Goal: Task Accomplishment & Management: Complete application form

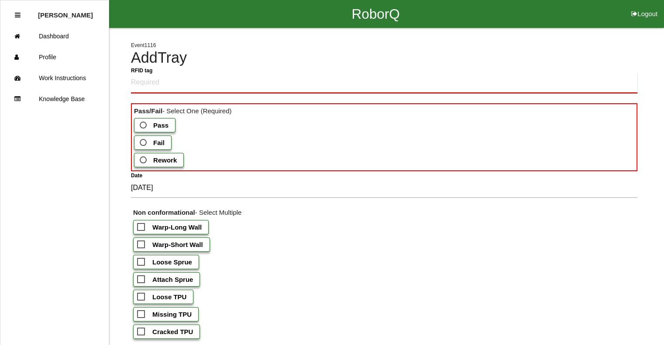
click at [154, 86] on tag "RFID tag" at bounding box center [384, 83] width 506 height 21
type tag "330A00CF9A370040002C37FB"
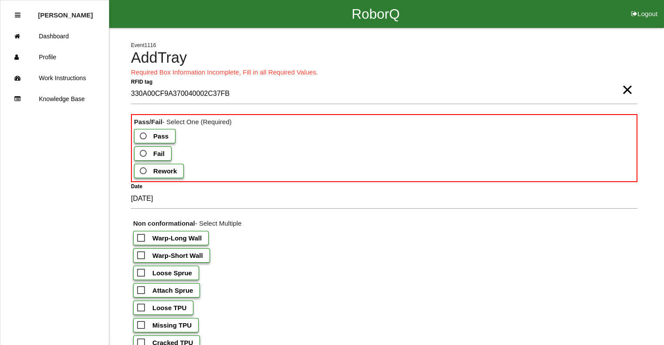
click at [141, 133] on span "Pass" at bounding box center [153, 136] width 31 height 11
click at [141, 133] on input "Pass" at bounding box center [141, 134] width 6 height 6
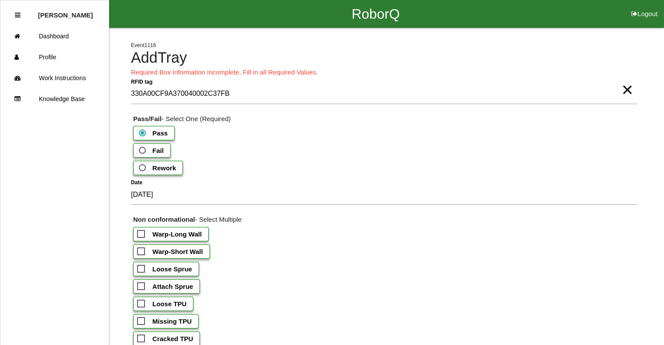
click at [179, 253] on b "Warp-Short Wall" at bounding box center [177, 251] width 51 height 7
click at [143, 252] on input "Warp-Short Wall" at bounding box center [140, 249] width 6 height 6
checkbox input "true"
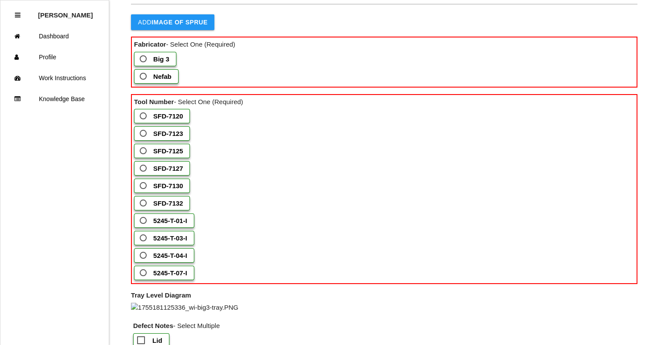
scroll to position [507, 0]
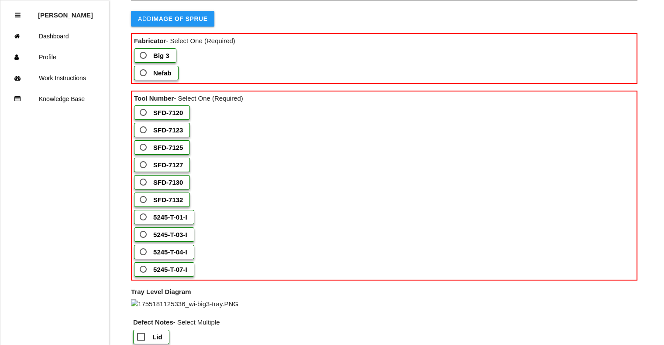
click at [170, 77] on b "Nefab" at bounding box center [162, 72] width 18 height 7
click at [144, 73] on input "Nefab" at bounding box center [141, 71] width 6 height 6
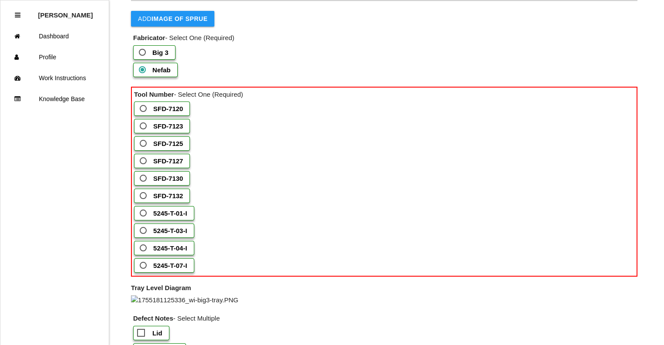
click at [181, 235] on b "5245-T-03-I" at bounding box center [170, 230] width 34 height 7
click at [144, 231] on input "5245-T-03-I" at bounding box center [141, 229] width 6 height 6
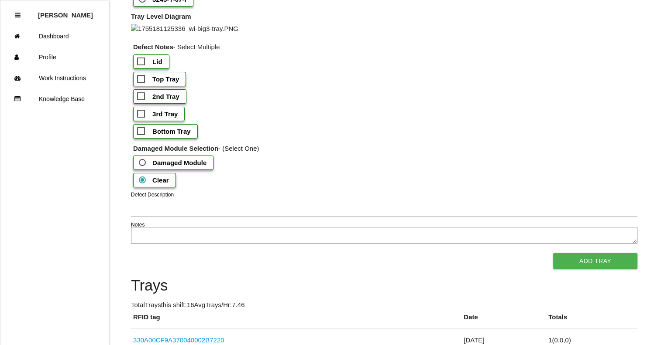
scroll to position [789, 0]
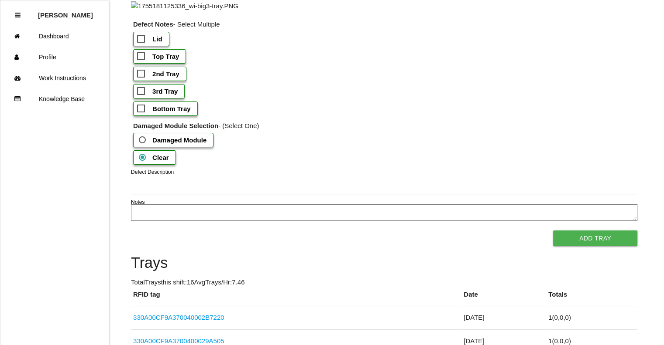
click at [167, 113] on b "Bottom Tray" at bounding box center [171, 108] width 38 height 7
click at [143, 109] on input "Bottom Tray" at bounding box center [140, 106] width 6 height 6
checkbox input "true"
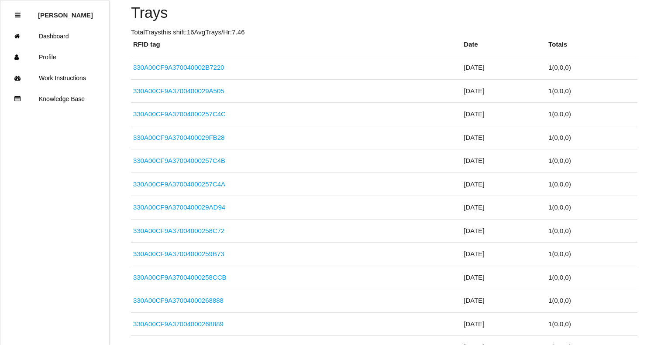
scroll to position [1064, 0]
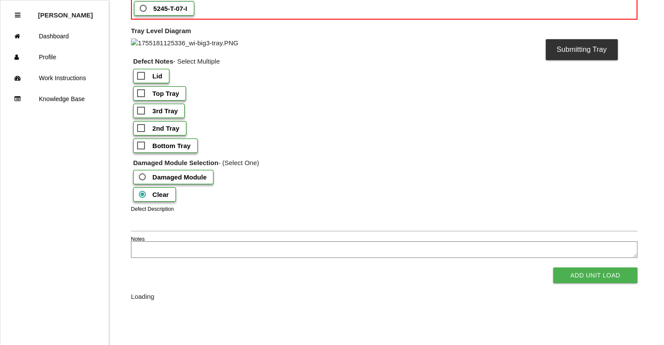
scroll to position [0, 0]
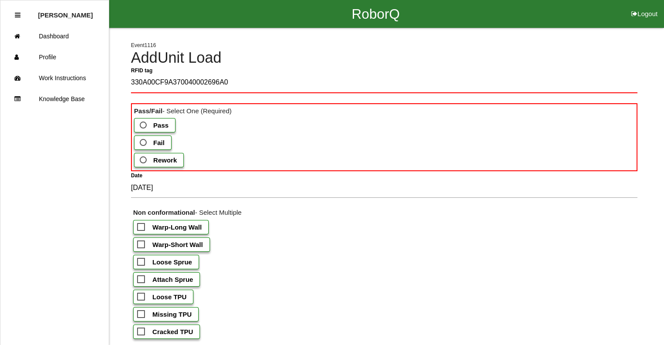
type tag "330A00CF9A370040002696A0"
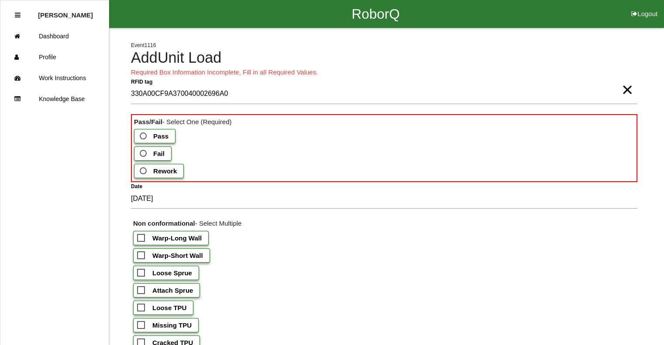
click at [141, 151] on span "Fail" at bounding box center [151, 153] width 27 height 11
click at [141, 151] on input "Fail" at bounding box center [141, 151] width 6 height 6
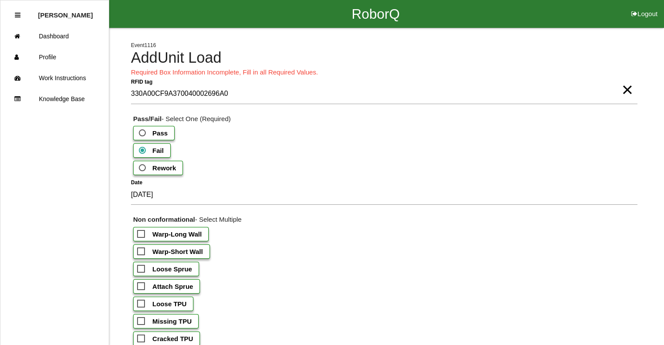
click at [150, 253] on span "Warp-Short Wall" at bounding box center [170, 251] width 66 height 11
click at [143, 252] on input "Warp-Short Wall" at bounding box center [140, 249] width 6 height 6
checkbox input "true"
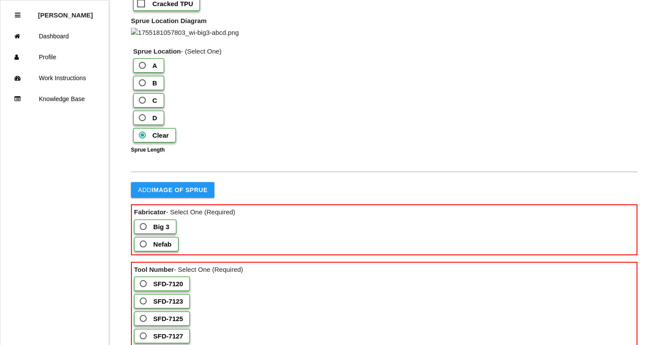
scroll to position [345, 0]
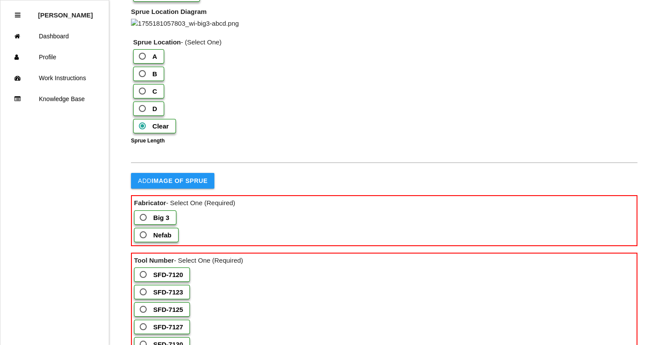
click at [151, 223] on span "Big 3" at bounding box center [153, 217] width 31 height 11
click at [144, 218] on 3 "Big 3" at bounding box center [141, 215] width 6 height 6
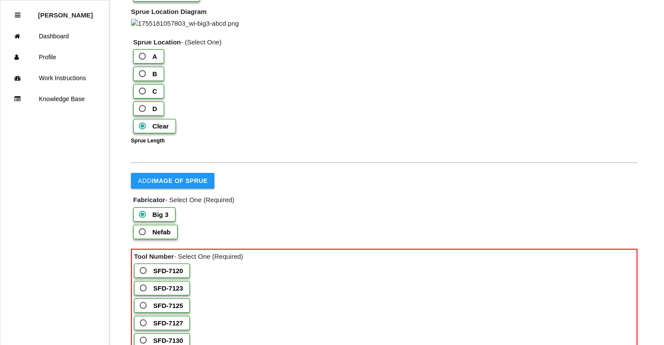
drag, startPoint x: 662, startPoint y: 131, endPoint x: 668, endPoint y: 132, distance: 6.6
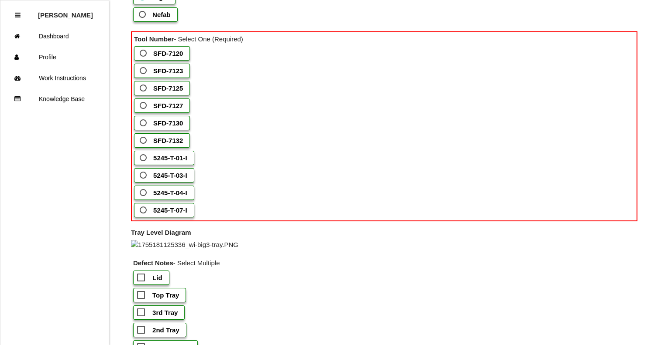
scroll to position [599, 0]
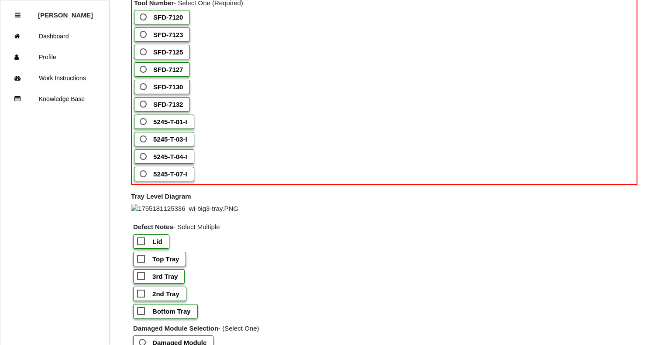
click at [164, 73] on b "SFD-7127" at bounding box center [168, 69] width 30 height 7
click at [144, 70] on input "SFD-7127" at bounding box center [141, 67] width 6 height 6
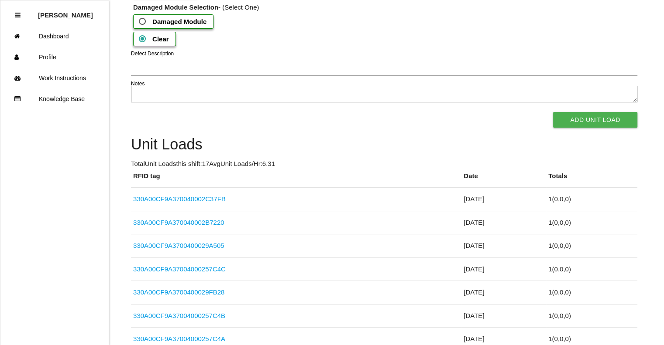
scroll to position [906, 0]
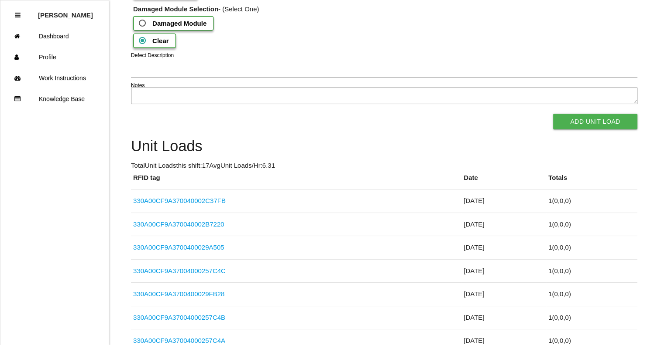
checkbox input "true"
click at [559, 130] on button "Add Unit Load" at bounding box center [595, 122] width 84 height 16
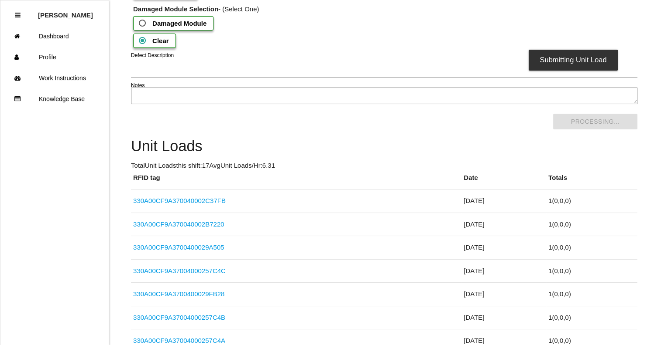
scroll to position [0, 0]
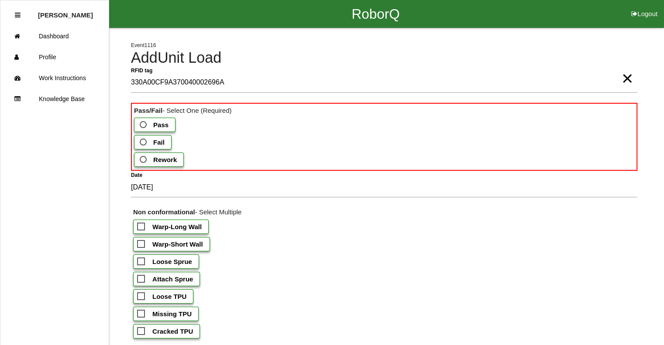
type tag "330A00CF9A370040002696A1"
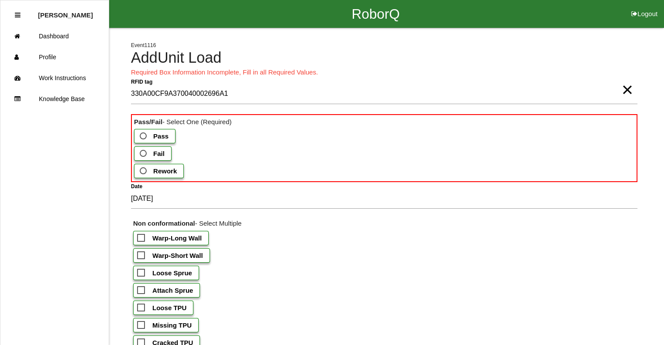
click at [169, 148] on label "Fail" at bounding box center [153, 154] width 38 height 14
click at [144, 148] on input "Fail" at bounding box center [141, 151] width 6 height 6
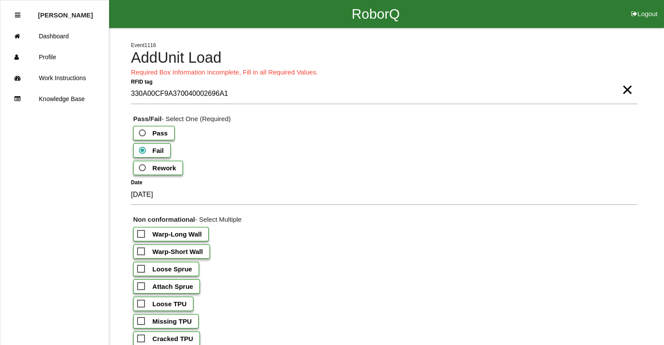
click at [171, 250] on b "Warp-Short Wall" at bounding box center [177, 251] width 51 height 7
click at [143, 250] on input "Warp-Short Wall" at bounding box center [140, 249] width 6 height 6
checkbox input "true"
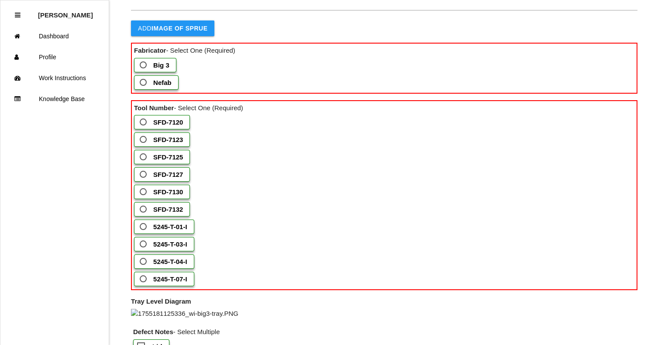
scroll to position [499, 0]
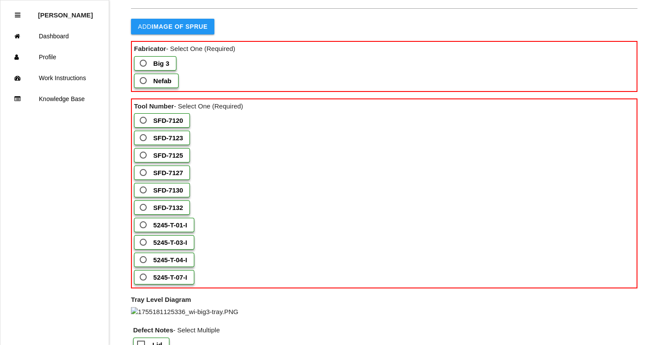
click at [198, 74] on div "Big 3" at bounding box center [385, 64] width 502 height 17
click at [157, 67] on b "Big 3" at bounding box center [161, 63] width 16 height 7
click at [144, 64] on 3 "Big 3" at bounding box center [141, 61] width 6 height 6
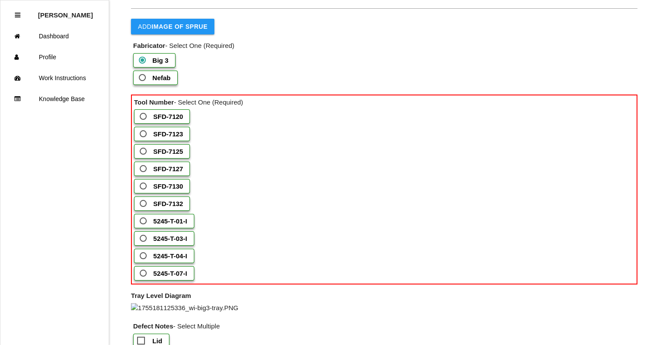
click at [155, 173] on b "SFD-7127" at bounding box center [168, 168] width 30 height 7
click at [144, 169] on input "SFD-7127" at bounding box center [141, 167] width 6 height 6
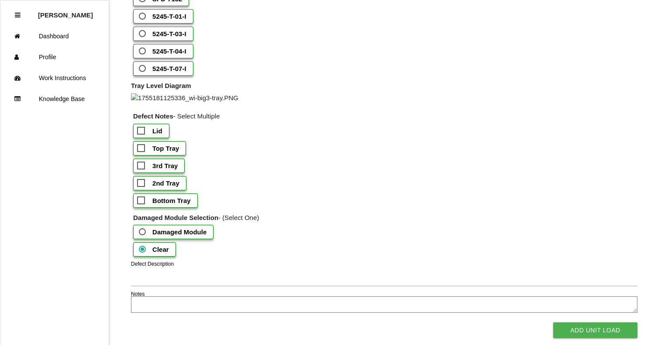
scroll to position [804, 0]
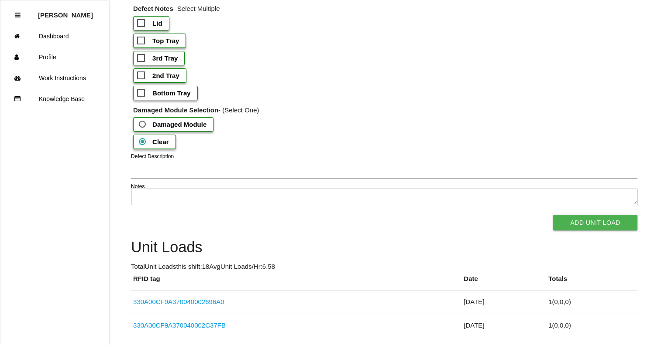
click at [158, 79] on b "2nd Tray" at bounding box center [165, 75] width 27 height 7
click at [143, 76] on input "2nd Tray" at bounding box center [140, 73] width 6 height 6
checkbox input "true"
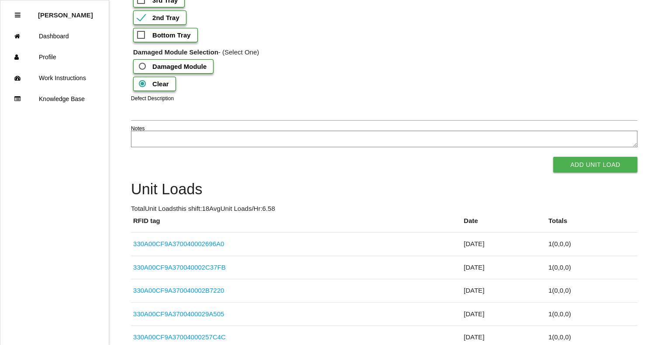
scroll to position [979, 0]
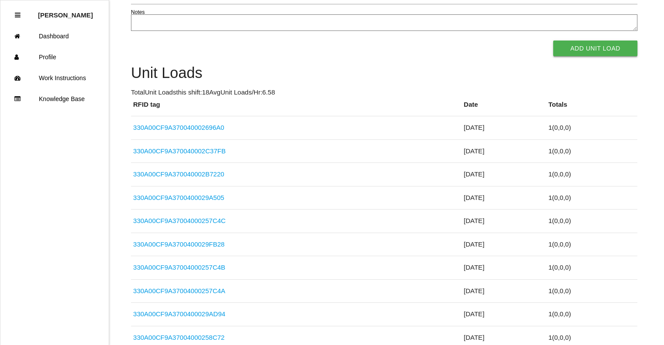
click at [610, 56] on button "Add Unit Load" at bounding box center [595, 49] width 84 height 16
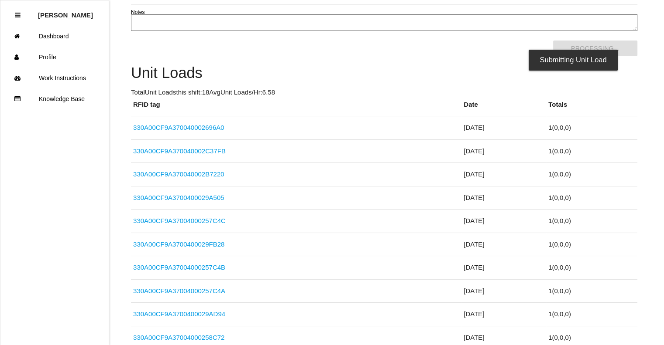
scroll to position [0, 0]
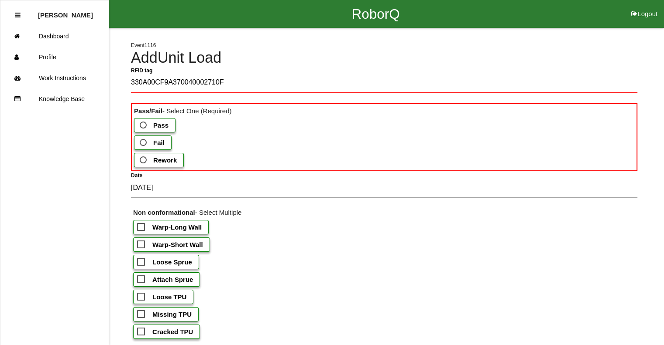
type tag "330A00CF9A370040002710FA"
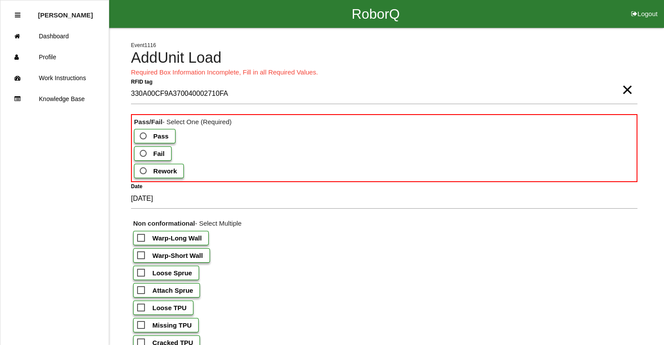
click at [168, 159] on label "Fail" at bounding box center [153, 154] width 38 height 14
click at [144, 154] on input "Fail" at bounding box center [141, 151] width 6 height 6
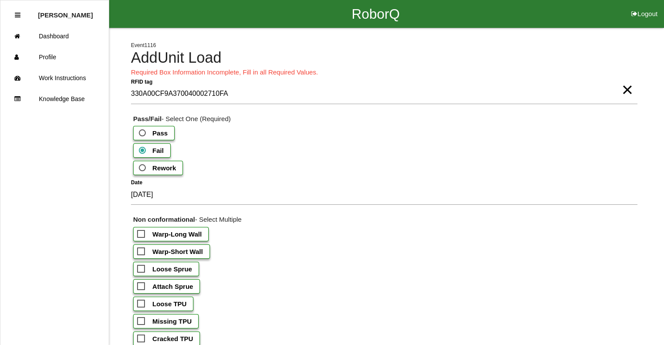
click at [176, 250] on b "Warp-Short Wall" at bounding box center [177, 251] width 51 height 7
click at [143, 250] on input "Warp-Short Wall" at bounding box center [140, 249] width 6 height 6
checkbox input "true"
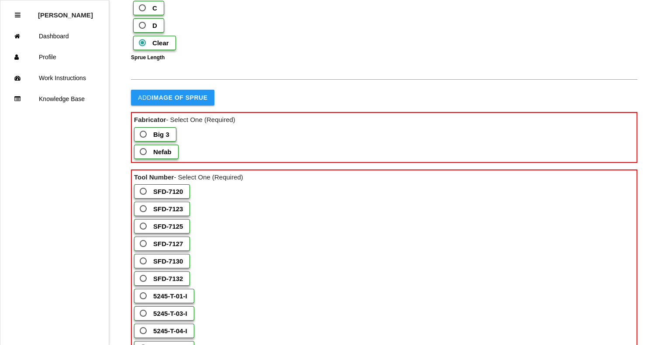
scroll to position [507, 0]
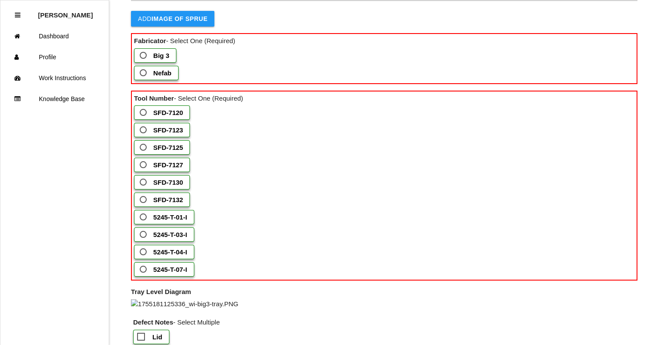
click at [147, 61] on span "Big 3" at bounding box center [153, 55] width 31 height 11
click at [144, 56] on 3 "Big 3" at bounding box center [141, 53] width 6 height 6
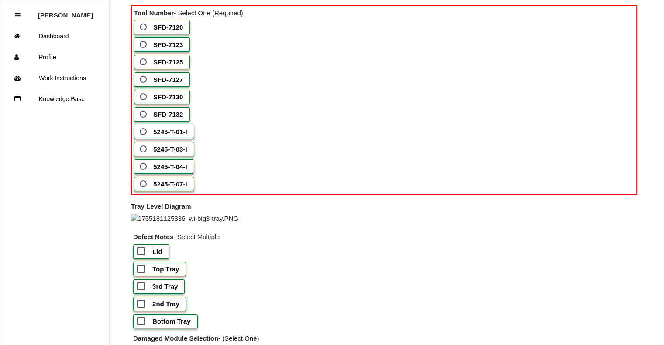
scroll to position [594, 0]
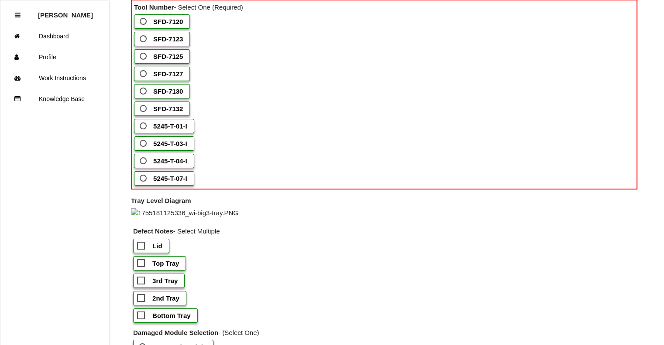
click at [171, 60] on b "SFD-7125" at bounding box center [168, 56] width 30 height 7
click at [144, 57] on input "SFD-7125" at bounding box center [141, 54] width 6 height 6
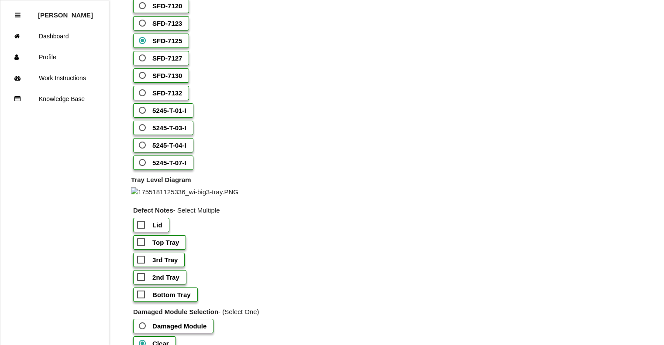
scroll to position [812, 0]
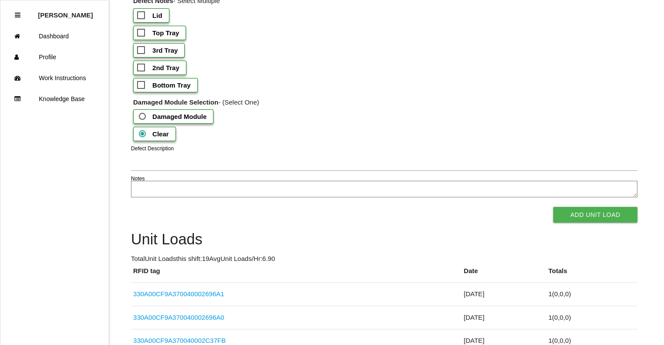
click at [187, 89] on b "Bottom Tray" at bounding box center [171, 85] width 38 height 7
click at [143, 86] on input "Bottom Tray" at bounding box center [140, 83] width 6 height 6
checkbox input "true"
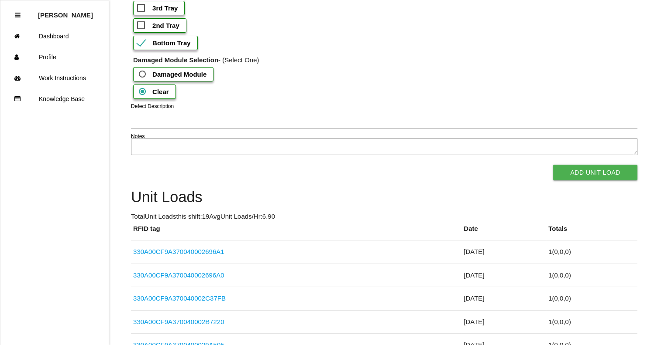
scroll to position [943, 0]
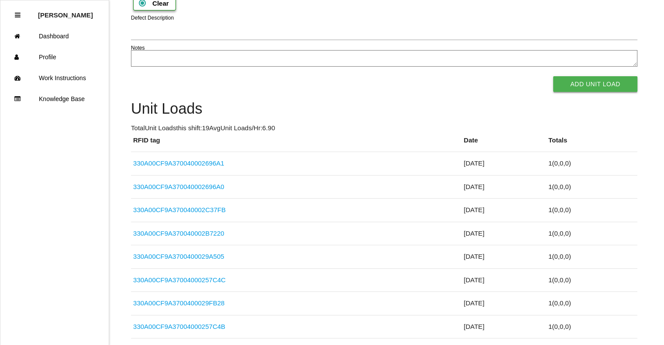
click at [609, 92] on button "Add Unit Load" at bounding box center [595, 84] width 84 height 16
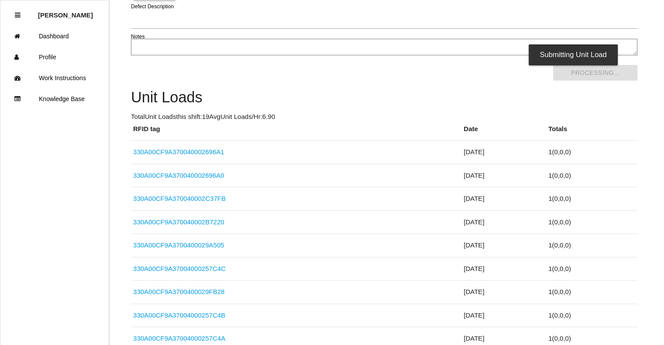
scroll to position [0, 0]
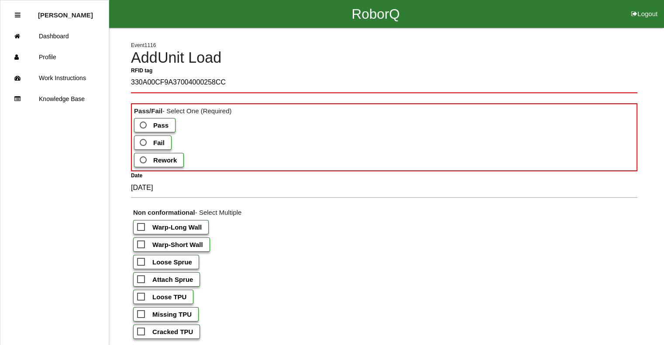
type tag "330A00CF9A37004000258CCF"
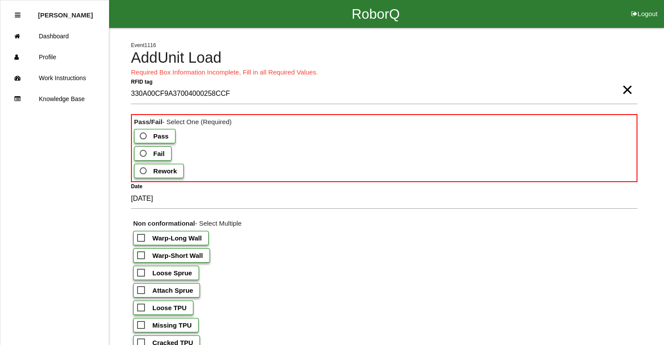
click at [150, 155] on span "Fail" at bounding box center [151, 153] width 27 height 11
click at [144, 154] on input "Fail" at bounding box center [141, 151] width 6 height 6
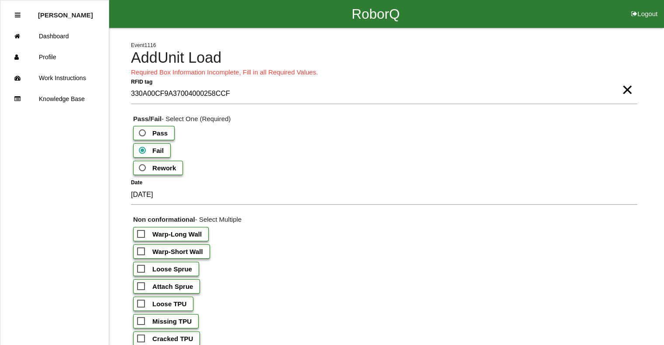
click at [168, 250] on b "Warp-Short Wall" at bounding box center [177, 251] width 51 height 7
click at [143, 250] on input "Warp-Short Wall" at bounding box center [140, 249] width 6 height 6
checkbox input "true"
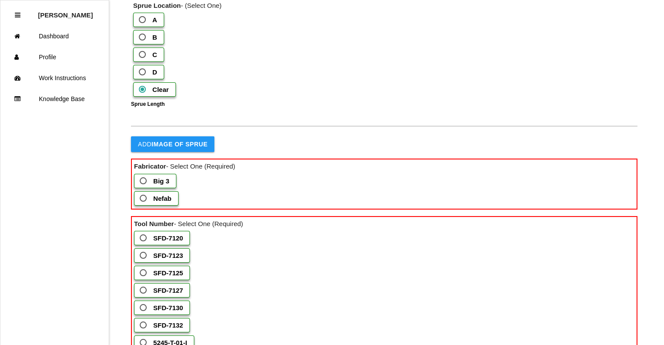
scroll to position [387, 0]
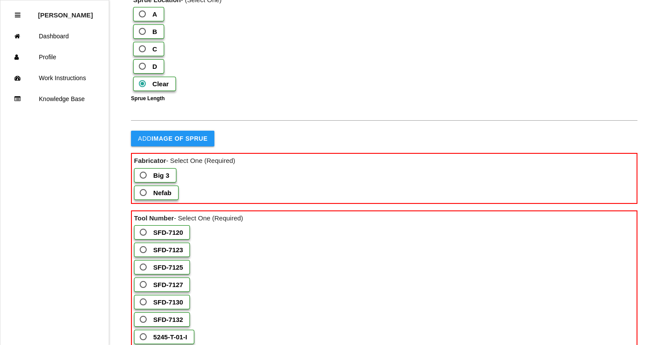
drag, startPoint x: 653, startPoint y: 92, endPoint x: 650, endPoint y: 120, distance: 27.7
click at [163, 179] on b "Big 3" at bounding box center [161, 175] width 16 height 7
click at [144, 176] on 3 "Big 3" at bounding box center [141, 173] width 6 height 6
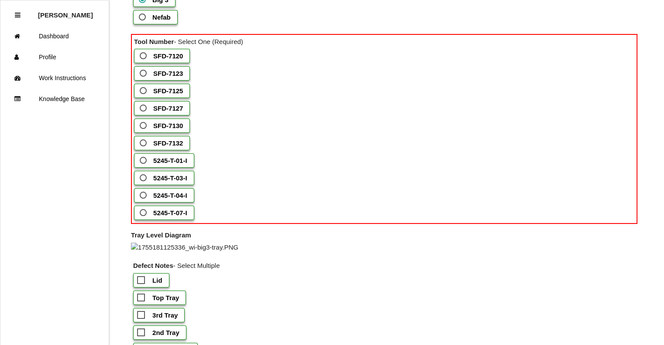
scroll to position [561, 0]
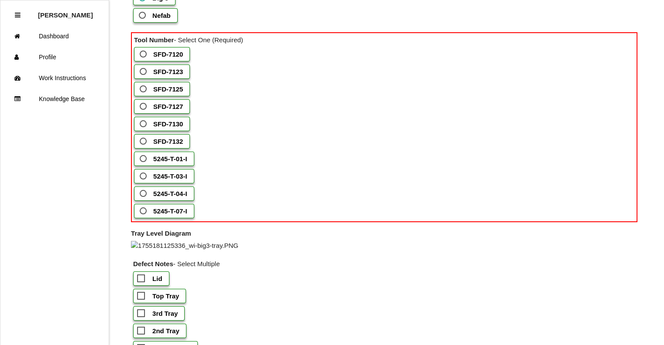
click at [169, 110] on b "SFD-7127" at bounding box center [168, 106] width 30 height 7
click at [144, 107] on input "SFD-7127" at bounding box center [141, 104] width 6 height 6
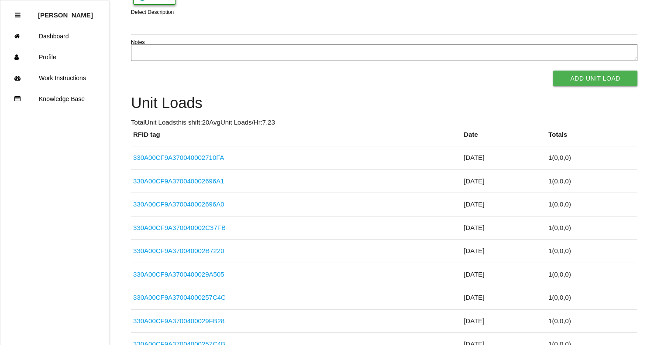
scroll to position [971, 0]
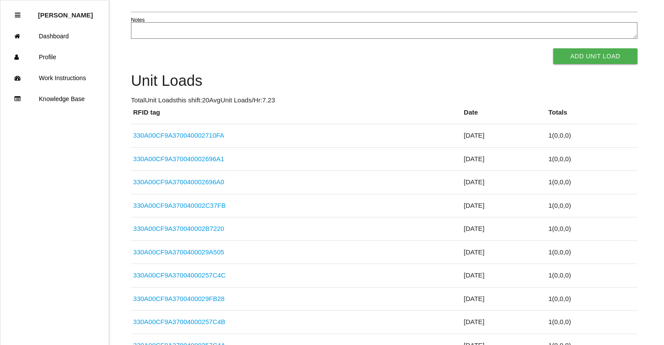
checkbox input "true"
click at [604, 64] on button "Add Unit Load" at bounding box center [595, 56] width 84 height 16
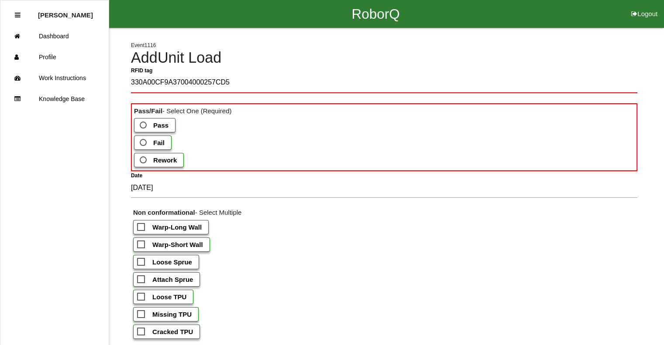
type tag "330A00CF9A37004000257CD5"
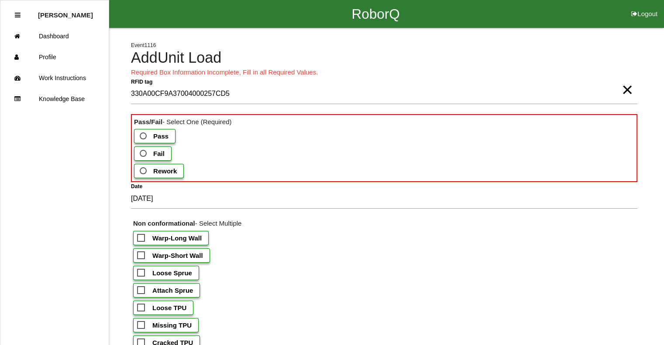
click at [144, 150] on span "Fail" at bounding box center [151, 153] width 27 height 11
click at [144, 150] on input "Fail" at bounding box center [141, 151] width 6 height 6
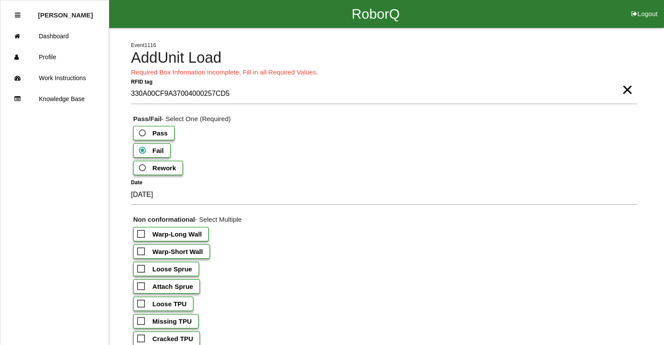
click at [174, 251] on b "Warp-Short Wall" at bounding box center [177, 251] width 51 height 7
click at [143, 251] on input "Warp-Short Wall" at bounding box center [140, 249] width 6 height 6
checkbox input "true"
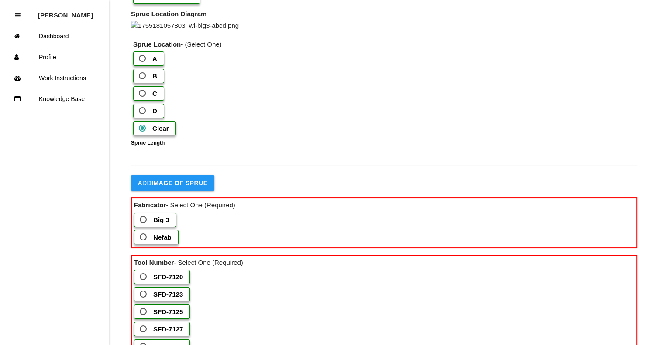
scroll to position [436, 0]
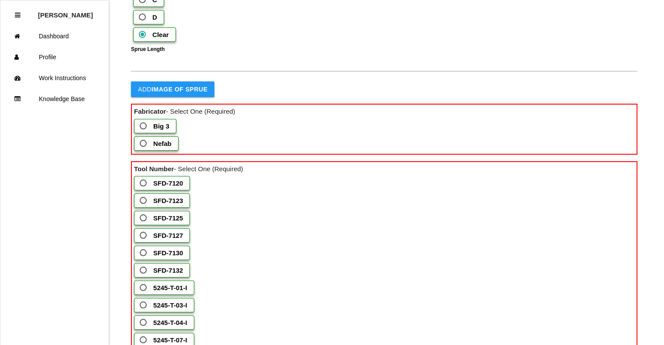
click at [161, 130] on b "Big 3" at bounding box center [161, 126] width 16 height 7
click at [144, 127] on 3 "Big 3" at bounding box center [141, 124] width 6 height 6
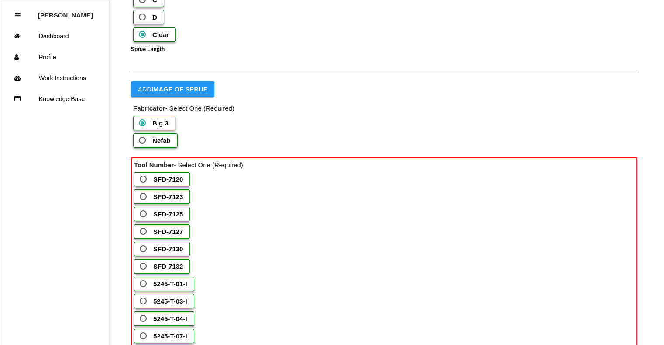
click at [169, 236] on b "SFD-7127" at bounding box center [168, 231] width 30 height 7
click at [144, 232] on input "SFD-7127" at bounding box center [141, 229] width 6 height 6
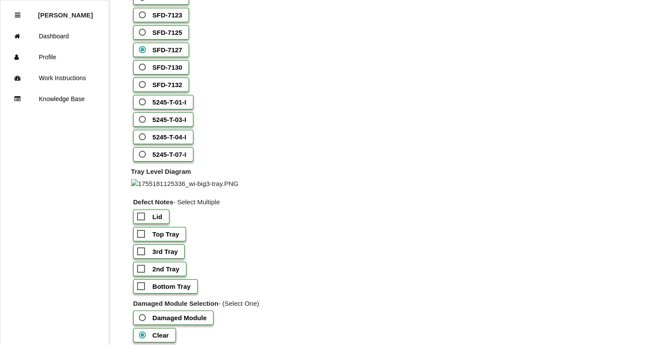
scroll to position [742, 0]
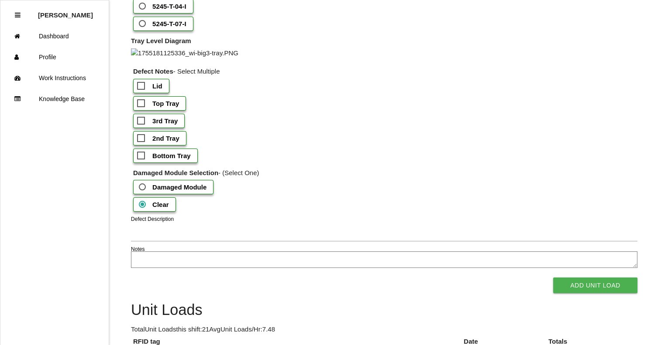
click at [170, 107] on b "Top Tray" at bounding box center [165, 103] width 27 height 7
click at [143, 104] on input "Top Tray" at bounding box center [140, 101] width 6 height 6
checkbox input "true"
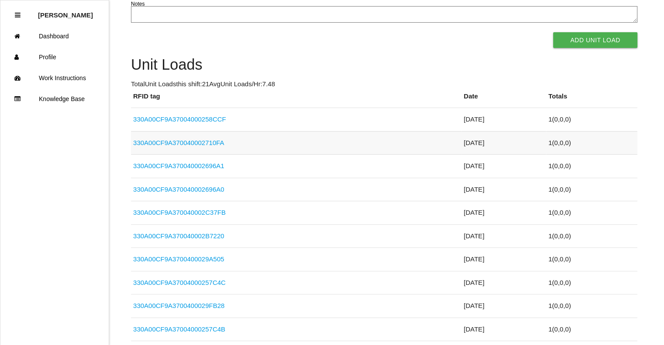
scroll to position [1003, 0]
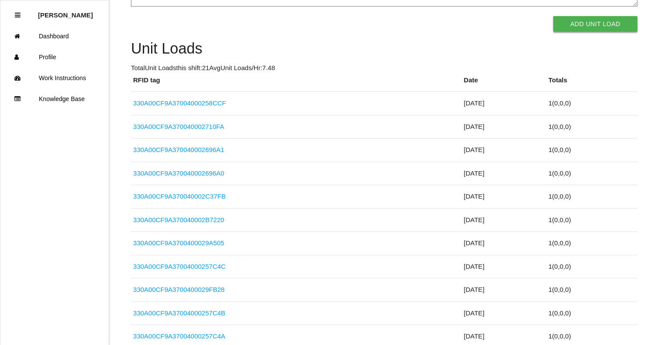
click at [609, 32] on button "Add Unit Load" at bounding box center [595, 24] width 84 height 16
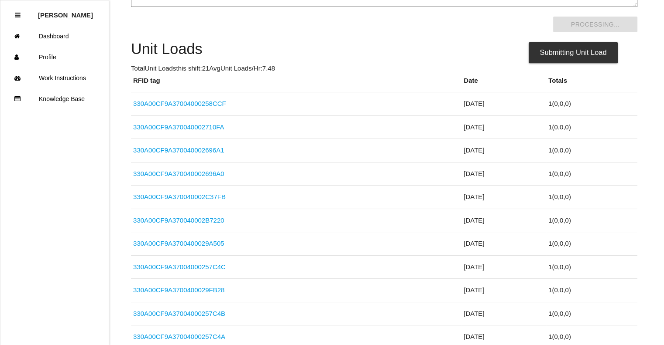
scroll to position [0, 0]
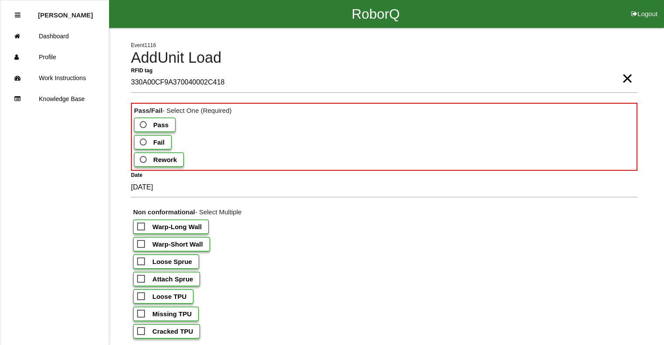
type tag "330A00CF9A370040002C4183"
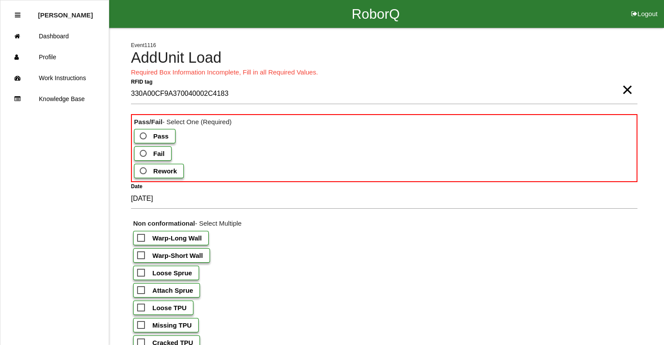
click at [144, 138] on span "Pass" at bounding box center [153, 136] width 31 height 11
click at [144, 137] on input "Pass" at bounding box center [141, 134] width 6 height 6
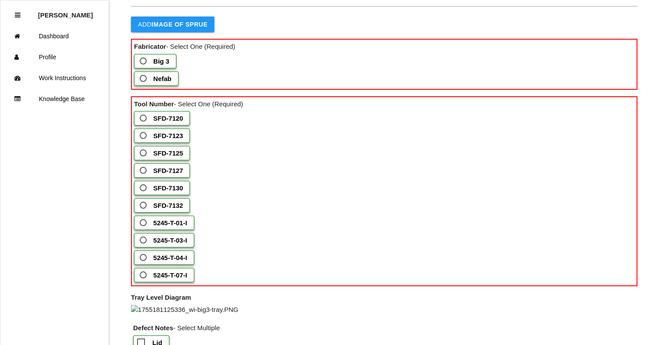
scroll to position [503, 0]
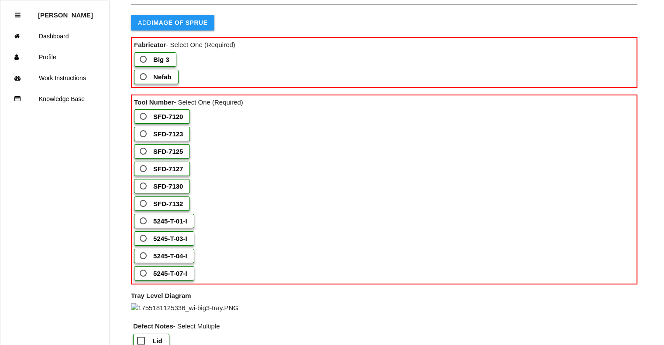
click at [148, 82] on span "Nefab" at bounding box center [155, 77] width 34 height 11
click at [144, 77] on input "Nefab" at bounding box center [141, 75] width 6 height 6
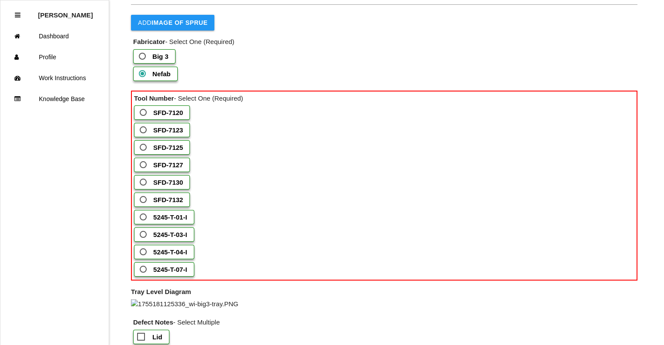
click at [156, 239] on b "5245-T-03-I" at bounding box center [170, 234] width 34 height 7
click at [144, 235] on input "5245-T-03-I" at bounding box center [141, 232] width 6 height 6
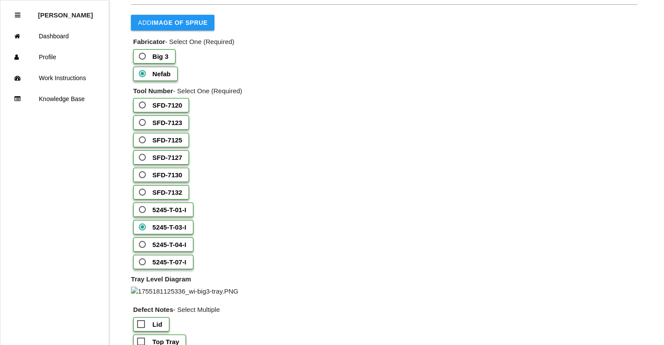
click at [567, 150] on div "SFD-7125" at bounding box center [385, 141] width 504 height 17
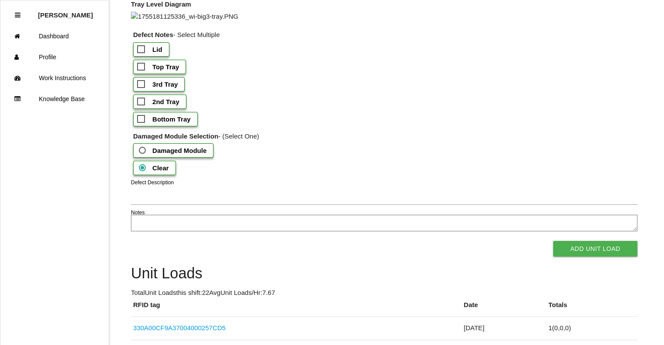
scroll to position [788, 0]
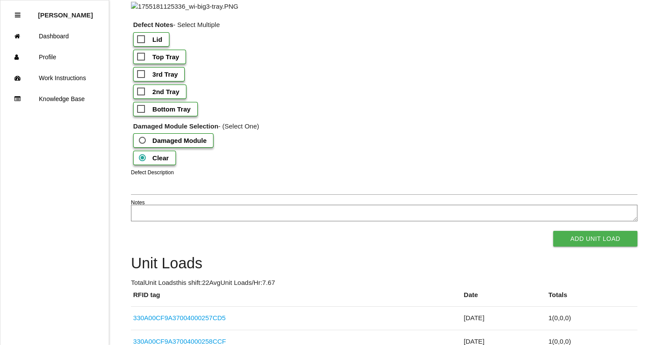
click at [150, 115] on span "Bottom Tray" at bounding box center [164, 109] width 54 height 11
click at [143, 109] on input "Bottom Tray" at bounding box center [140, 107] width 6 height 6
checkbox input "true"
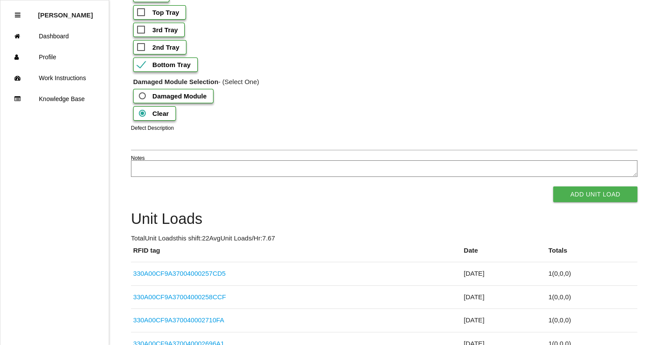
scroll to position [919, 0]
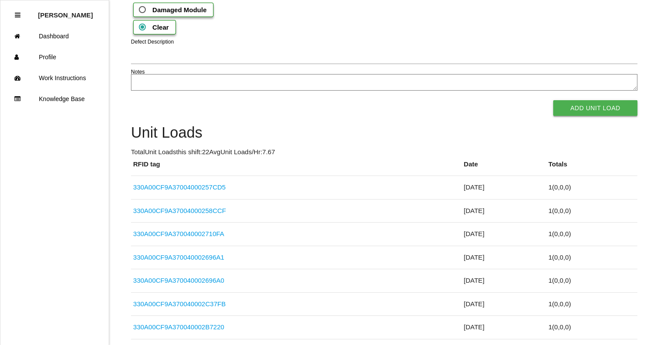
click at [621, 116] on button "Add Unit Load" at bounding box center [595, 108] width 84 height 16
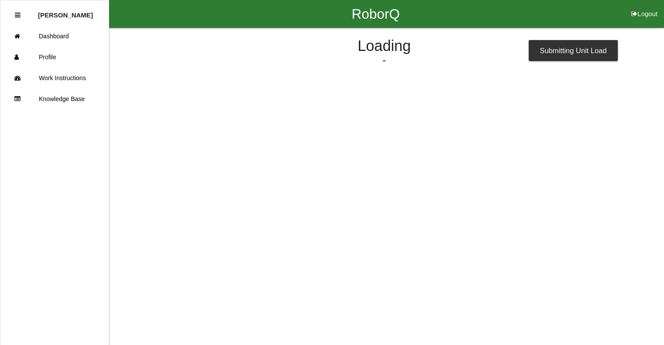
scroll to position [0, 0]
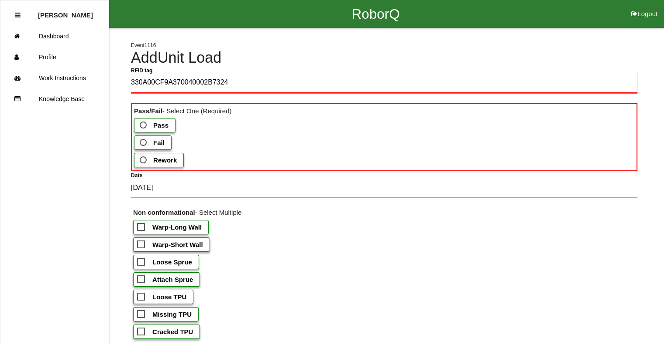
type tag "330A00CF9A370040002B7324"
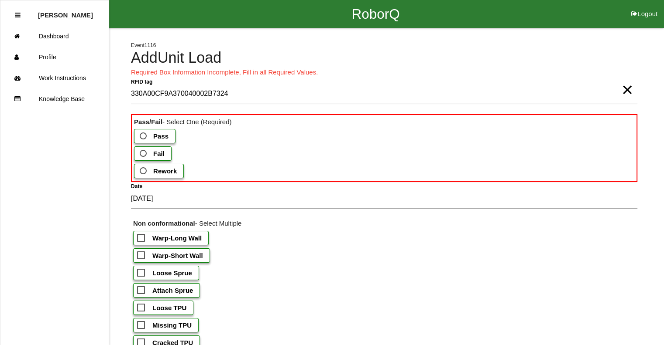
click at [155, 129] on label "Pass" at bounding box center [154, 136] width 41 height 14
click at [144, 131] on input "Pass" at bounding box center [141, 134] width 6 height 6
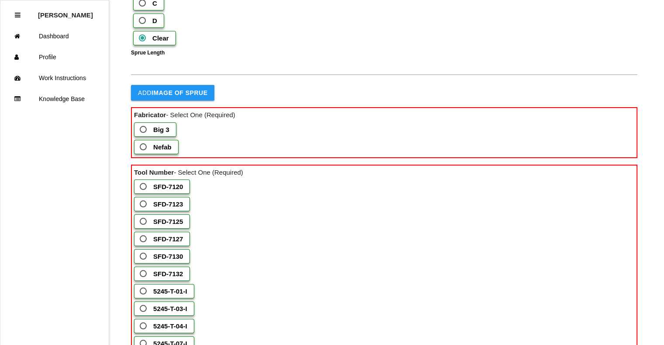
scroll to position [480, 0]
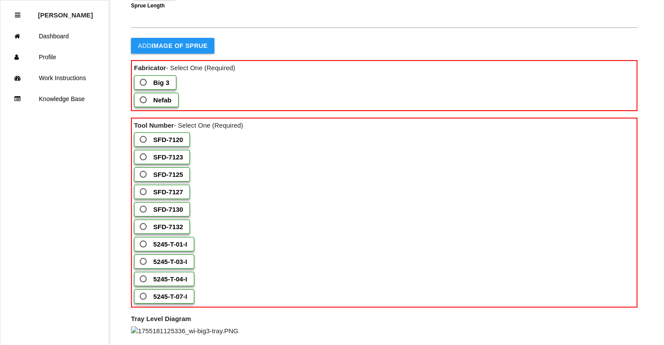
click at [155, 104] on b "Nefab" at bounding box center [162, 99] width 18 height 7
click at [144, 100] on input "Nefab" at bounding box center [141, 98] width 6 height 6
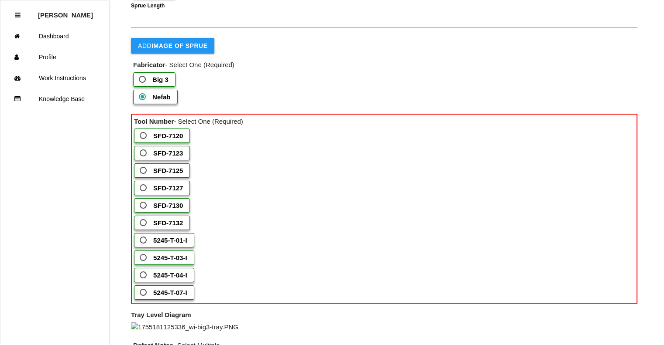
scroll to position [523, 0]
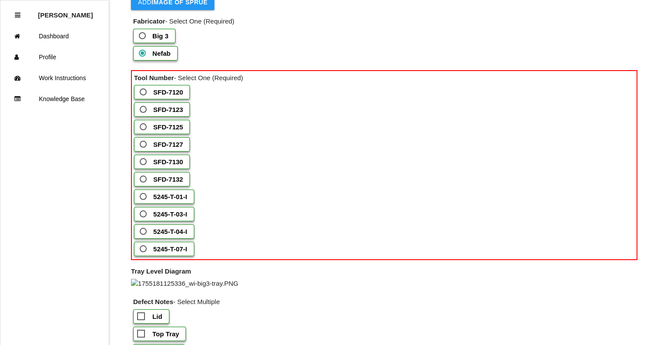
click at [161, 218] on b "5245-T-03-I" at bounding box center [170, 214] width 34 height 7
click at [144, 215] on input "5245-T-03-I" at bounding box center [141, 212] width 6 height 6
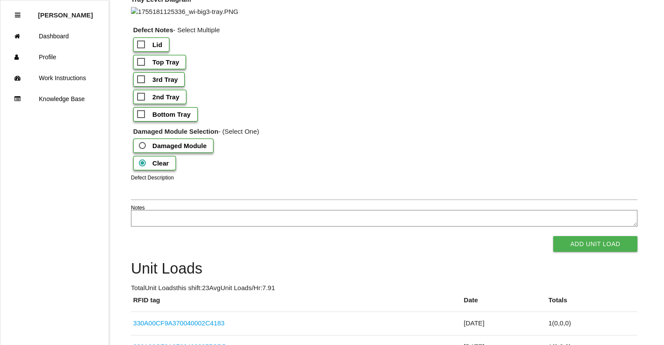
scroll to position [829, 0]
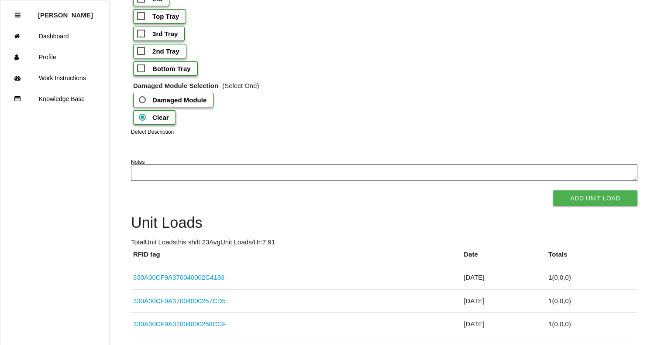
click at [147, 74] on span "Bottom Tray" at bounding box center [164, 68] width 54 height 11
click at [143, 69] on input "Bottom Tray" at bounding box center [140, 66] width 6 height 6
checkbox input "true"
click at [563, 206] on button "Add Unit Load" at bounding box center [595, 199] width 84 height 16
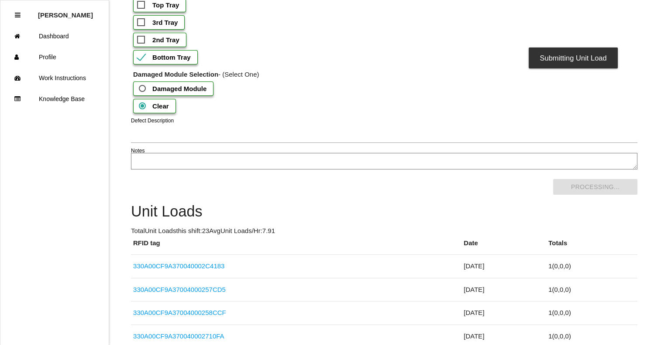
scroll to position [0, 0]
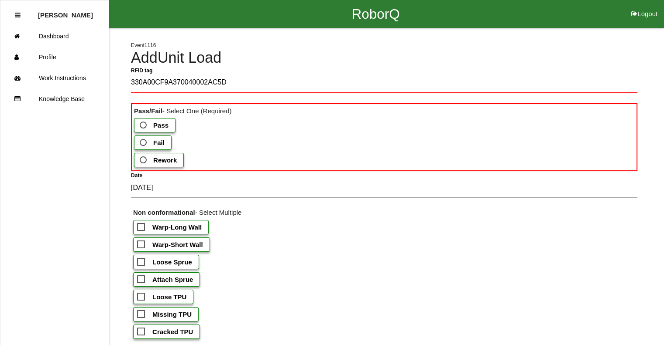
type tag "330A00CF9A370040002AC5D2"
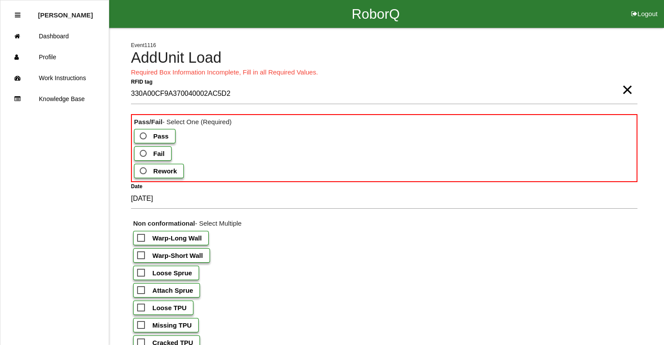
click at [145, 150] on span "Fail" at bounding box center [151, 153] width 27 height 11
click at [144, 150] on input "Fail" at bounding box center [141, 151] width 6 height 6
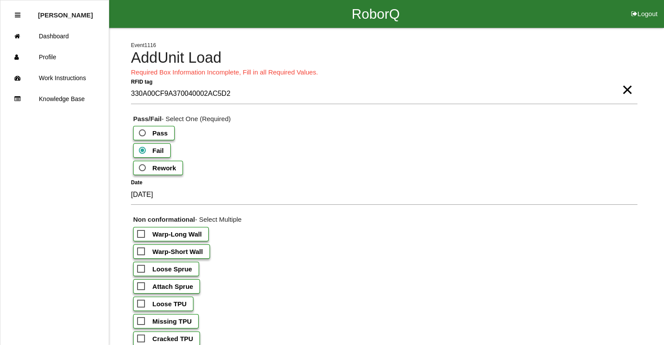
click at [175, 249] on b "Warp-Short Wall" at bounding box center [177, 251] width 51 height 7
click at [143, 249] on input "Warp-Short Wall" at bounding box center [140, 249] width 6 height 6
checkbox input "true"
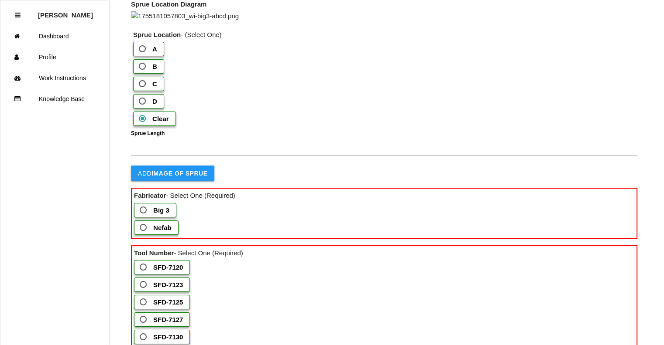
scroll to position [436, 0]
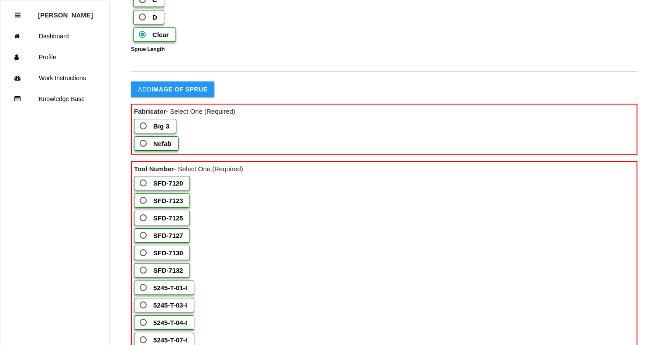
click at [157, 147] on b "Nefab" at bounding box center [162, 143] width 18 height 7
click at [144, 144] on input "Nefab" at bounding box center [141, 141] width 6 height 6
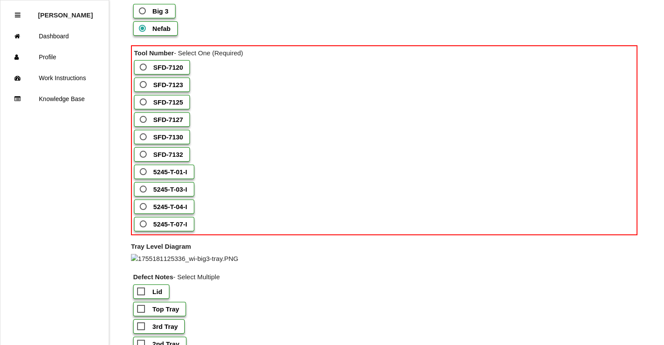
scroll to position [611, 0]
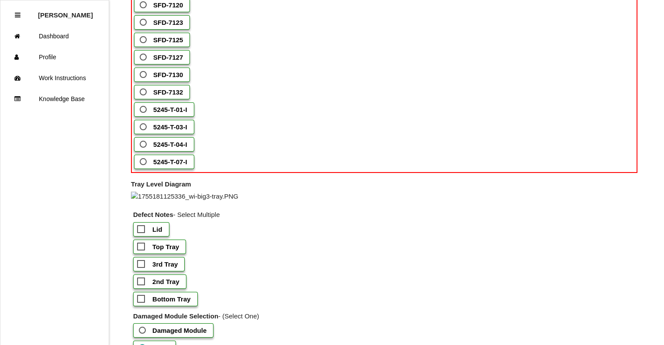
click at [178, 131] on b "5245-T-03-I" at bounding box center [170, 126] width 34 height 7
click at [144, 127] on input "5245-T-03-I" at bounding box center [141, 125] width 6 height 6
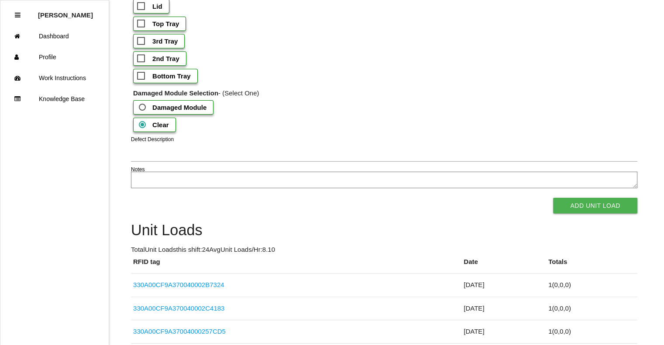
scroll to position [872, 0]
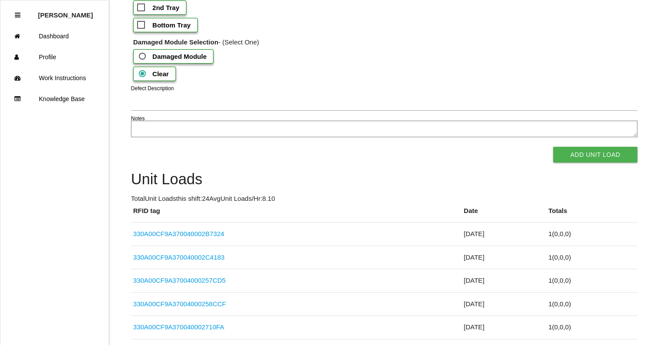
click at [168, 29] on b "Bottom Tray" at bounding box center [171, 24] width 38 height 7
click at [143, 25] on input "Bottom Tray" at bounding box center [140, 23] width 6 height 6
checkbox input "true"
click at [613, 163] on button "Add Unit Load" at bounding box center [595, 155] width 84 height 16
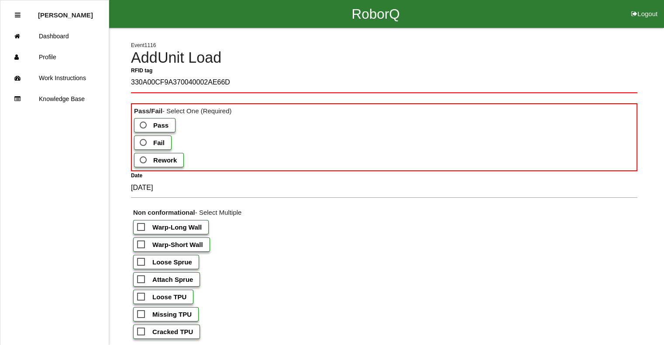
type tag "330A00CF9A370040002AE66D"
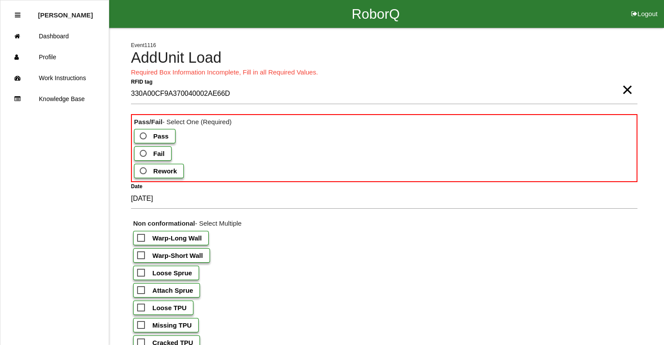
click at [157, 134] on b "Pass" at bounding box center [160, 136] width 15 height 7
click at [144, 134] on input "Pass" at bounding box center [141, 134] width 6 height 6
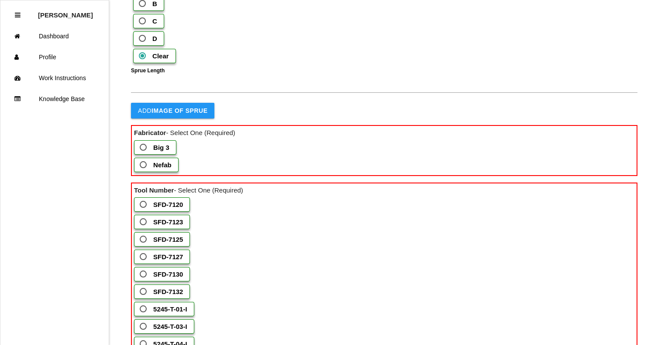
scroll to position [480, 0]
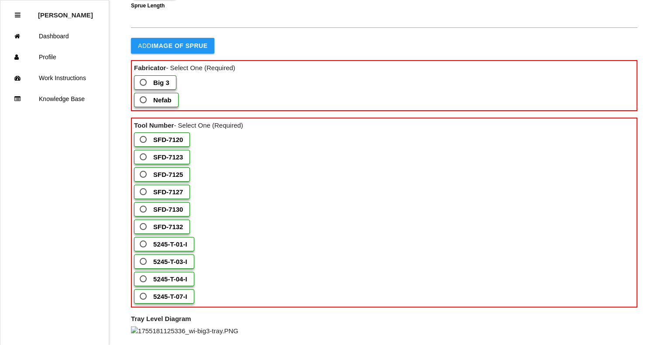
click at [170, 104] on b "Nefab" at bounding box center [162, 99] width 18 height 7
click at [144, 100] on input "Nefab" at bounding box center [141, 98] width 6 height 6
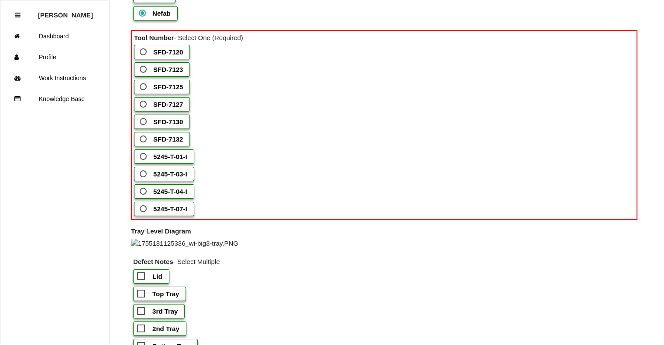
scroll to position [567, 0]
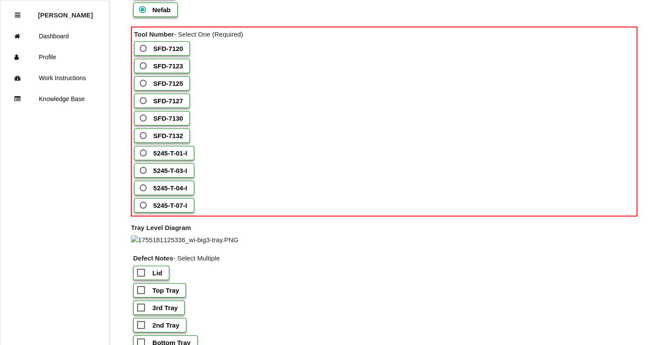
click at [183, 174] on b "5245-T-03-I" at bounding box center [170, 170] width 34 height 7
click at [144, 171] on input "5245-T-03-I" at bounding box center [141, 168] width 6 height 6
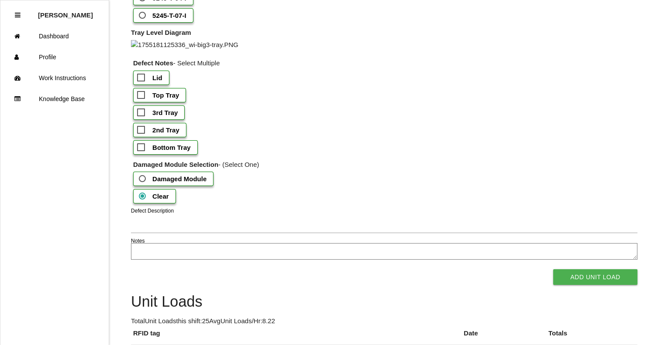
scroll to position [829, 0]
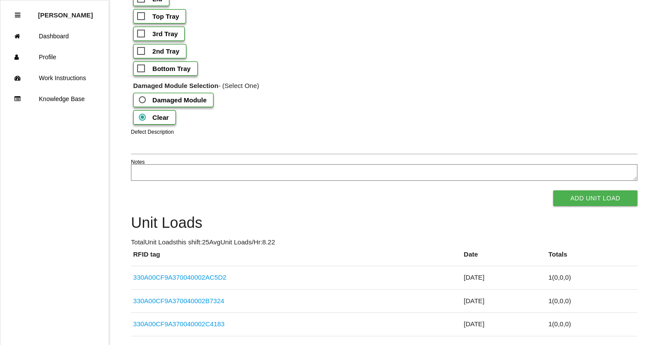
click at [174, 72] on b "Bottom Tray" at bounding box center [171, 68] width 38 height 7
click at [143, 69] on input "Bottom Tray" at bounding box center [140, 66] width 6 height 6
checkbox input "true"
click at [589, 206] on button "Add Unit Load" at bounding box center [595, 199] width 84 height 16
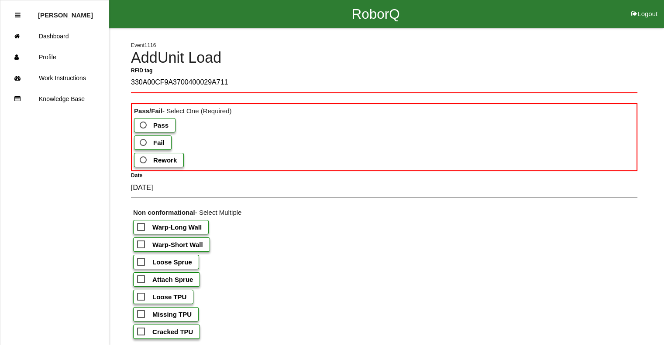
type tag "330A00CF9A3700400029A711"
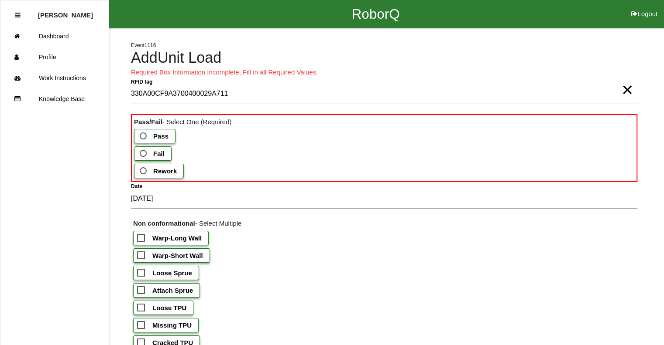
click at [163, 150] on label "Fail" at bounding box center [153, 154] width 38 height 14
click at [144, 150] on input "Fail" at bounding box center [141, 151] width 6 height 6
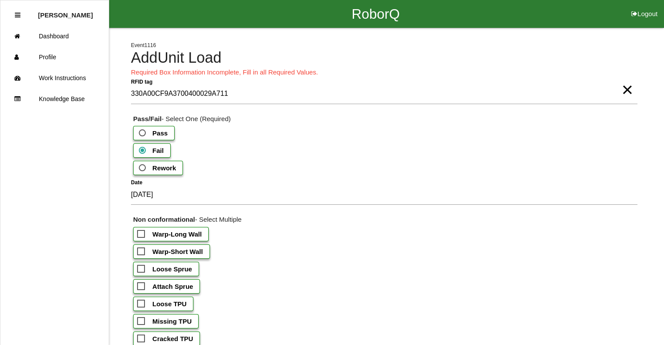
click at [205, 247] on label "Warp-Short Wall" at bounding box center [171, 252] width 77 height 14
click at [143, 247] on input "Warp-Short Wall" at bounding box center [140, 249] width 6 height 6
checkbox input "true"
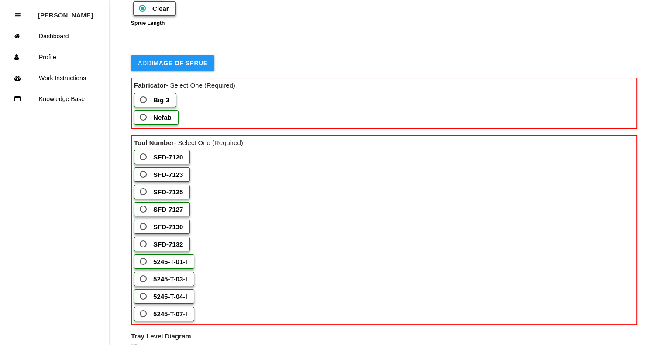
scroll to position [523, 0]
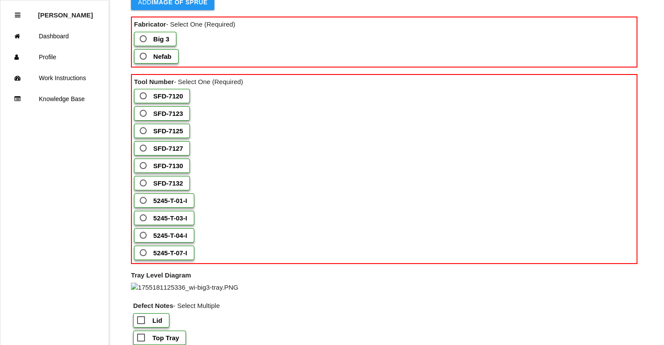
click at [144, 137] on span "SFD-7125" at bounding box center [160, 131] width 45 height 11
click at [144, 131] on input "SFD-7125" at bounding box center [141, 129] width 6 height 6
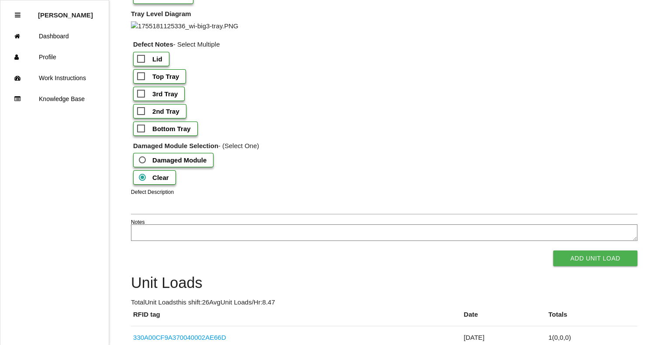
scroll to position [785, 0]
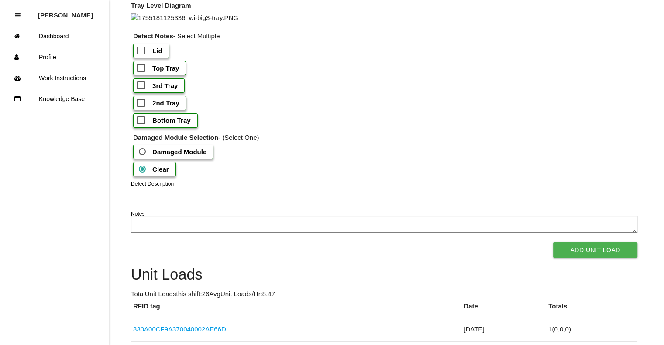
click at [186, 124] on b "Bottom Tray" at bounding box center [171, 120] width 38 height 7
click at [143, 121] on input "Bottom Tray" at bounding box center [140, 118] width 6 height 6
checkbox input "true"
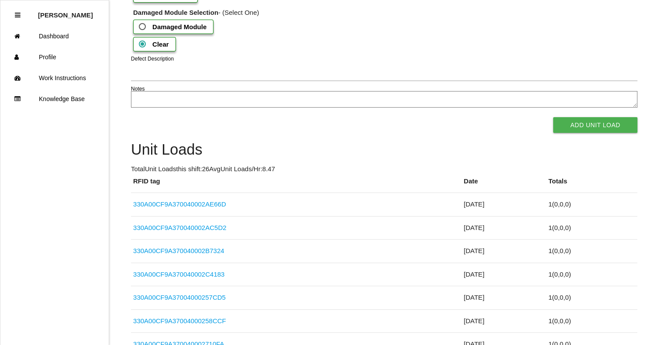
scroll to position [916, 0]
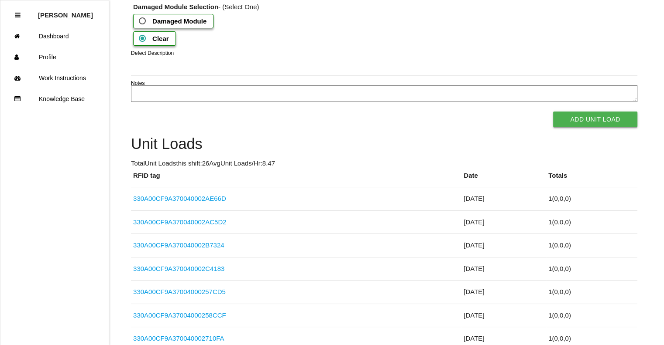
click at [581, 127] on button "Add Unit Load" at bounding box center [595, 120] width 84 height 16
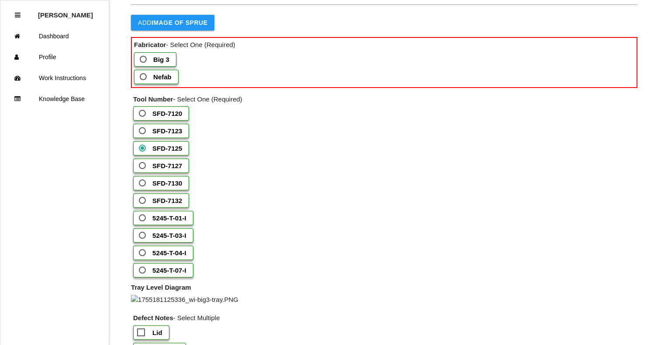
scroll to position [523, 0]
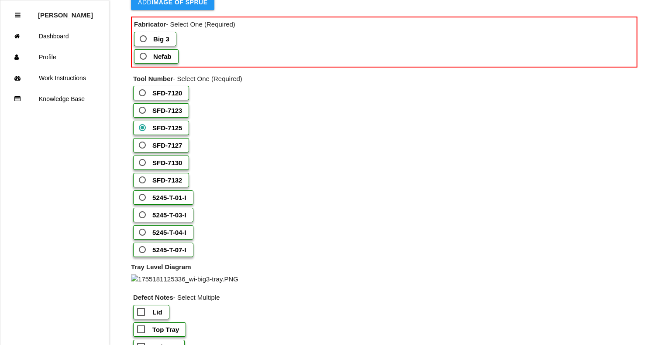
click at [164, 43] on b "Big 3" at bounding box center [161, 38] width 16 height 7
click at [144, 39] on 3 "Big 3" at bounding box center [141, 37] width 6 height 6
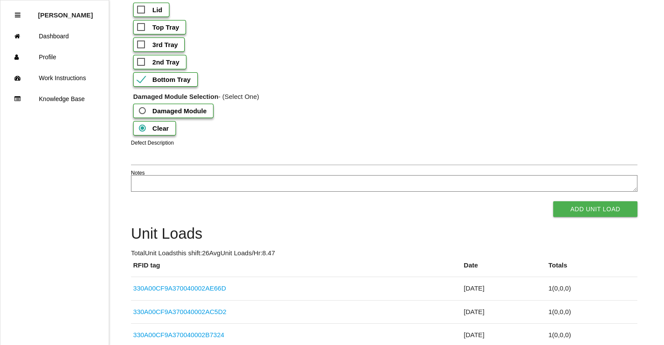
scroll to position [872, 0]
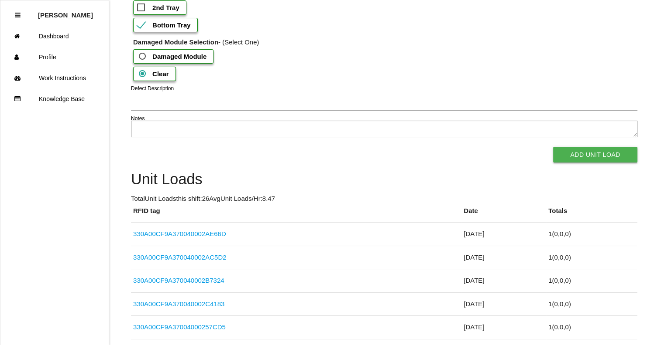
click at [595, 163] on button "Add Unit Load" at bounding box center [595, 155] width 84 height 16
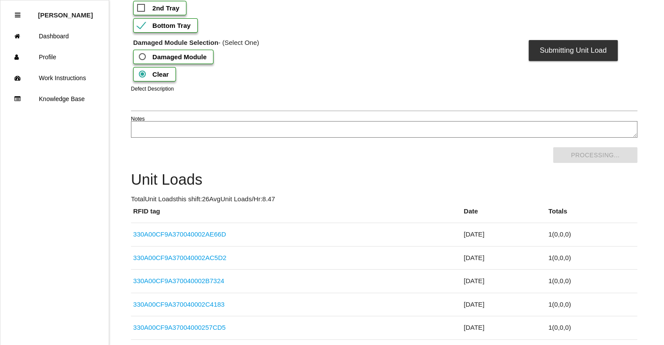
scroll to position [0, 0]
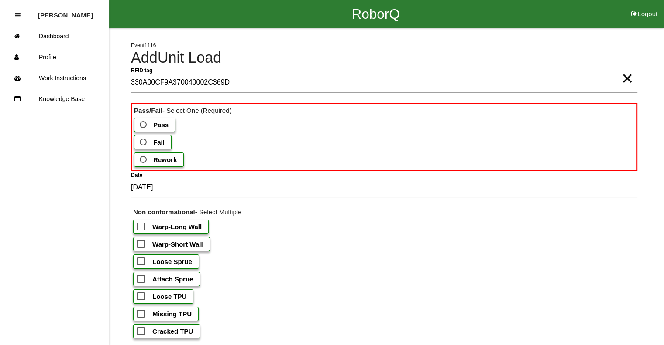
type tag "330A00CF9A370040002C369D"
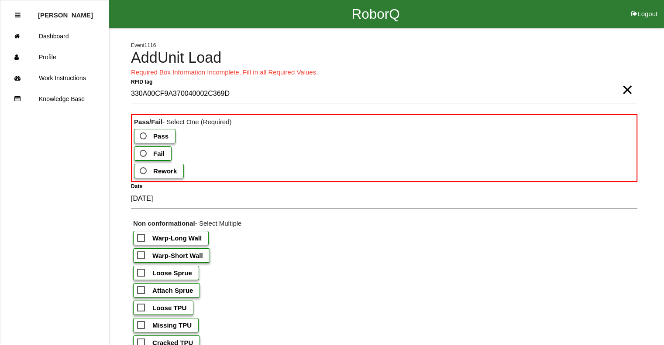
click at [147, 154] on span "Fail" at bounding box center [151, 153] width 27 height 11
click at [144, 154] on input "Fail" at bounding box center [141, 151] width 6 height 6
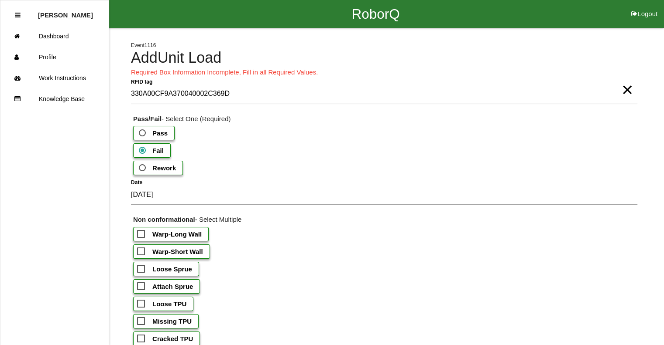
click at [167, 255] on b "Warp-Short Wall" at bounding box center [177, 251] width 51 height 7
click at [143, 252] on input "Warp-Short Wall" at bounding box center [140, 249] width 6 height 6
checkbox input "true"
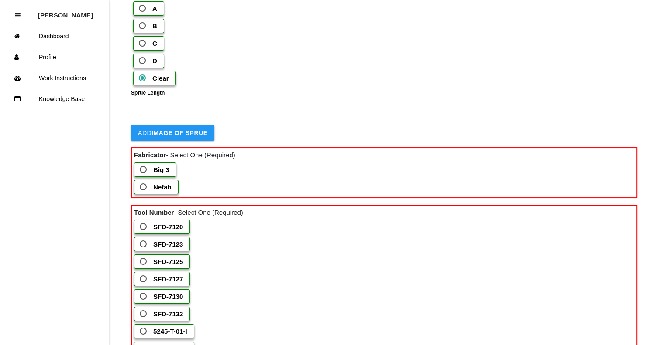
scroll to position [436, 0]
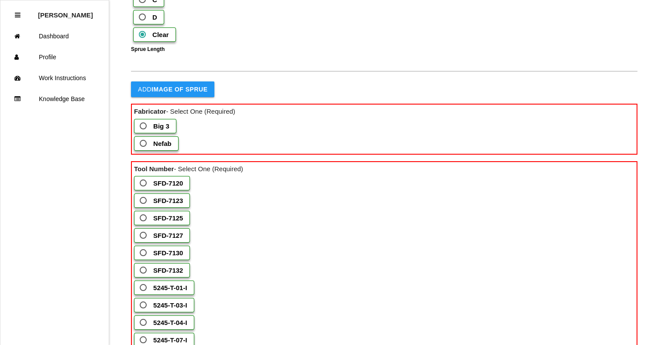
click at [165, 147] on b "Nefab" at bounding box center [162, 143] width 18 height 7
click at [144, 144] on input "Nefab" at bounding box center [141, 141] width 6 height 6
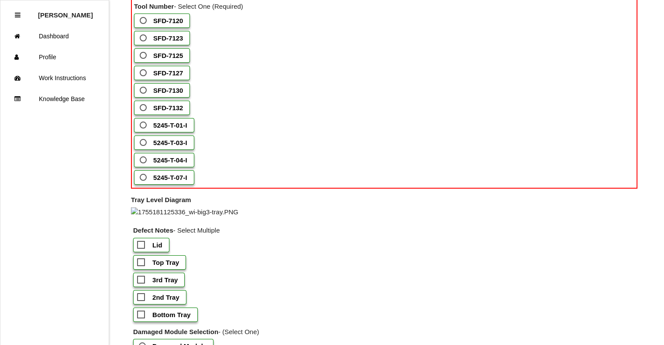
scroll to position [654, 0]
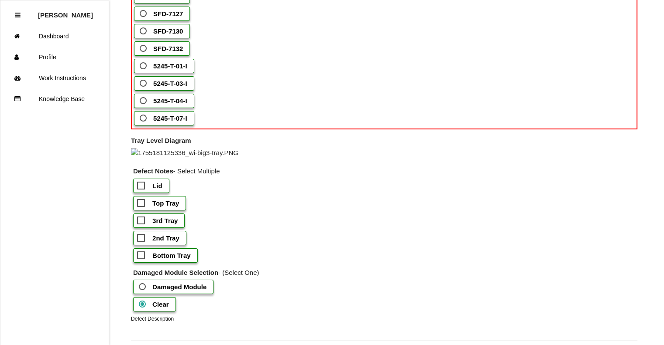
click at [172, 70] on b "5245-T-01-I" at bounding box center [170, 65] width 34 height 7
click at [144, 66] on input "5245-T-01-I" at bounding box center [141, 64] width 6 height 6
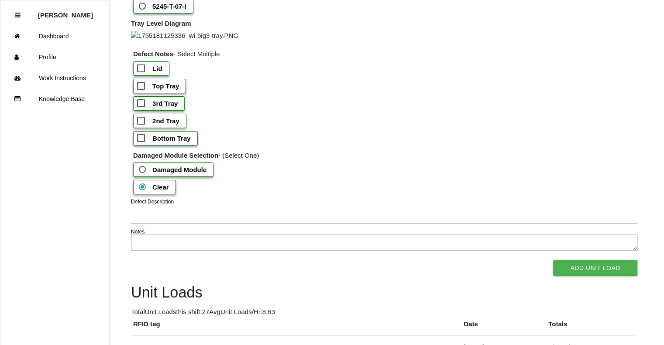
scroll to position [785, 0]
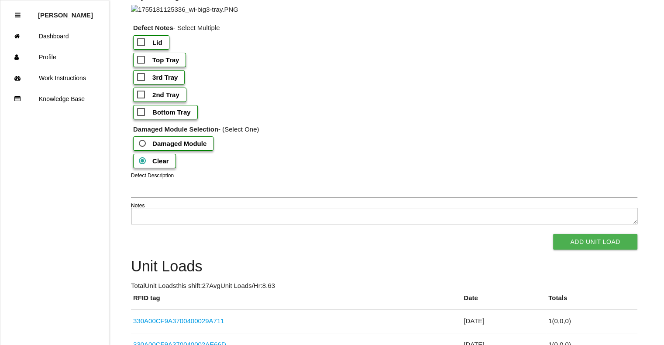
drag, startPoint x: 172, startPoint y: 239, endPoint x: 191, endPoint y: 246, distance: 20.6
click at [172, 118] on span "Bottom Tray" at bounding box center [164, 112] width 54 height 11
click at [143, 113] on input "Bottom Tray" at bounding box center [140, 110] width 6 height 6
checkbox input "true"
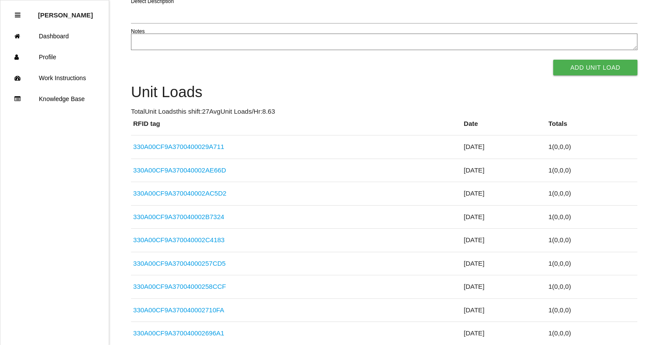
scroll to position [1003, 0]
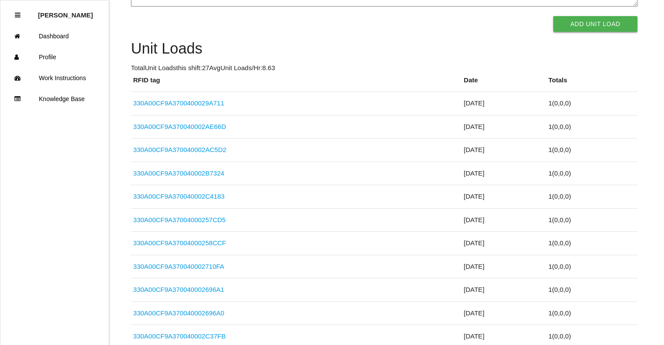
click at [579, 32] on button "Add Unit Load" at bounding box center [595, 24] width 84 height 16
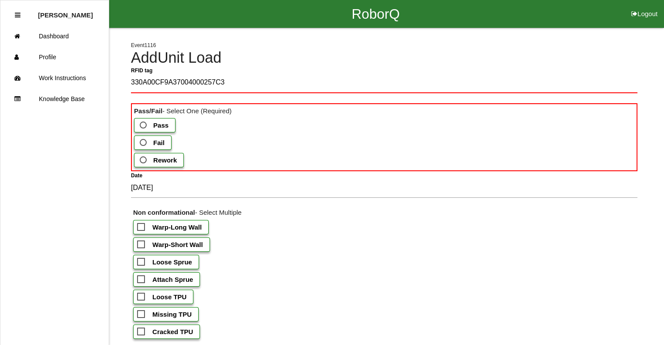
type tag "330A00CF9A37004000257C35"
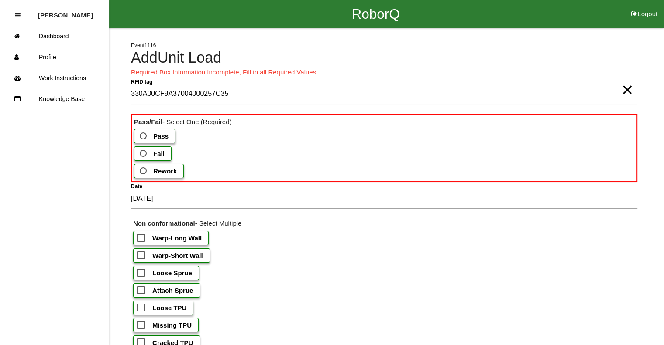
click at [168, 152] on label "Fail" at bounding box center [153, 154] width 38 height 14
click at [144, 152] on input "Fail" at bounding box center [141, 151] width 6 height 6
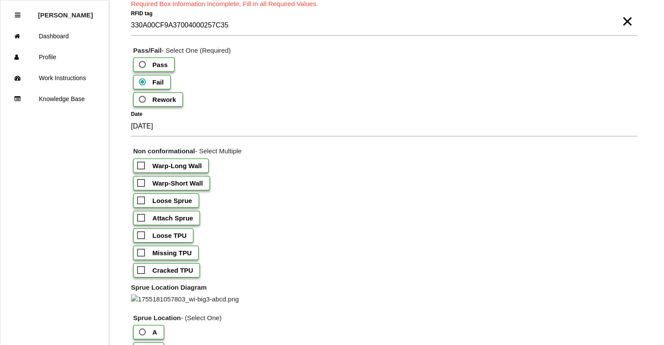
scroll to position [87, 0]
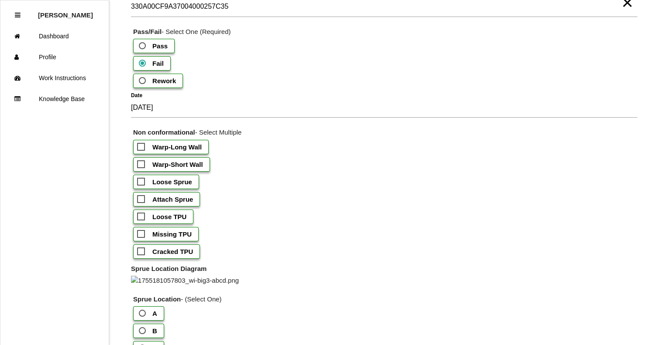
click at [190, 182] on label "Loose Sprue" at bounding box center [166, 182] width 66 height 14
click at [143, 182] on input "Loose Sprue" at bounding box center [140, 180] width 6 height 6
click at [188, 181] on b "Loose Sprue" at bounding box center [172, 181] width 40 height 7
click at [143, 181] on input "Loose Sprue" at bounding box center [140, 180] width 6 height 6
checkbox input "false"
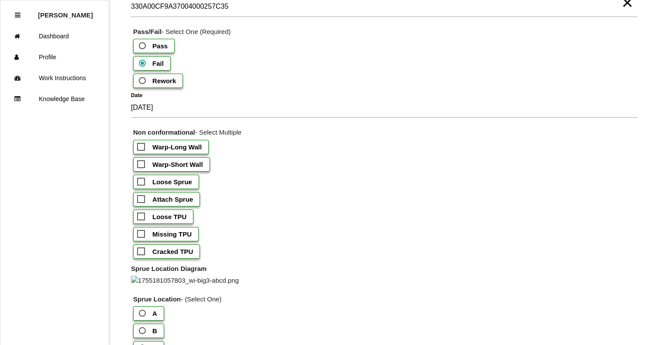
click at [166, 216] on b "Loose TPU" at bounding box center [169, 216] width 34 height 7
click at [143, 216] on input "Loose TPU" at bounding box center [140, 215] width 6 height 6
checkbox input "true"
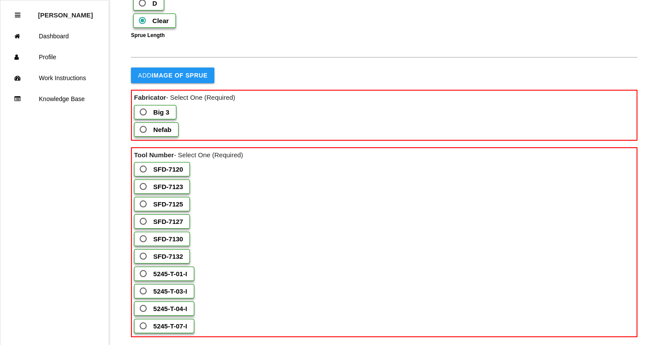
scroll to position [480, 0]
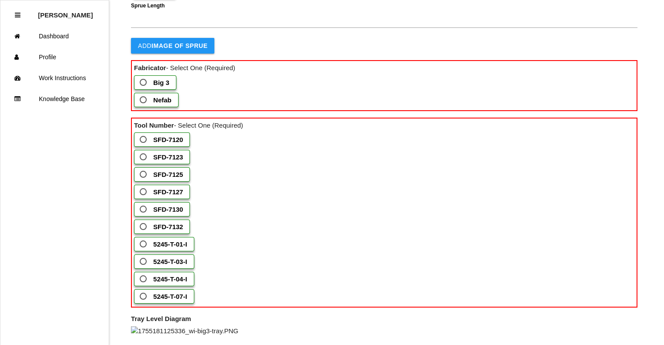
click at [164, 86] on b "Big 3" at bounding box center [161, 82] width 16 height 7
click at [144, 83] on 3 "Big 3" at bounding box center [141, 80] width 6 height 6
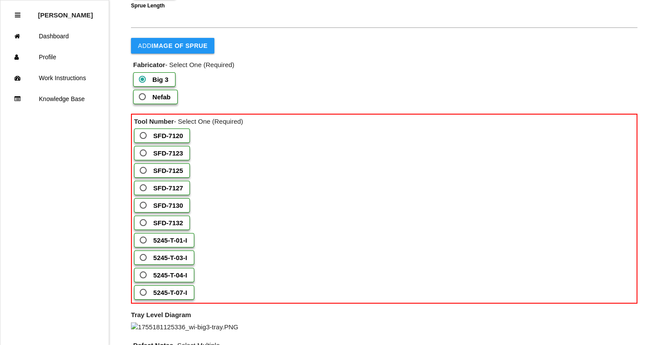
click at [183, 195] on label "SFD-7127" at bounding box center [162, 188] width 56 height 14
click at [144, 188] on input "SFD-7127" at bounding box center [141, 186] width 6 height 6
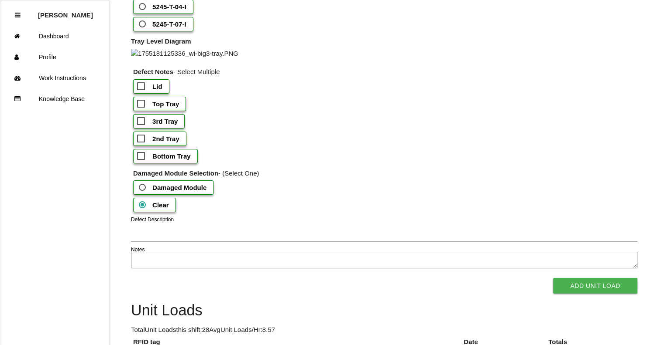
scroll to position [742, 0]
click at [165, 107] on b "Top Tray" at bounding box center [165, 103] width 27 height 7
click at [143, 104] on input "Top Tray" at bounding box center [140, 101] width 6 height 6
checkbox input "true"
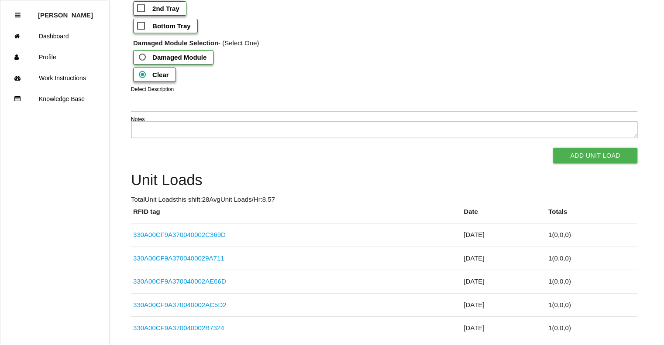
scroll to position [872, 0]
click at [298, 114] on div "Defect Description" at bounding box center [384, 103] width 506 height 24
click at [291, 137] on textarea "Notes" at bounding box center [384, 129] width 506 height 17
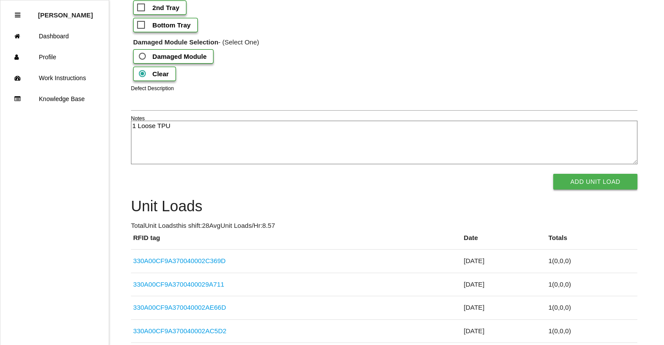
type textarea "1 Loose TPU"
click at [565, 190] on button "Add Unit Load" at bounding box center [595, 182] width 84 height 16
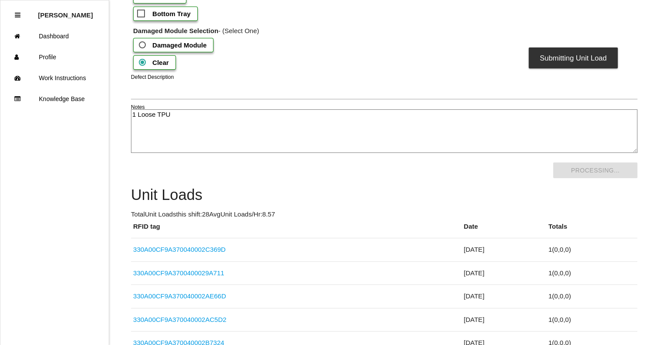
scroll to position [0, 0]
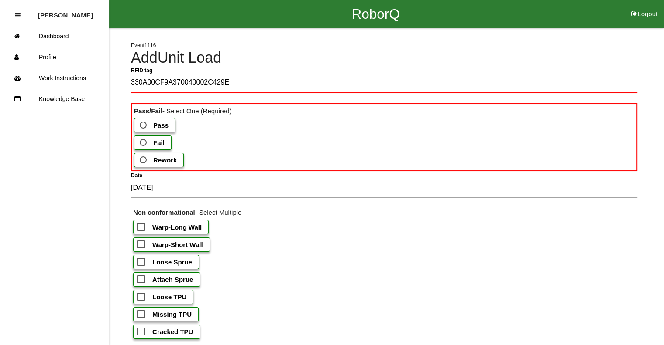
type tag "330A00CF9A370040002C429E"
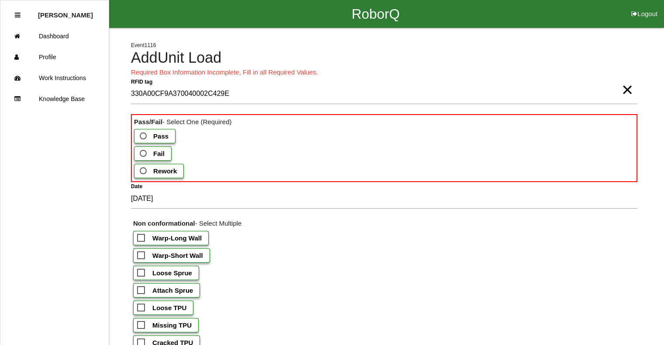
click at [155, 135] on b "Pass" at bounding box center [160, 136] width 15 height 7
click at [144, 135] on input "Pass" at bounding box center [141, 134] width 6 height 6
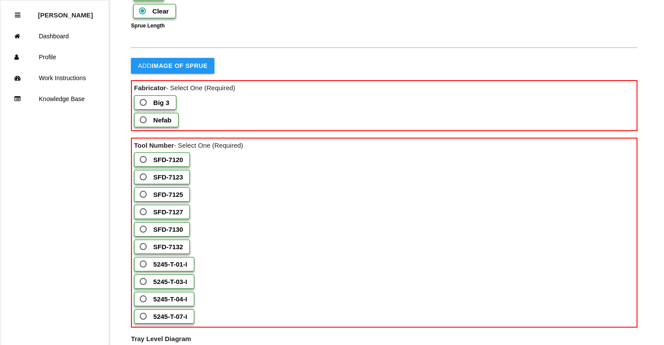
scroll to position [480, 0]
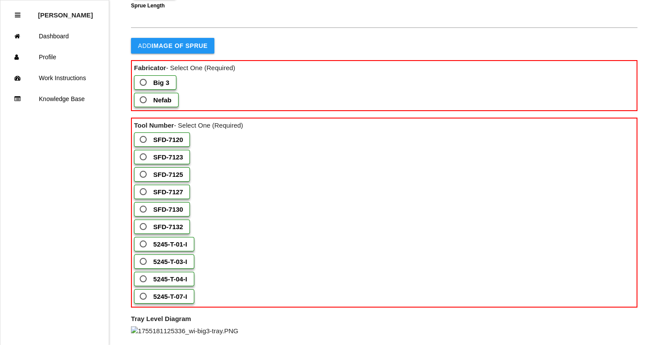
click at [163, 104] on b "Nefab" at bounding box center [162, 99] width 18 height 7
click at [144, 100] on input "Nefab" at bounding box center [141, 98] width 6 height 6
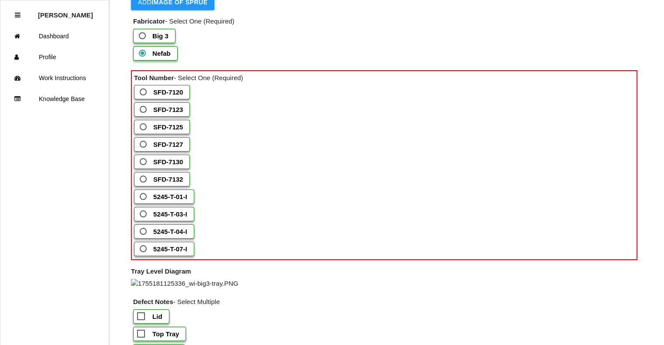
scroll to position [567, 0]
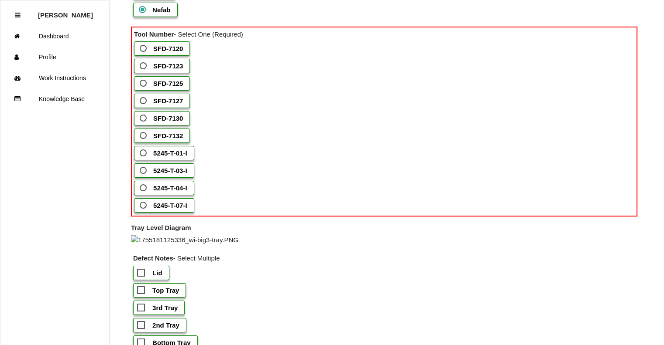
click at [162, 174] on b "5245-T-03-I" at bounding box center [170, 170] width 34 height 7
click at [144, 171] on input "5245-T-03-I" at bounding box center [141, 168] width 6 height 6
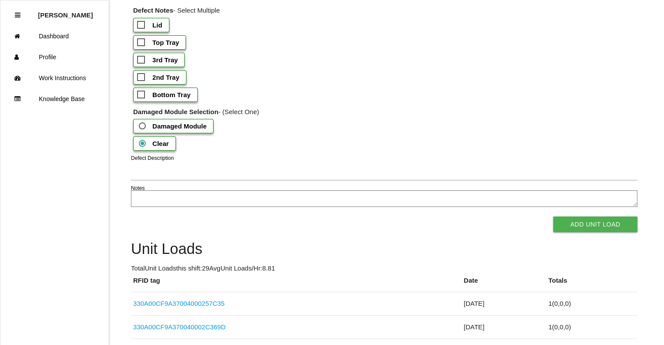
scroll to position [829, 0]
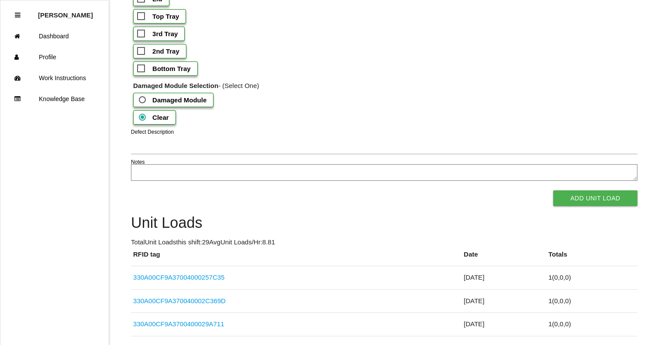
click at [181, 72] on b "Bottom Tray" at bounding box center [171, 68] width 38 height 7
click at [143, 69] on input "Bottom Tray" at bounding box center [140, 66] width 6 height 6
checkbox input "true"
click at [576, 206] on button "Add Unit Load" at bounding box center [595, 199] width 84 height 16
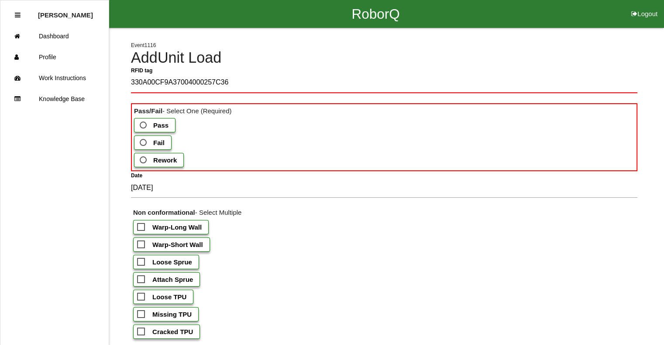
type tag "330A00CF9A37004000257C36"
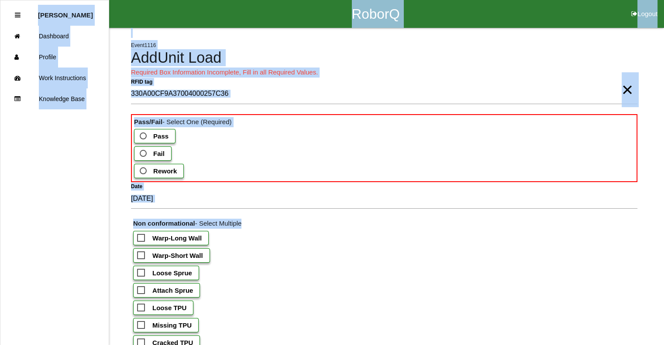
drag, startPoint x: 445, startPoint y: 25, endPoint x: 443, endPoint y: 327, distance: 301.9
click at [291, 285] on div "Attach Sprue" at bounding box center [385, 292] width 504 height 17
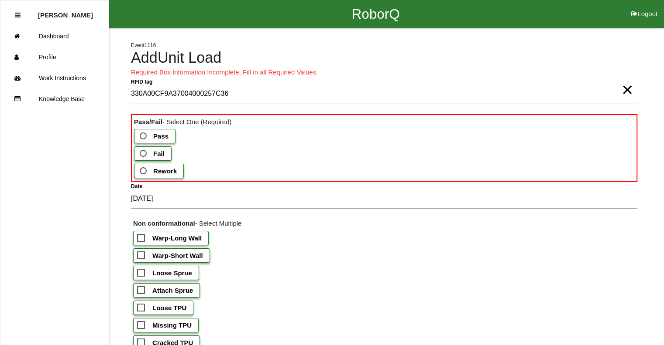
click at [146, 154] on span "Fail" at bounding box center [151, 153] width 27 height 11
click at [144, 154] on input "Fail" at bounding box center [141, 151] width 6 height 6
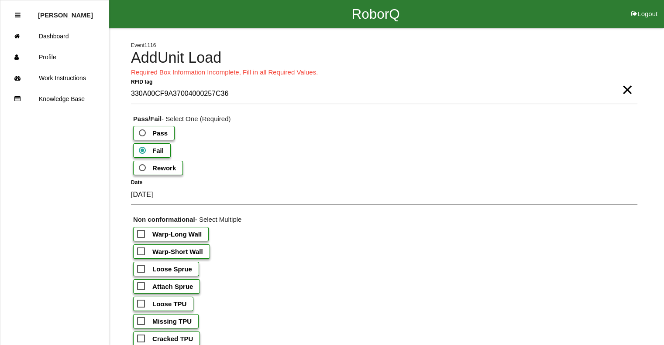
click at [154, 254] on b "Warp-Short Wall" at bounding box center [177, 251] width 51 height 7
click at [143, 252] on input "Warp-Short Wall" at bounding box center [140, 249] width 6 height 6
checkbox input "true"
click at [153, 267] on b "Loose Sprue" at bounding box center [172, 269] width 40 height 7
click at [143, 267] on input "Loose Sprue" at bounding box center [140, 267] width 6 height 6
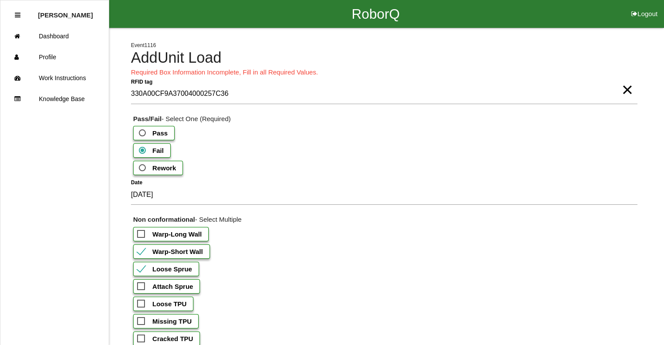
checkbox input "true"
click at [147, 248] on span "Warp-Short Wall" at bounding box center [170, 251] width 66 height 11
click at [143, 248] on input "Warp-Short Wall" at bounding box center [140, 249] width 6 height 6
checkbox input "false"
click at [144, 266] on span "Loose Sprue" at bounding box center [164, 269] width 55 height 11
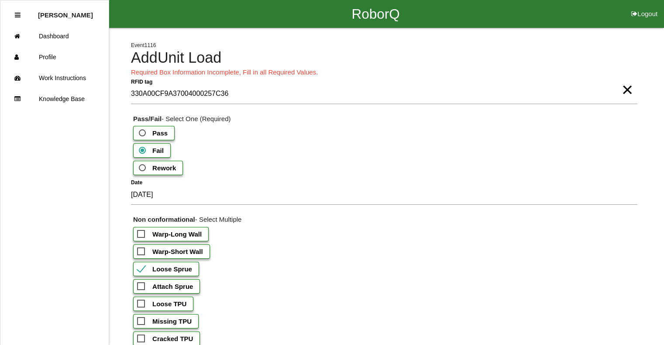
click at [143, 266] on input "Loose Sprue" at bounding box center [140, 267] width 6 height 6
checkbox input "false"
click at [140, 299] on span "Loose TPU" at bounding box center [161, 304] width 49 height 11
click at [140, 299] on input "Loose TPU" at bounding box center [140, 302] width 6 height 6
checkbox input "true"
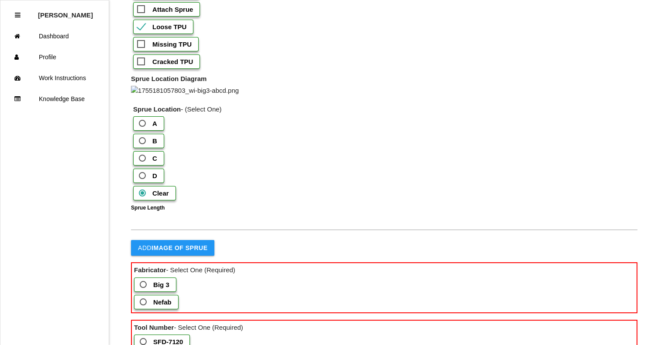
scroll to position [349, 0]
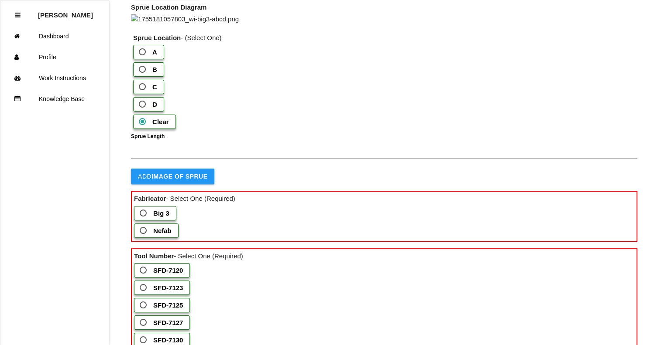
click at [163, 217] on b "Big 3" at bounding box center [161, 213] width 16 height 7
click at [144, 214] on 3 "Big 3" at bounding box center [141, 211] width 6 height 6
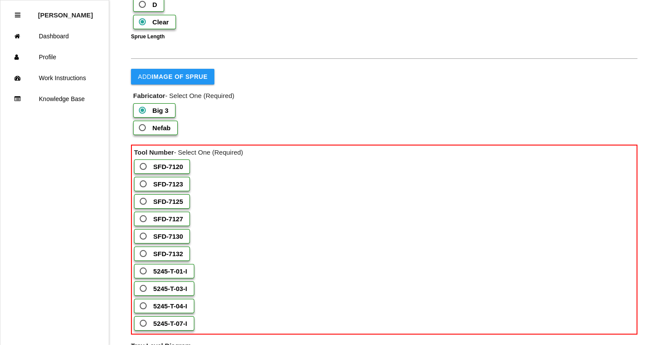
scroll to position [480, 0]
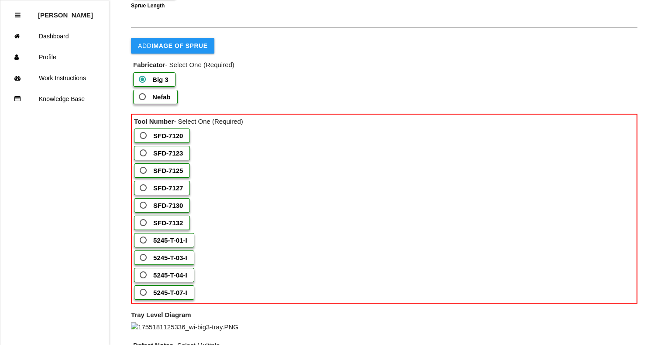
click at [184, 195] on label "SFD-7127" at bounding box center [162, 188] width 56 height 14
click at [144, 188] on input "SFD-7127" at bounding box center [141, 186] width 6 height 6
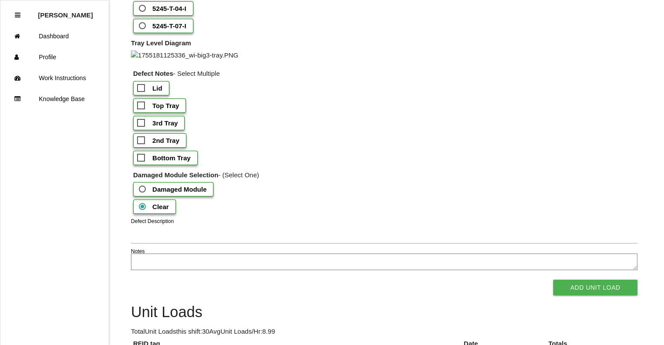
scroll to position [742, 0]
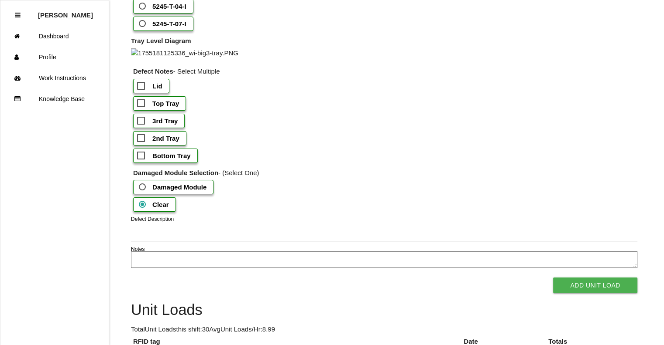
click at [169, 125] on b "3rd Tray" at bounding box center [164, 120] width 25 height 7
click at [143, 121] on input "3rd Tray" at bounding box center [140, 119] width 6 height 6
checkbox input "true"
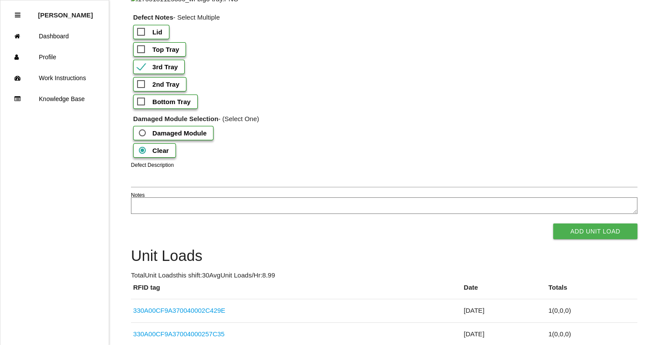
scroll to position [916, 0]
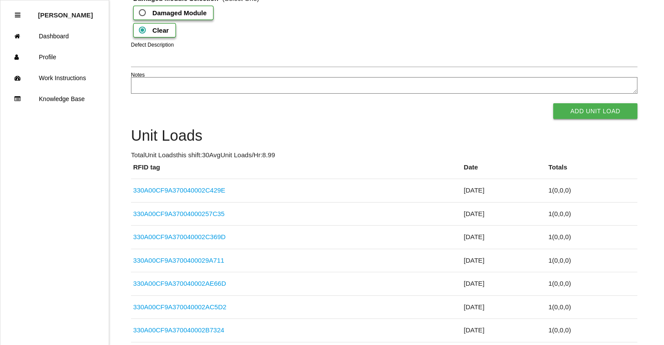
click at [586, 119] on button "Add Unit Load" at bounding box center [595, 111] width 84 height 16
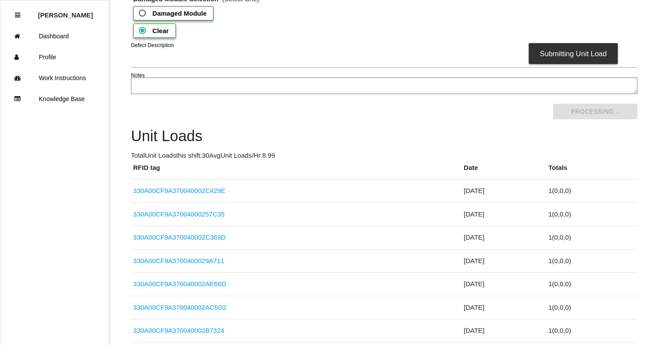
scroll to position [0, 0]
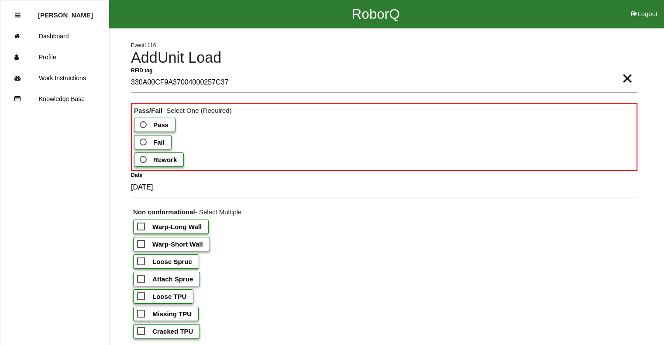
type tag "330A00CF9A37004000257C37"
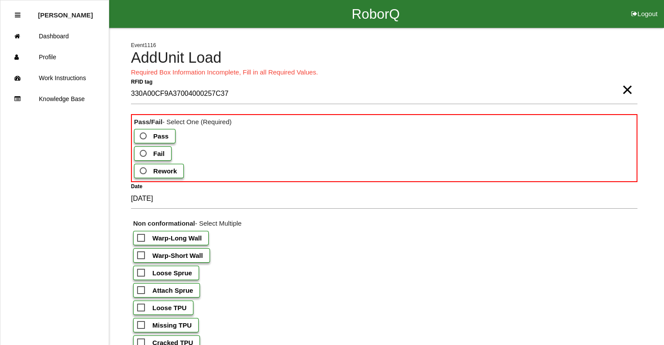
click at [150, 151] on span "Fail" at bounding box center [151, 153] width 27 height 11
click at [144, 151] on input "Fail" at bounding box center [141, 151] width 6 height 6
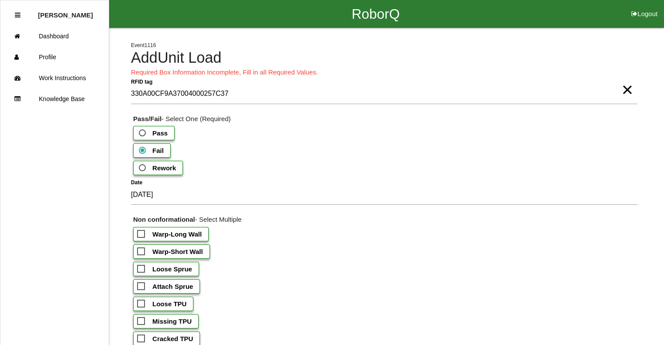
click at [176, 248] on b "Warp-Short Wall" at bounding box center [177, 251] width 51 height 7
click at [143, 248] on input "Warp-Short Wall" at bounding box center [140, 249] width 6 height 6
checkbox input "true"
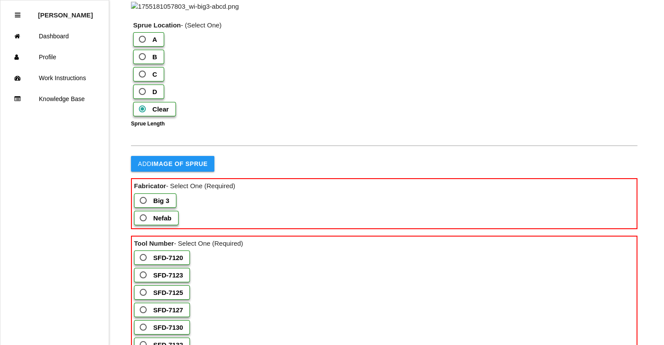
scroll to position [436, 0]
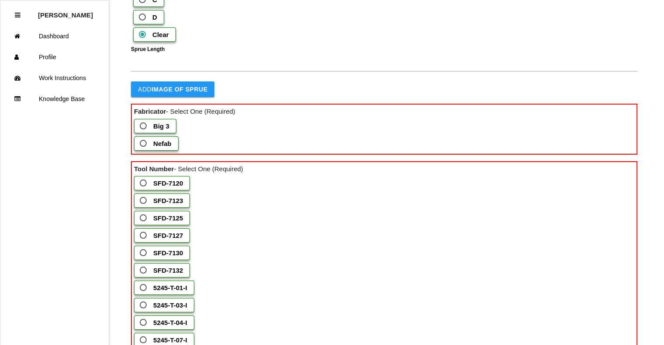
click at [170, 133] on label "Big 3" at bounding box center [155, 126] width 42 height 14
click at [144, 127] on 3 "Big 3" at bounding box center [141, 124] width 6 height 6
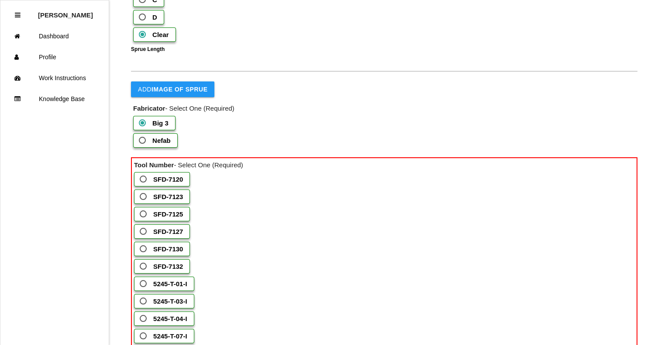
click at [179, 236] on b "SFD-7127" at bounding box center [168, 231] width 30 height 7
click at [144, 232] on input "SFD-7127" at bounding box center [141, 229] width 6 height 6
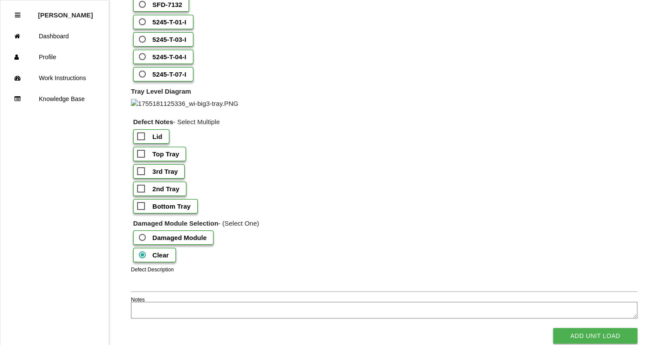
scroll to position [785, 0]
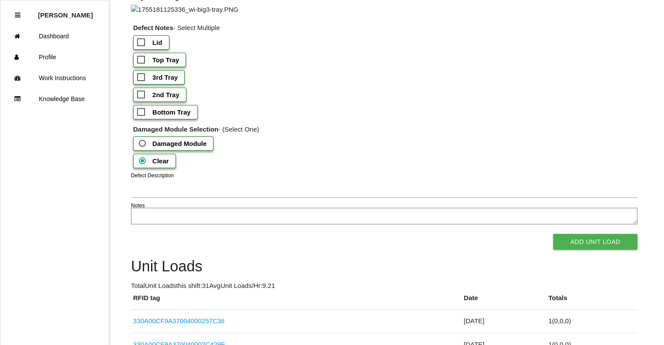
click at [168, 99] on b "2nd Tray" at bounding box center [165, 94] width 27 height 7
click at [143, 95] on input "2nd Tray" at bounding box center [140, 92] width 6 height 6
checkbox input "true"
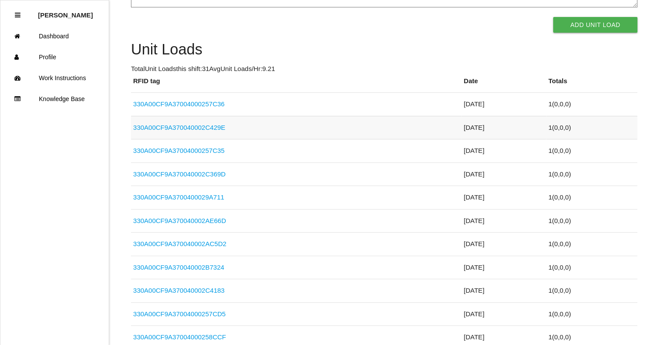
scroll to position [1003, 0]
click at [611, 32] on button "Add Unit Load" at bounding box center [595, 24] width 84 height 16
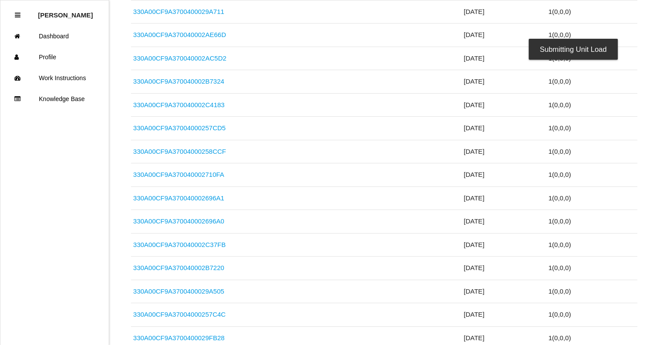
scroll to position [1091, 0]
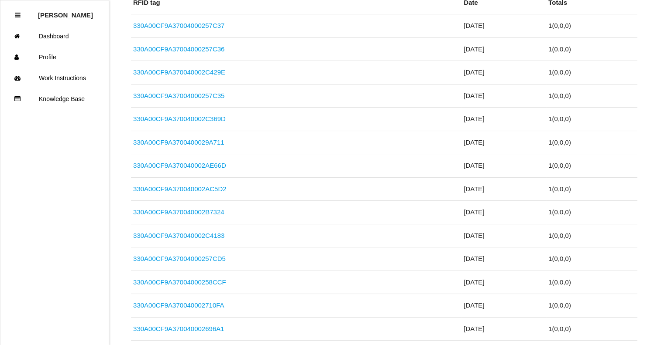
type tag "330A00CF9A370040002C3601"
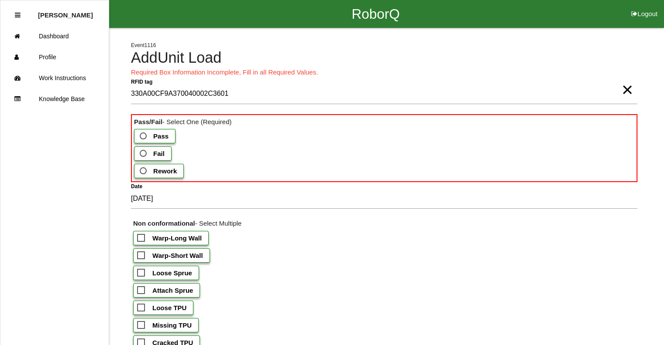
click at [145, 149] on span "Fail" at bounding box center [151, 153] width 27 height 11
click at [144, 149] on input "Fail" at bounding box center [141, 151] width 6 height 6
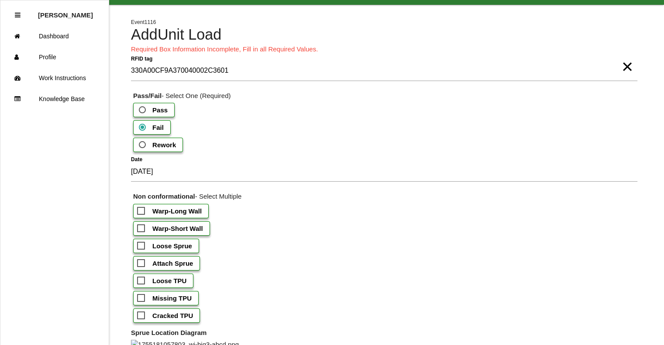
scroll to position [44, 0]
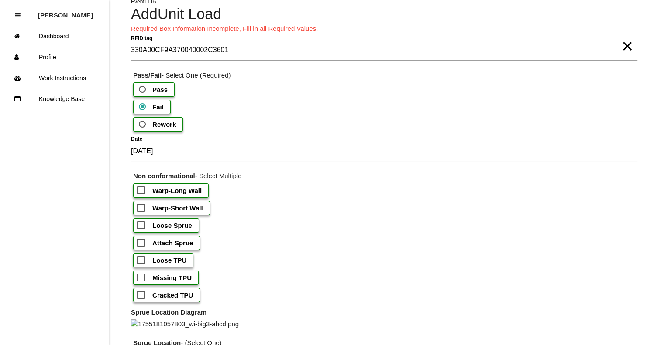
click at [167, 206] on b "Warp-Short Wall" at bounding box center [177, 208] width 51 height 7
click at [143, 206] on input "Warp-Short Wall" at bounding box center [140, 206] width 6 height 6
checkbox input "true"
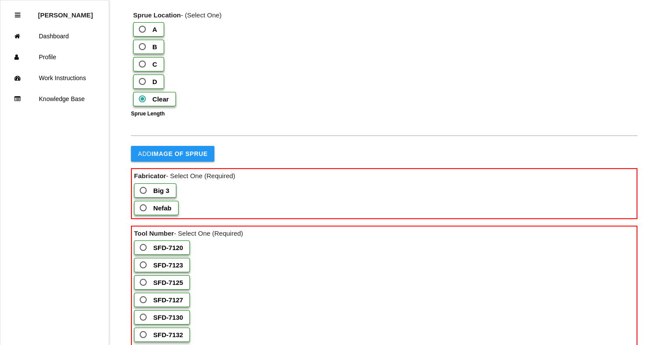
scroll to position [523, 0]
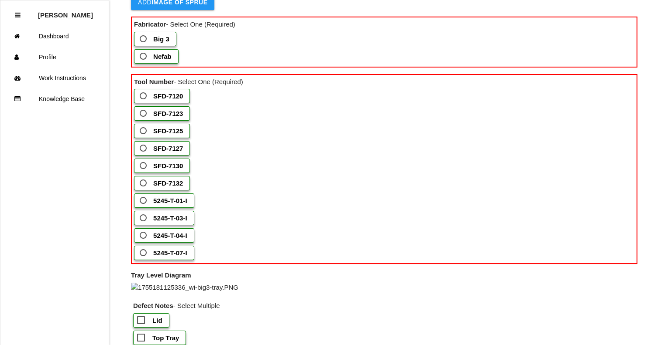
click at [163, 43] on b "Big 3" at bounding box center [161, 38] width 16 height 7
click at [144, 39] on 3 "Big 3" at bounding box center [141, 37] width 6 height 6
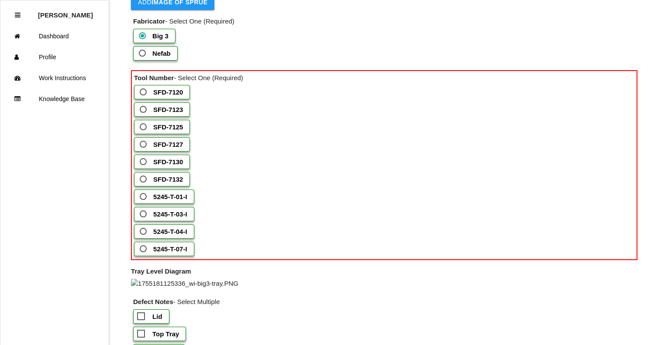
click at [172, 218] on b "5245-T-03-I" at bounding box center [170, 214] width 34 height 7
click at [144, 215] on input "5245-T-03-I" at bounding box center [141, 212] width 6 height 6
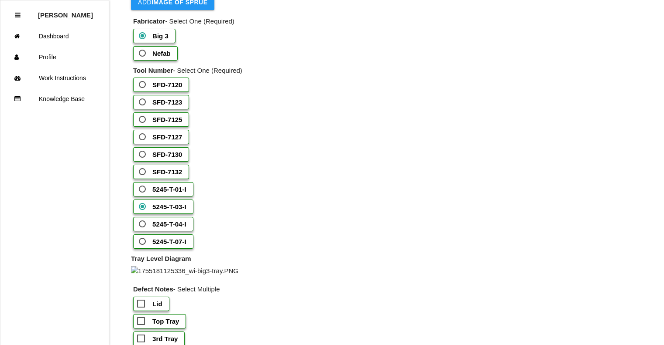
click at [150, 59] on span "Nefab" at bounding box center [154, 53] width 34 height 11
click at [143, 54] on input "Nefab" at bounding box center [140, 51] width 6 height 6
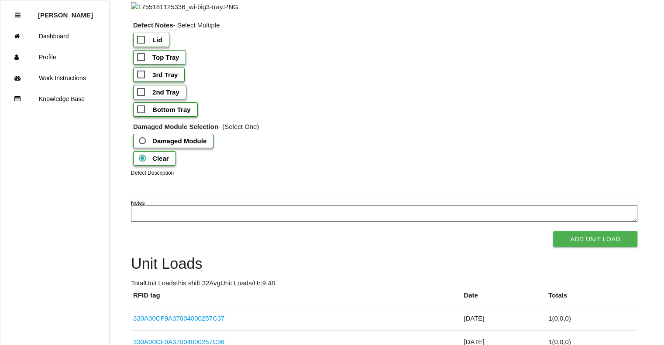
scroll to position [829, 0]
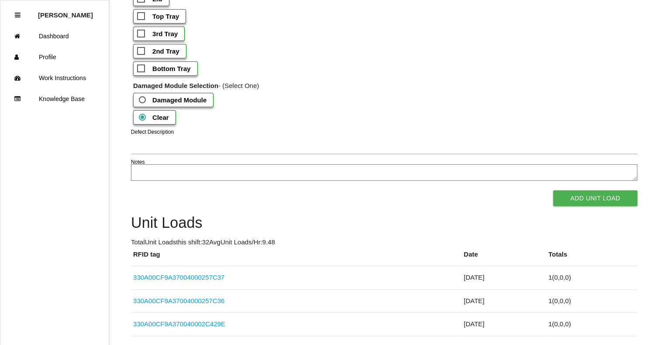
click at [171, 72] on b "Bottom Tray" at bounding box center [171, 68] width 38 height 7
click at [143, 69] on input "Bottom Tray" at bounding box center [140, 66] width 6 height 6
checkbox input "true"
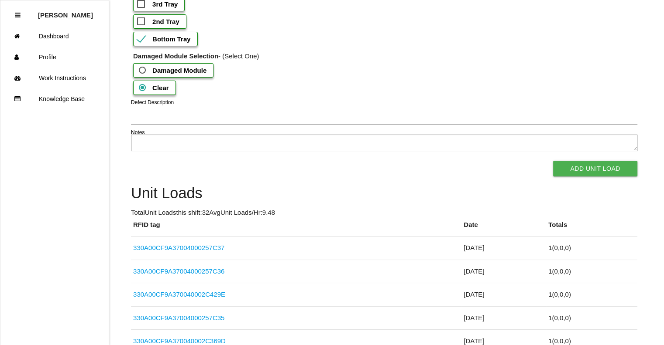
scroll to position [916, 0]
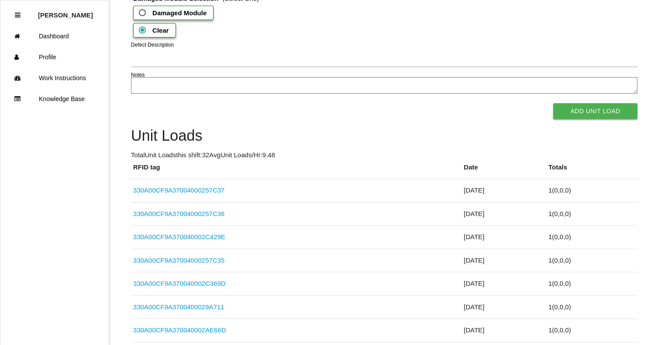
click at [571, 119] on button "Add Unit Load" at bounding box center [595, 111] width 84 height 16
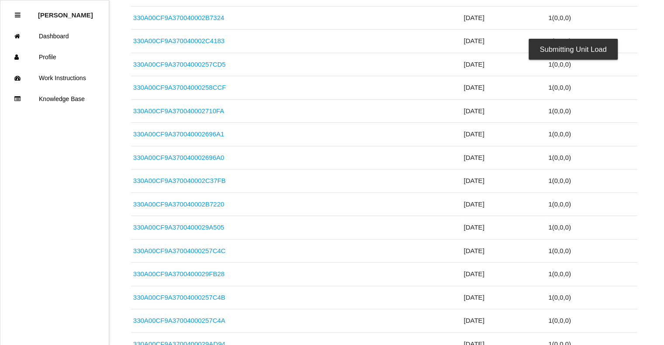
scroll to position [1091, 0]
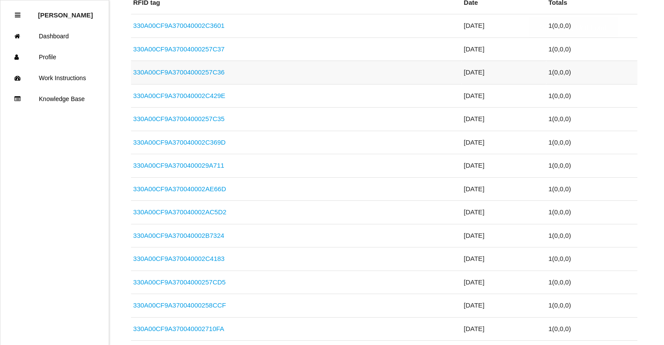
click at [206, 76] on link "330A00CF9A37004000257C36" at bounding box center [178, 71] width 91 height 7
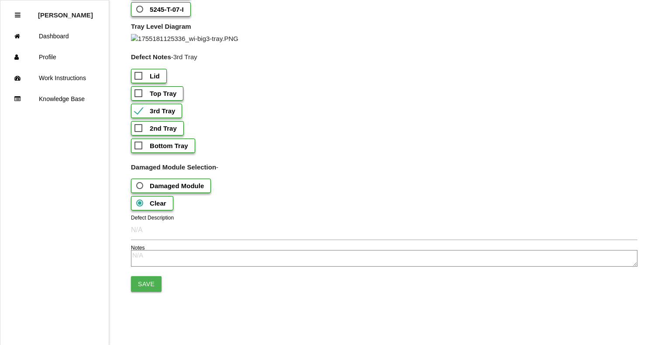
scroll to position [932, 0]
click at [192, 256] on textarea at bounding box center [384, 258] width 506 height 17
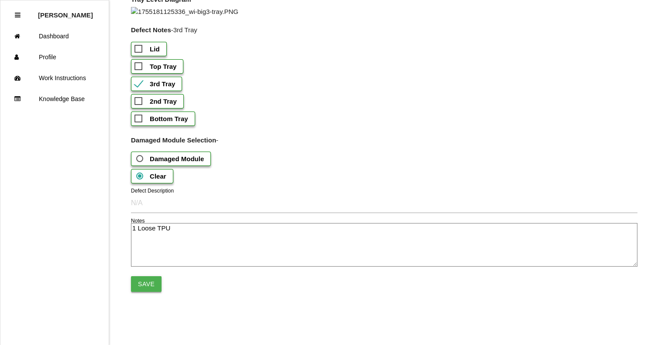
type textarea "1 Loose TPU"
click at [142, 292] on button "Save" at bounding box center [146, 285] width 31 height 16
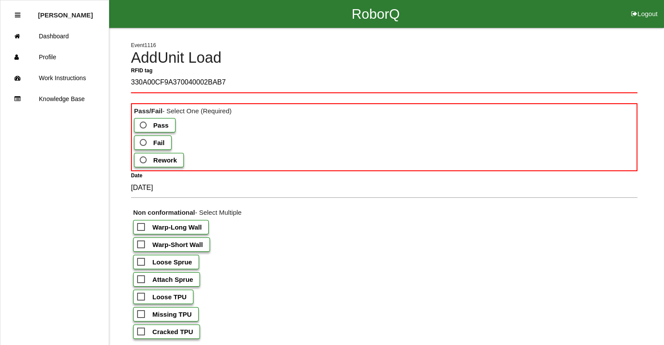
type tag "330A00CF9A370040002BAB74"
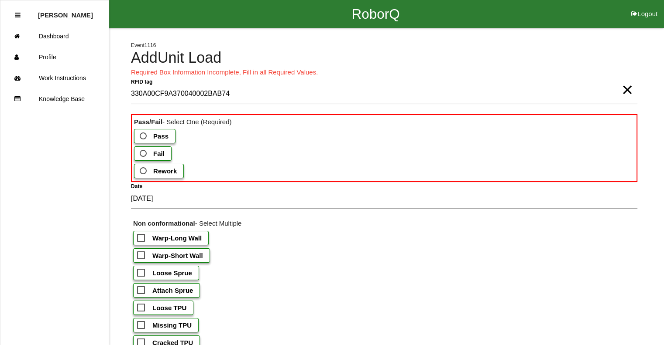
click at [160, 133] on b "Pass" at bounding box center [160, 136] width 15 height 7
click at [144, 133] on input "Pass" at bounding box center [141, 134] width 6 height 6
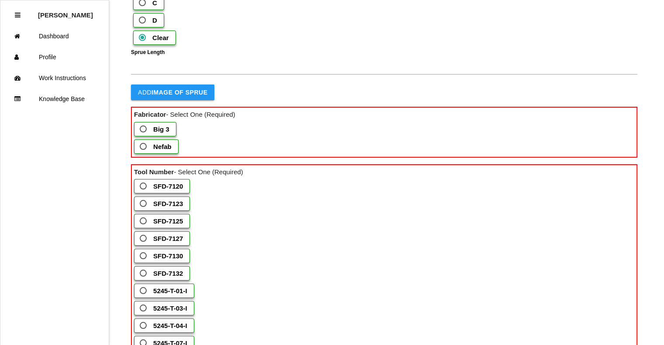
scroll to position [436, 0]
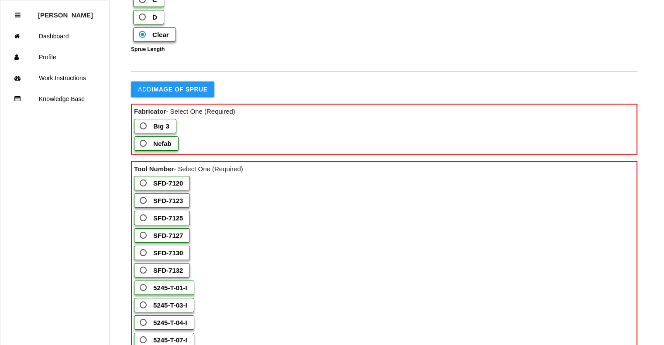
click at [173, 151] on label "Nefab" at bounding box center [156, 144] width 44 height 14
click at [144, 144] on input "Nefab" at bounding box center [141, 141] width 6 height 6
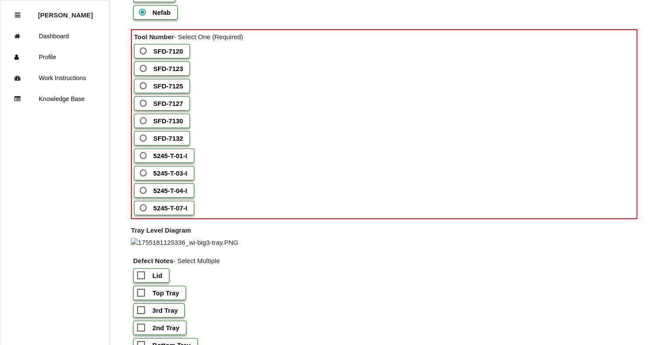
scroll to position [698, 0]
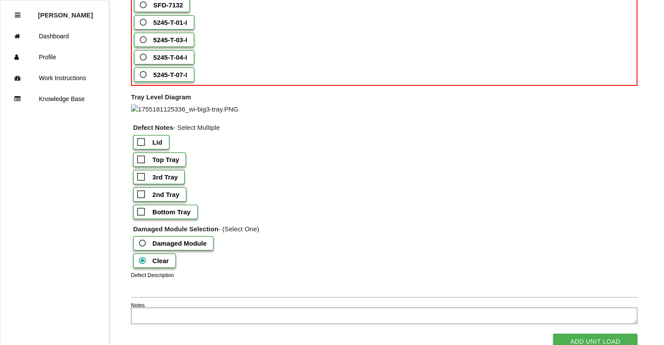
click at [185, 44] on b "5245-T-03-I" at bounding box center [170, 39] width 34 height 7
click at [144, 40] on input "5245-T-03-I" at bounding box center [141, 37] width 6 height 6
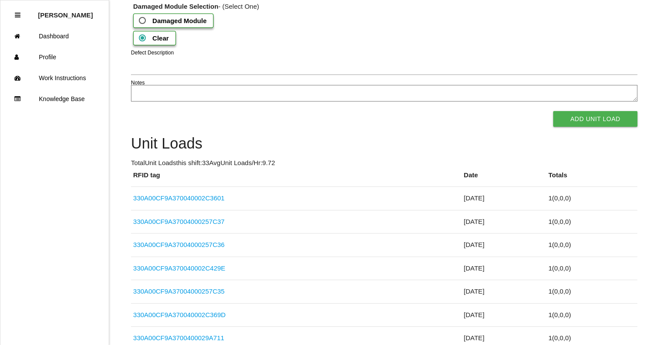
scroll to position [916, 0]
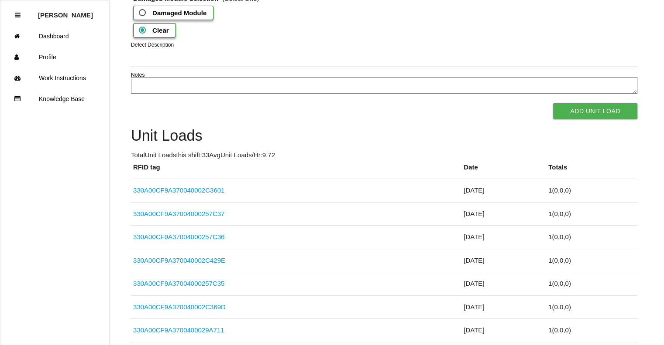
checkbox input "true"
click at [602, 119] on button "Add Unit Load" at bounding box center [595, 111] width 84 height 16
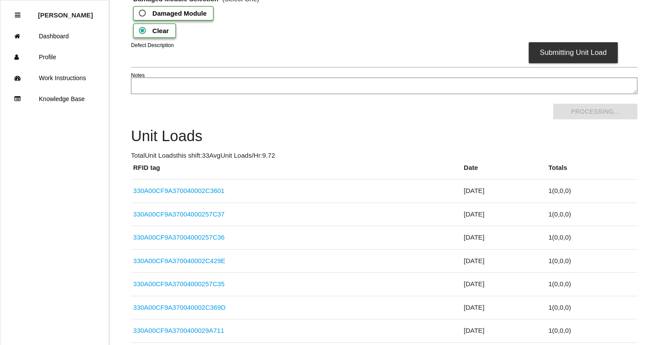
scroll to position [0, 0]
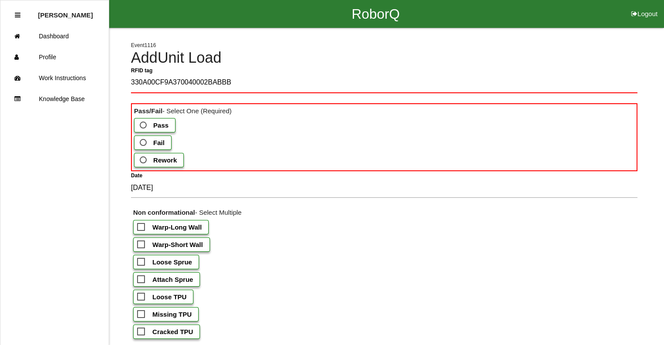
type tag "330A00CF9A370040002BABBB"
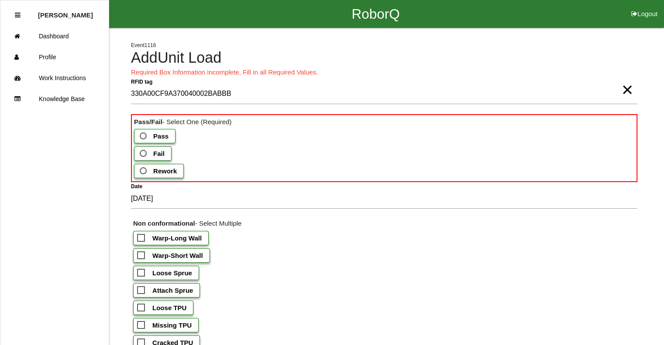
click at [157, 152] on b "Fail" at bounding box center [158, 153] width 11 height 7
click at [144, 152] on input "Fail" at bounding box center [141, 151] width 6 height 6
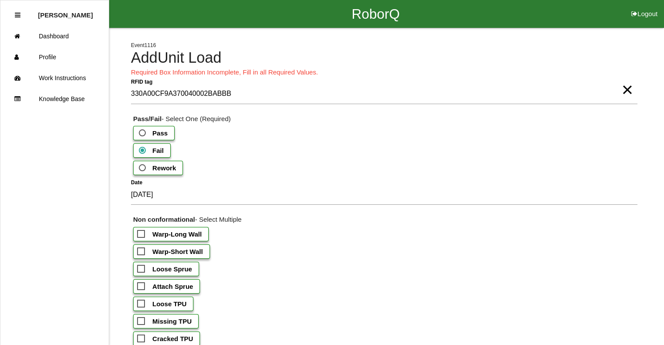
click at [181, 248] on b "Warp-Short Wall" at bounding box center [177, 251] width 51 height 7
click at [143, 248] on input "Warp-Short Wall" at bounding box center [140, 249] width 6 height 6
checkbox input "true"
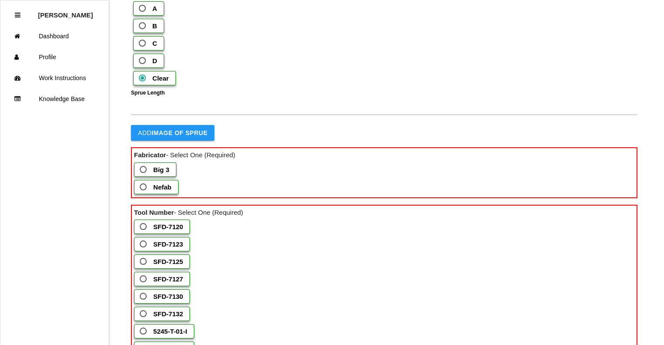
scroll to position [436, 0]
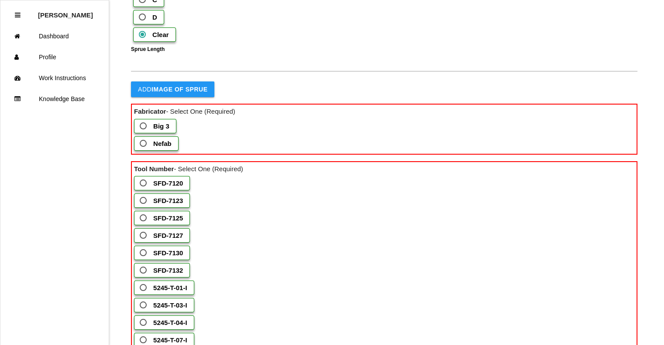
click at [168, 147] on b "Nefab" at bounding box center [162, 143] width 18 height 7
click at [144, 144] on input "Nefab" at bounding box center [141, 141] width 6 height 6
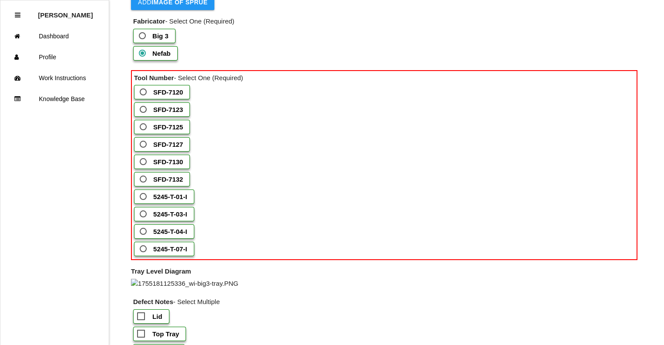
scroll to position [567, 0]
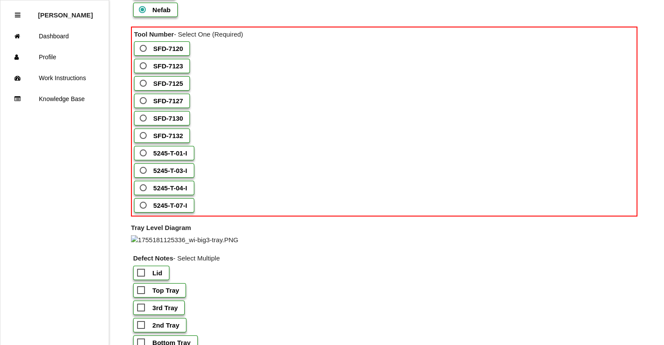
click at [190, 178] on label "5245-T-03-I" at bounding box center [164, 171] width 60 height 14
click at [144, 171] on input "5245-T-03-I" at bounding box center [141, 168] width 6 height 6
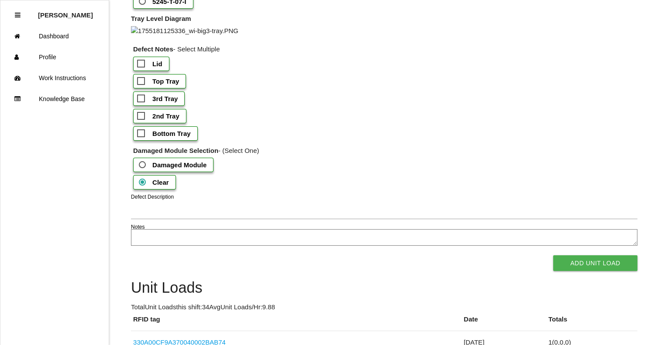
scroll to position [785, 0]
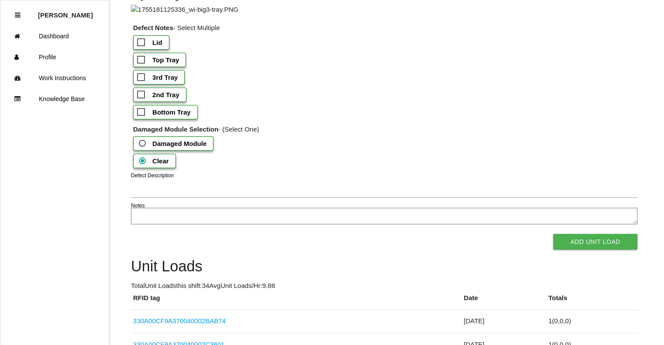
drag, startPoint x: 165, startPoint y: 242, endPoint x: 190, endPoint y: 247, distance: 25.8
click at [165, 116] on b "Bottom Tray" at bounding box center [171, 112] width 38 height 7
click at [143, 113] on input "Bottom Tray" at bounding box center [140, 110] width 6 height 6
checkbox input "true"
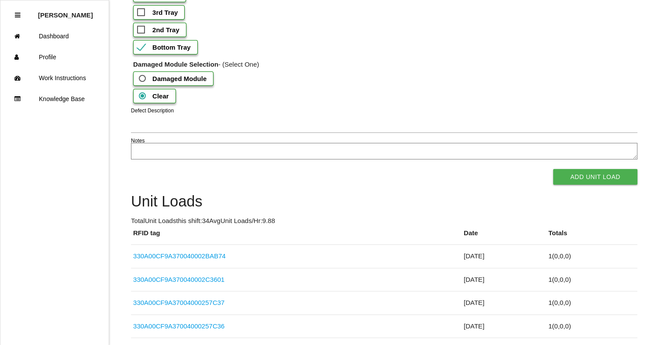
scroll to position [916, 0]
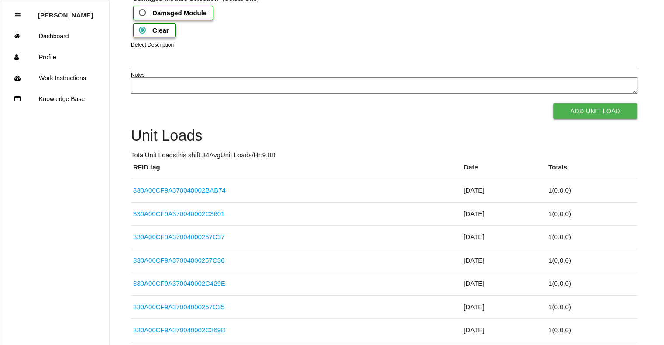
click at [605, 119] on button "Add Unit Load" at bounding box center [595, 111] width 84 height 16
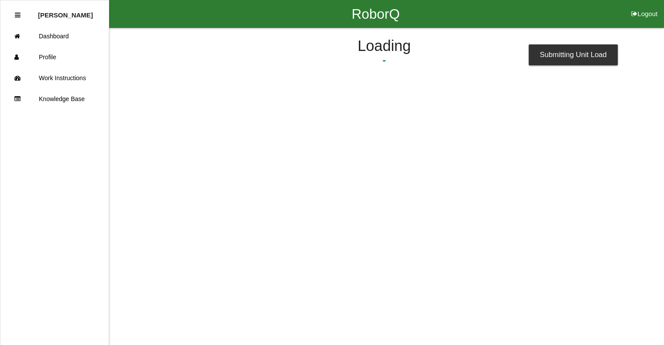
scroll to position [0, 0]
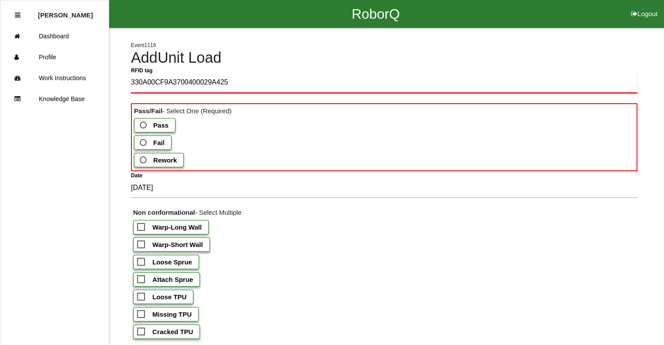
type tag "330A00CF9A3700400029A425"
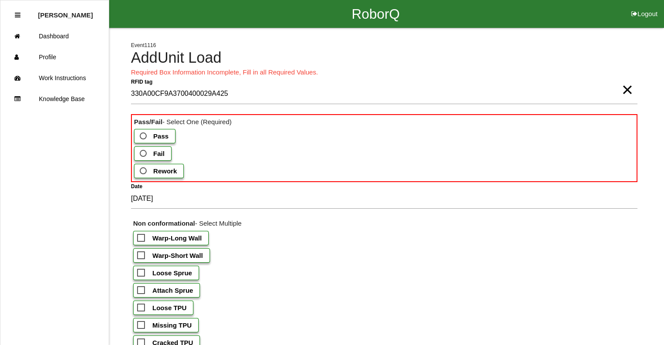
click at [166, 137] on b "Pass" at bounding box center [160, 136] width 15 height 7
click at [144, 137] on input "Pass" at bounding box center [141, 134] width 6 height 6
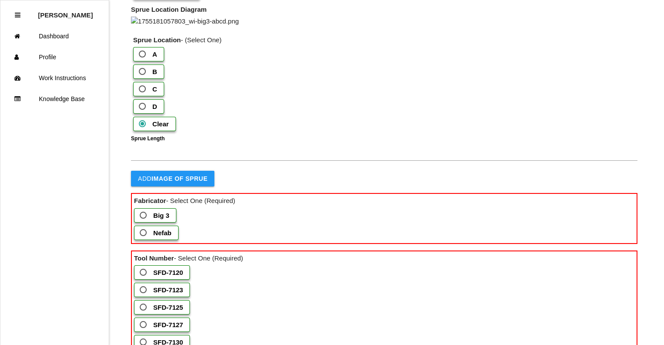
scroll to position [436, 0]
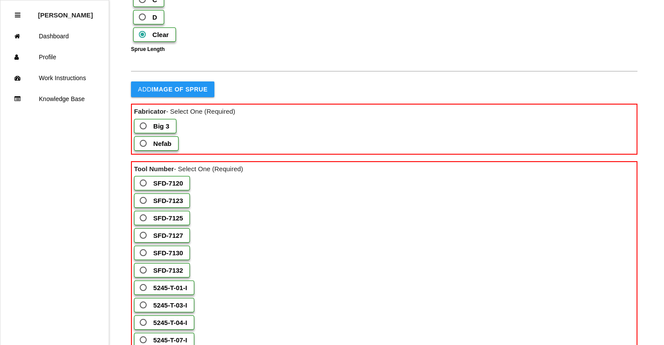
click at [168, 133] on label "Big 3" at bounding box center [155, 126] width 42 height 14
click at [144, 127] on 3 "Big 3" at bounding box center [141, 124] width 6 height 6
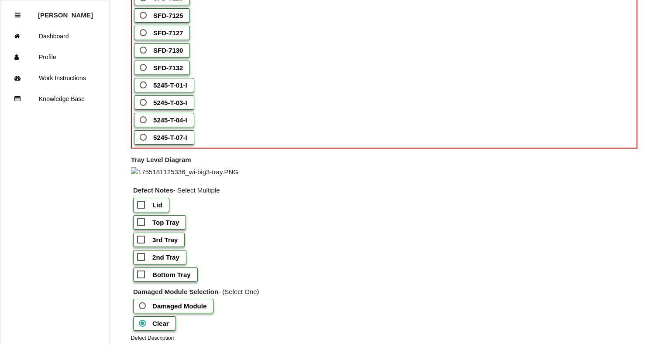
scroll to position [567, 0]
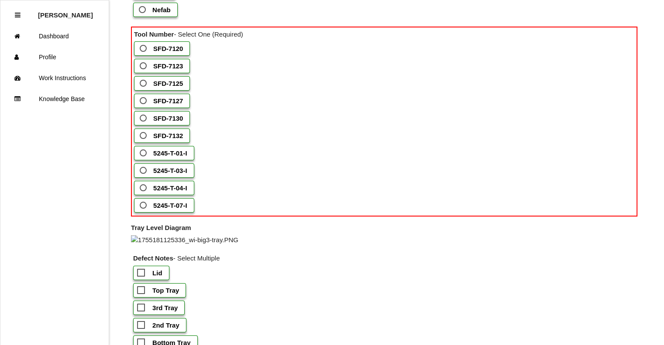
click at [174, 105] on b "SFD-7127" at bounding box center [168, 100] width 30 height 7
click at [144, 101] on input "SFD-7127" at bounding box center [141, 99] width 6 height 6
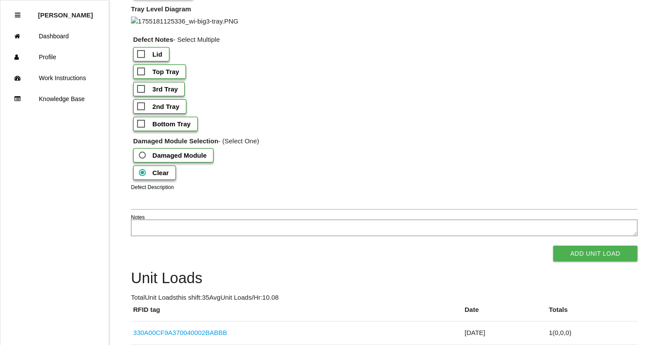
scroll to position [829, 0]
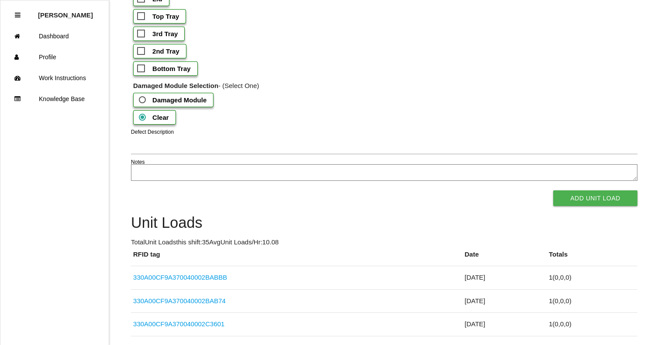
click at [188, 72] on b "Bottom Tray" at bounding box center [171, 68] width 38 height 7
click at [143, 69] on input "Bottom Tray" at bounding box center [140, 66] width 6 height 6
checkbox input "true"
click at [580, 206] on button "Add Unit Load" at bounding box center [595, 199] width 84 height 16
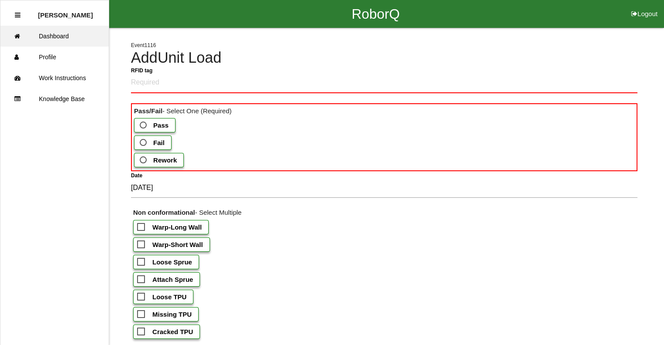
click at [55, 31] on link "Dashboard" at bounding box center [54, 36] width 108 height 21
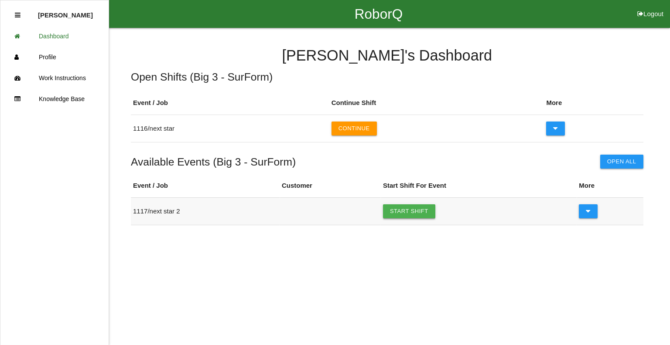
click at [411, 215] on link "Start Shift" at bounding box center [409, 212] width 52 height 14
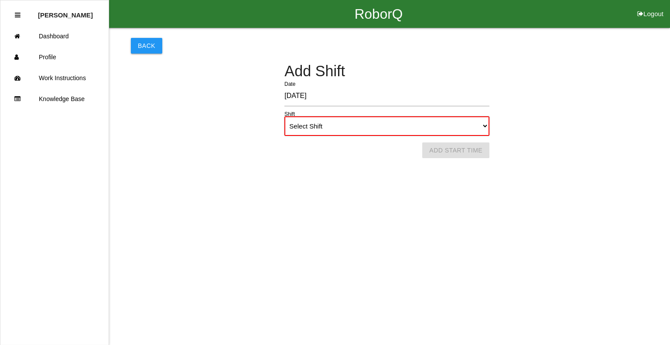
click at [347, 122] on select "Select Shift 1st Shift 2nd Shift 3rd Shift 4th Shift" at bounding box center [386, 126] width 205 height 20
select select "1"
click at [284, 116] on select "Select Shift 1st Shift 2nd Shift 3rd Shift 4th Shift" at bounding box center [386, 126] width 205 height 20
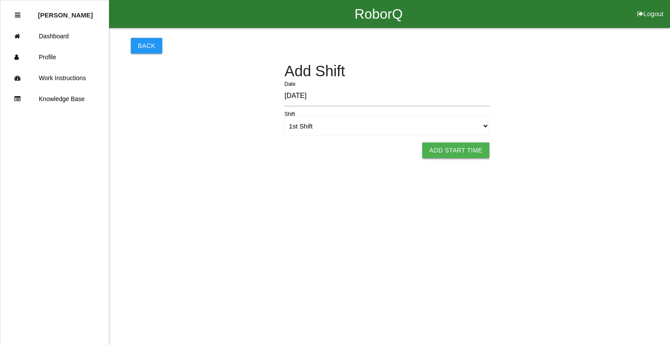
click at [446, 151] on button "Add Start Time" at bounding box center [455, 151] width 67 height 16
select select "12"
select select "56"
select select "2"
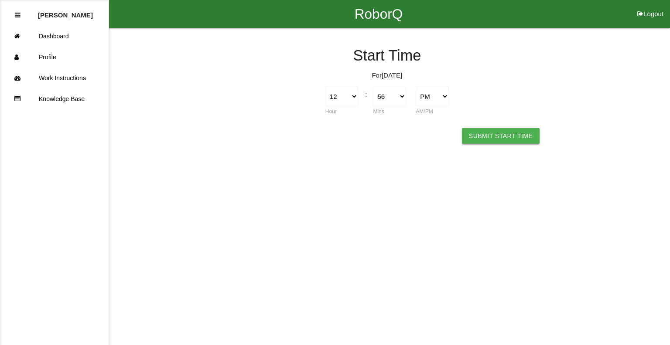
click at [505, 138] on button "Submit Start Time" at bounding box center [501, 136] width 78 height 16
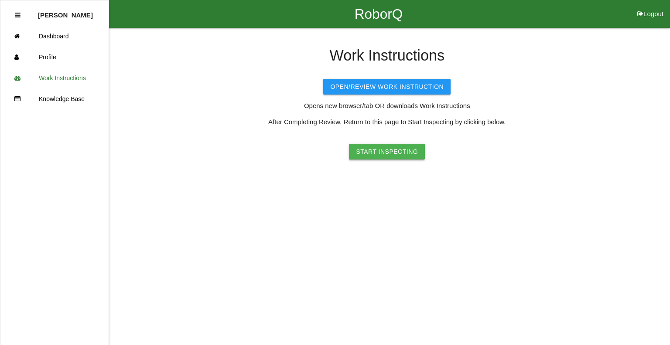
click at [401, 152] on button "Start Inspecting" at bounding box center [387, 152] width 76 height 16
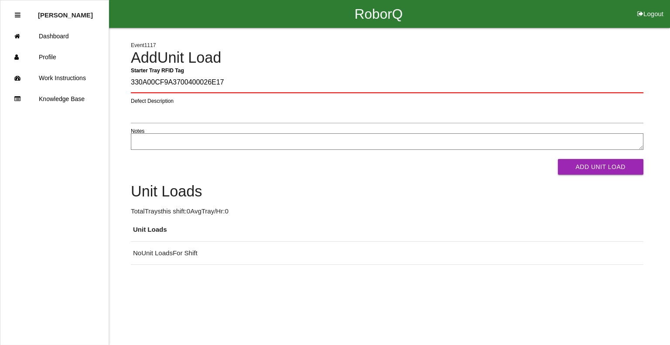
type Tag "330A00CF9A3700400026E178"
click at [558, 159] on button "Add Unit Load" at bounding box center [601, 167] width 86 height 16
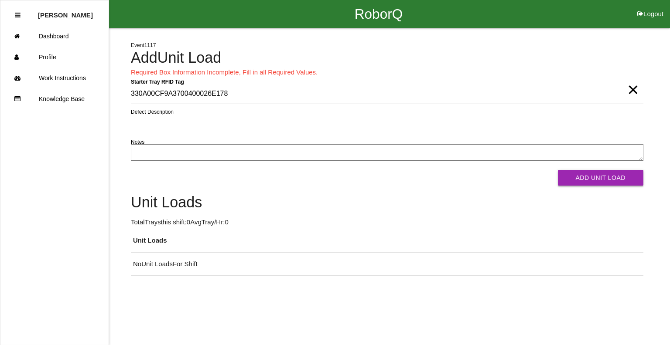
click at [621, 180] on button "Add Unit Load" at bounding box center [601, 178] width 86 height 16
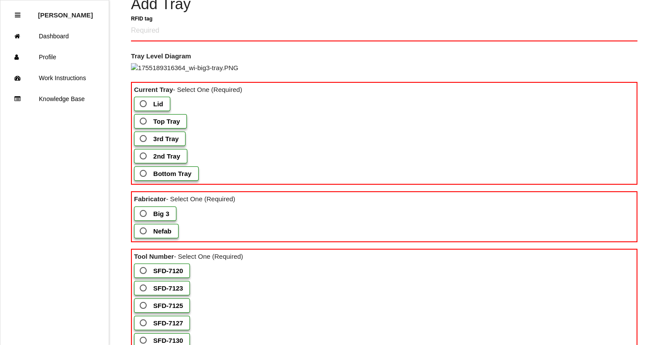
scroll to position [44, 0]
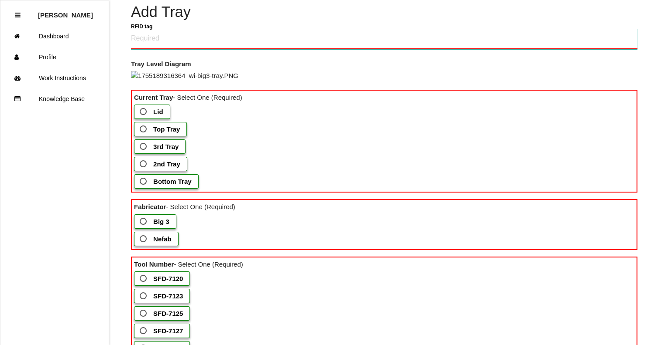
click at [222, 35] on tag "RFID tag" at bounding box center [384, 39] width 506 height 21
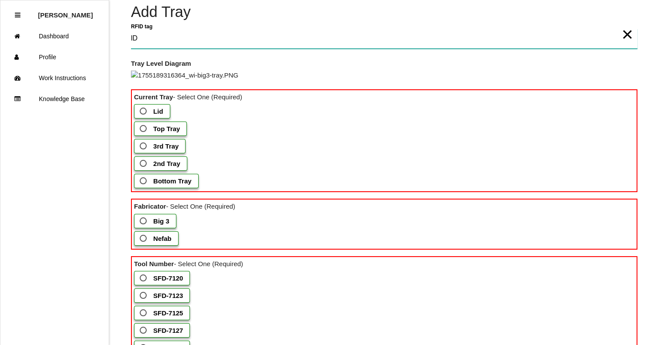
type tag "l"
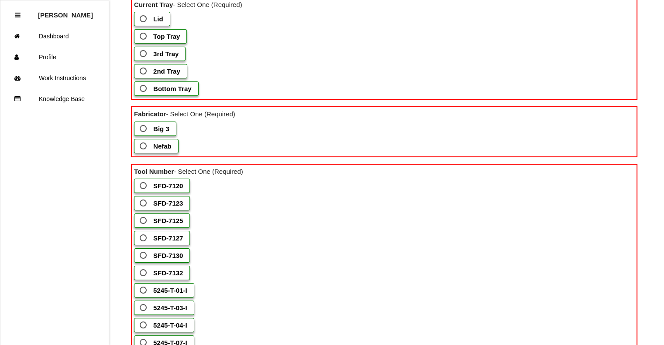
scroll to position [152, 0]
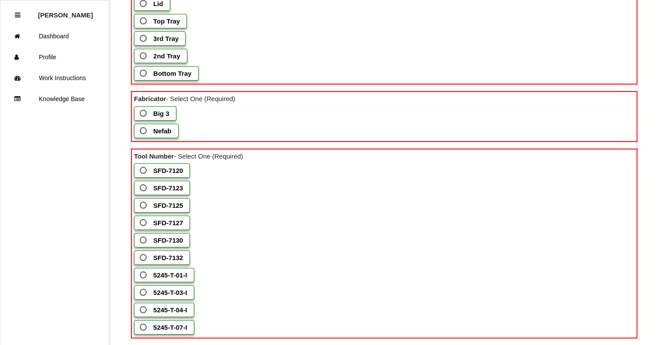
type tag "330A00CF9A3700400025857B"
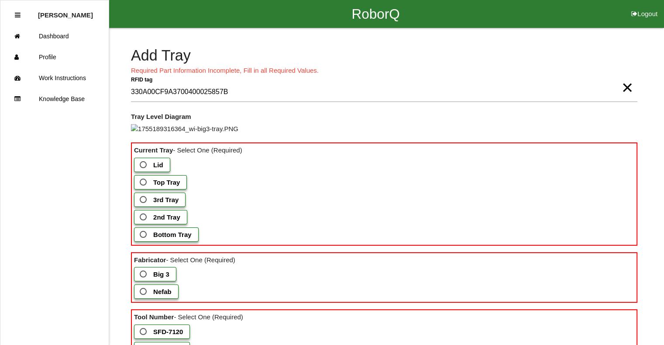
click at [152, 205] on span "3rd Tray" at bounding box center [158, 200] width 41 height 11
click at [144, 200] on Tray "3rd Tray" at bounding box center [141, 198] width 6 height 6
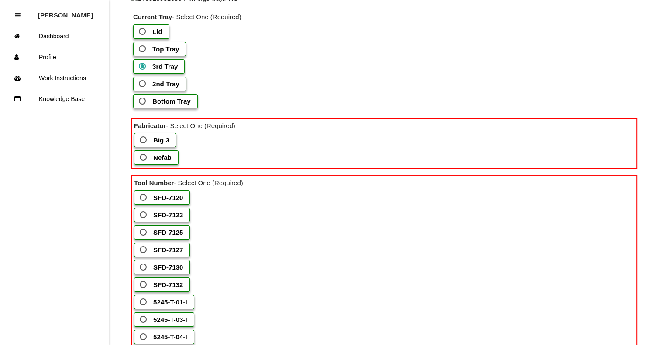
scroll to position [131, 0]
click at [147, 145] on span "Big 3" at bounding box center [153, 139] width 31 height 11
click at [144, 140] on 3 "Big 3" at bounding box center [141, 137] width 6 height 6
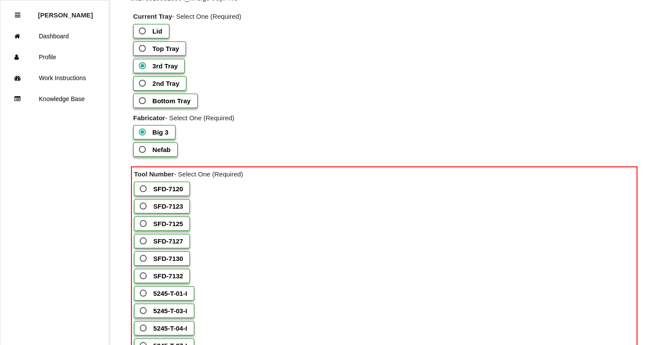
click at [148, 195] on span "SFD-7120" at bounding box center [160, 189] width 45 height 11
click at [144, 189] on input "SFD-7120" at bounding box center [141, 187] width 6 height 6
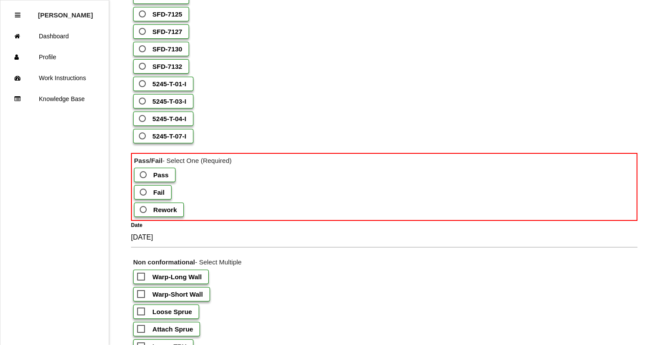
scroll to position [349, 0]
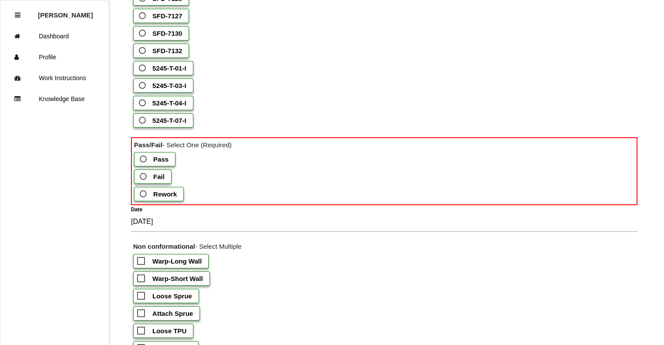
click at [152, 182] on span "Fail" at bounding box center [151, 176] width 27 height 11
click at [144, 177] on input "Fail" at bounding box center [141, 174] width 6 height 6
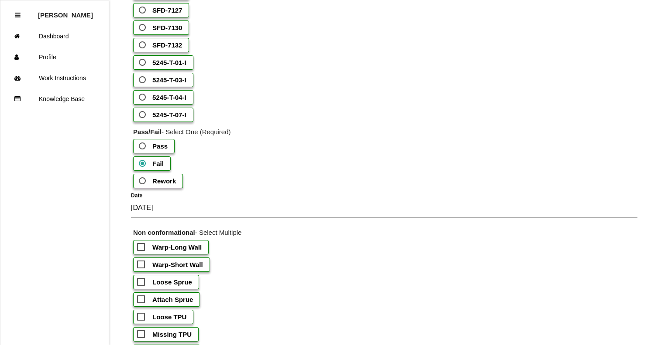
scroll to position [480, 0]
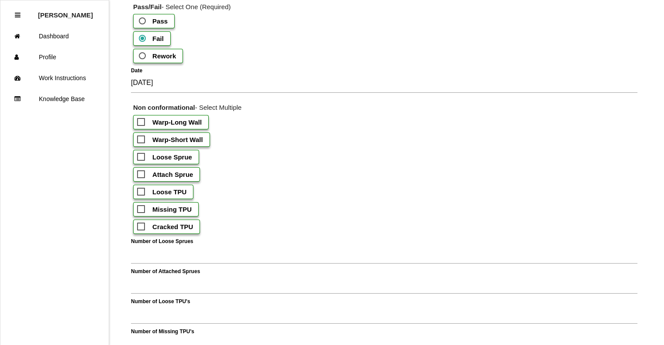
click at [164, 144] on b "Warp-Short Wall" at bounding box center [177, 139] width 51 height 7
click at [143, 140] on input "Warp-Short Wall" at bounding box center [140, 137] width 6 height 6
checkbox input "true"
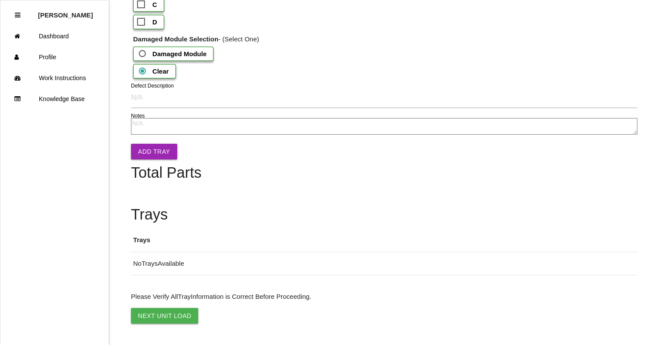
scroll to position [1091, 0]
click at [157, 160] on button "Add Tray" at bounding box center [154, 152] width 46 height 16
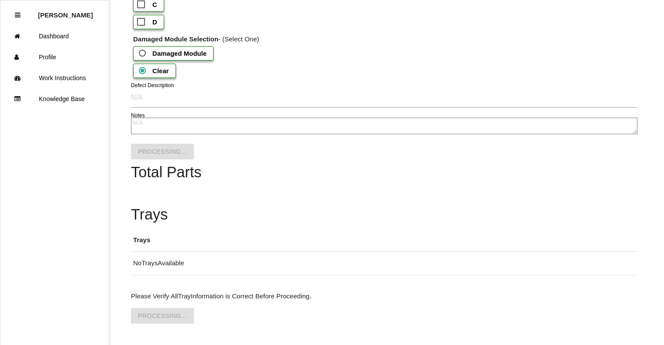
scroll to position [0, 0]
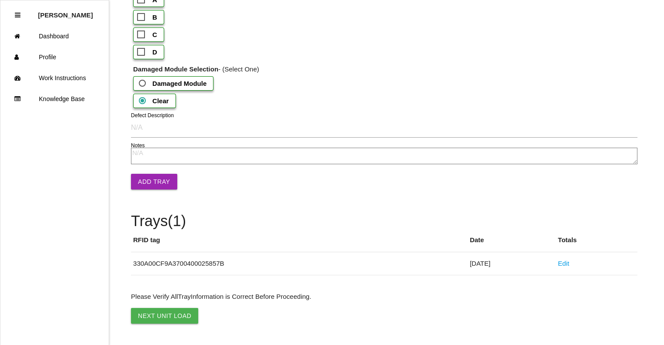
scroll to position [1125, 0]
click at [569, 260] on link "Edit" at bounding box center [563, 263] width 11 height 7
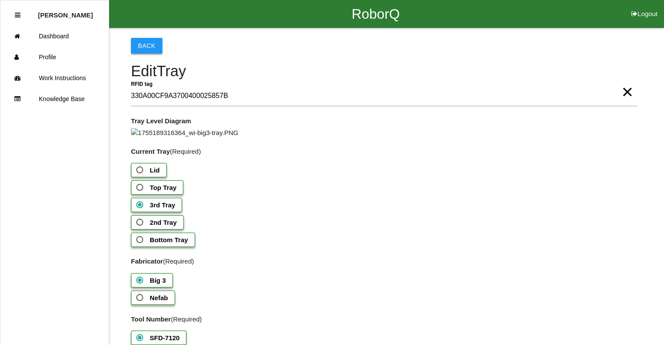
click at [140, 45] on button "Back" at bounding box center [146, 46] width 31 height 16
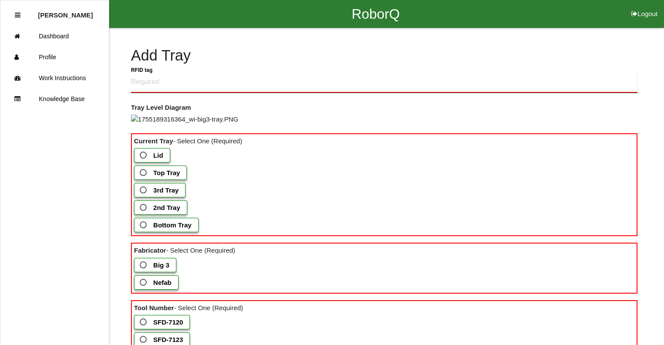
click at [166, 82] on tag "RFID tag" at bounding box center [384, 82] width 506 height 21
type tag "330A00CF9A3700400025857C"
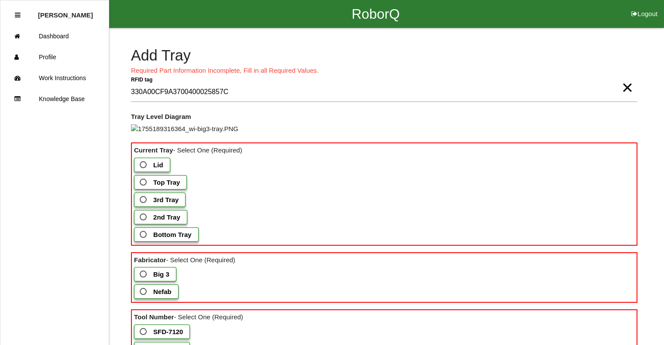
click at [169, 205] on span "3rd Tray" at bounding box center [158, 200] width 41 height 11
click at [144, 200] on Tray "3rd Tray" at bounding box center [141, 198] width 6 height 6
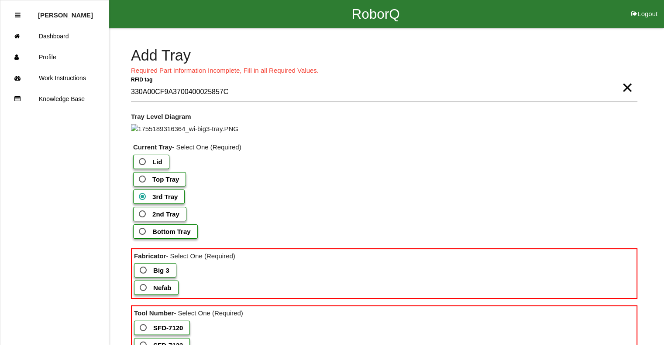
click at [178, 218] on b "2nd Tray" at bounding box center [165, 214] width 27 height 7
click at [143, 215] on Tray "2nd Tray" at bounding box center [140, 212] width 6 height 6
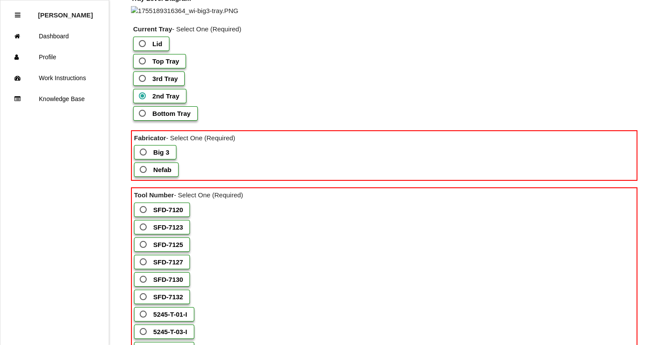
scroll to position [131, 0]
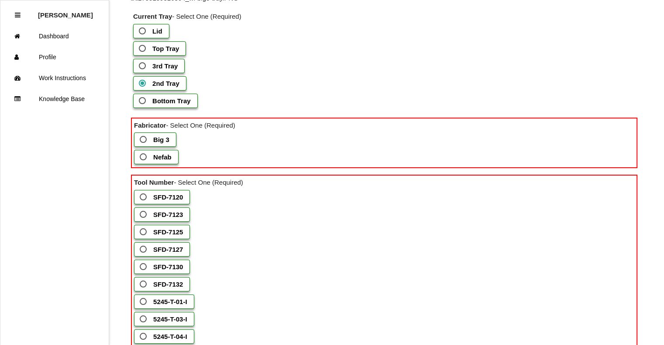
click at [152, 145] on span "Big 3" at bounding box center [153, 139] width 31 height 11
click at [144, 140] on 3 "Big 3" at bounding box center [141, 137] width 6 height 6
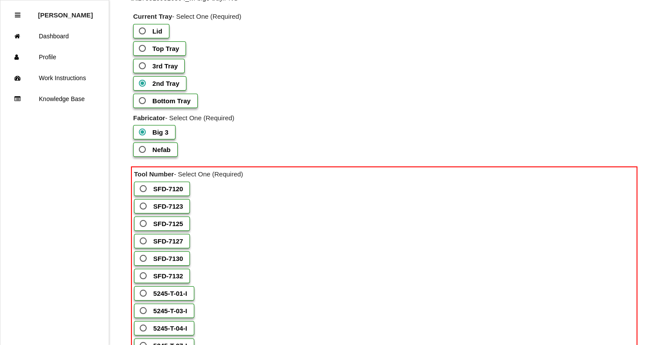
scroll to position [174, 0]
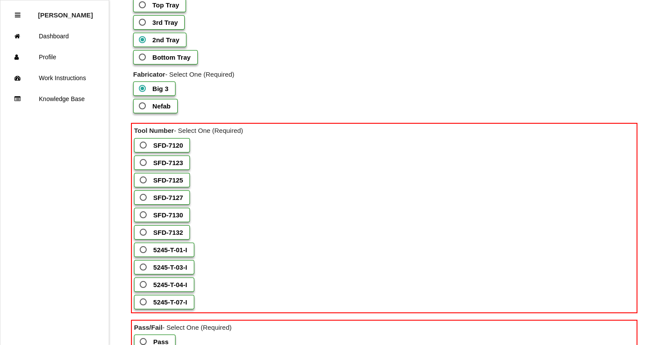
click at [174, 149] on b "SFD-7120" at bounding box center [168, 145] width 30 height 7
click at [144, 146] on input "SFD-7120" at bounding box center [141, 143] width 6 height 6
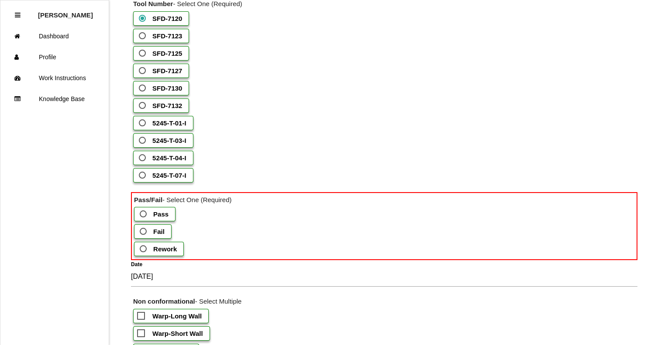
scroll to position [393, 0]
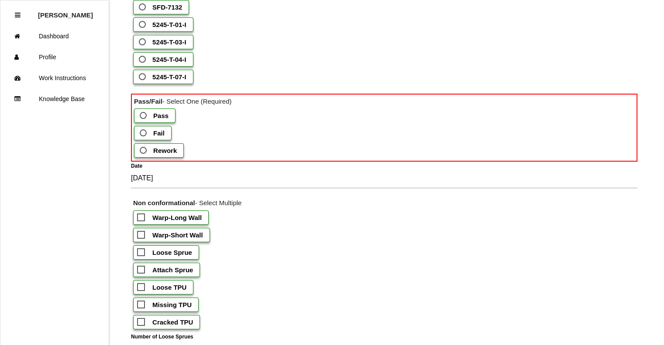
click at [157, 137] on b "Fail" at bounding box center [158, 133] width 11 height 7
click at [144, 133] on input "Fail" at bounding box center [141, 131] width 6 height 6
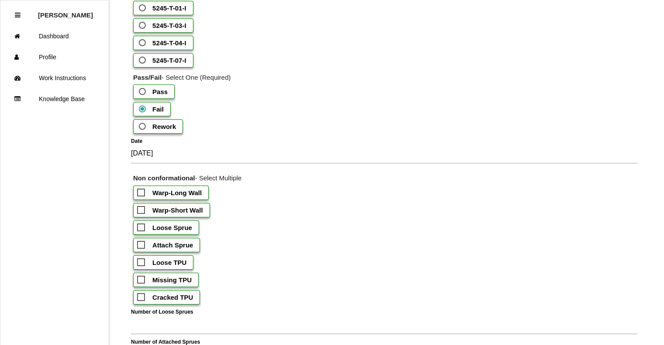
scroll to position [436, 0]
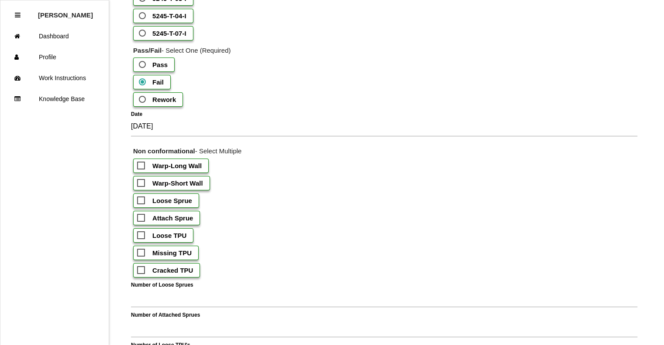
click at [196, 187] on b "Warp-Short Wall" at bounding box center [177, 183] width 51 height 7
click at [143, 184] on input "Warp-Short Wall" at bounding box center [140, 181] width 6 height 6
checkbox input "true"
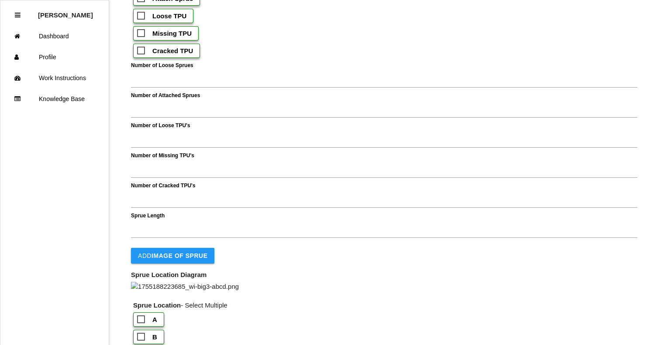
scroll to position [698, 0]
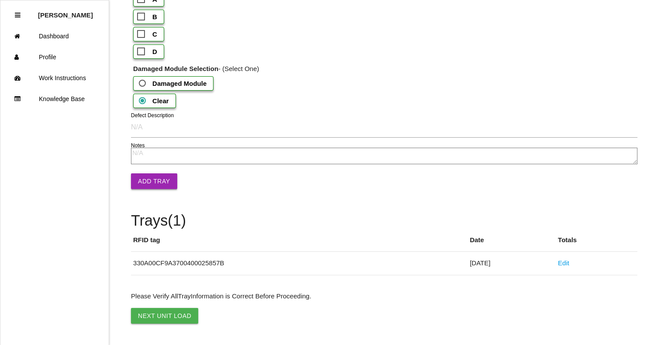
click at [147, 189] on button "Add Tray" at bounding box center [154, 182] width 46 height 16
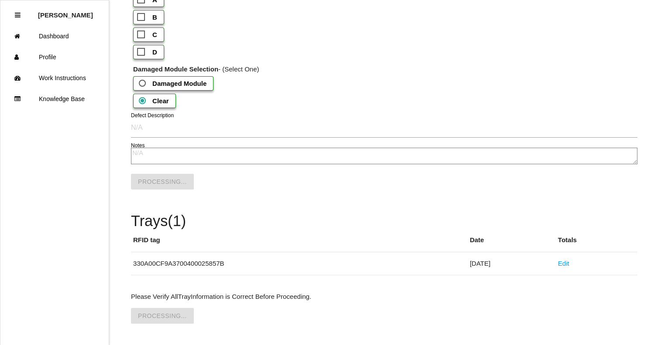
scroll to position [993, 0]
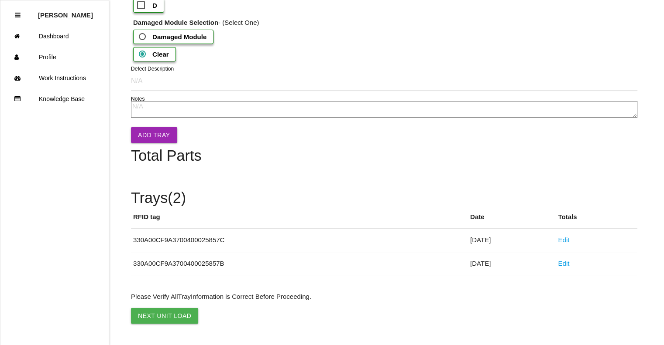
scroll to position [1172, 0]
click at [569, 263] on link "Edit" at bounding box center [563, 263] width 11 height 7
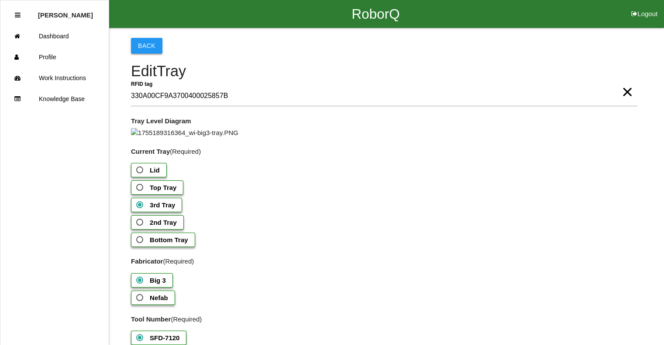
click at [150, 47] on button "Back" at bounding box center [146, 46] width 31 height 16
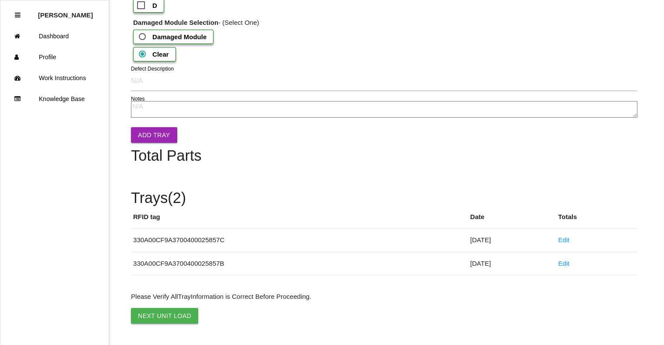
scroll to position [1172, 0]
click at [569, 243] on link "Edit" at bounding box center [563, 239] width 11 height 7
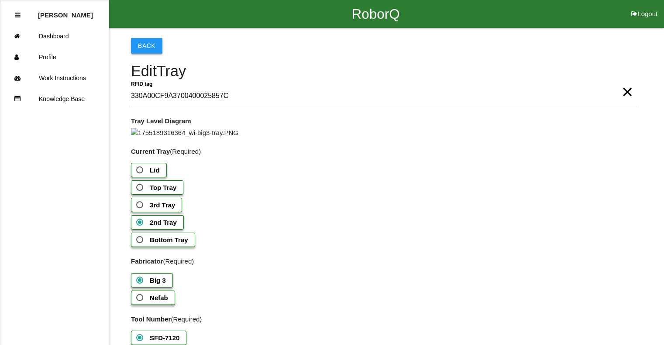
click at [145, 45] on button "Back" at bounding box center [146, 46] width 31 height 16
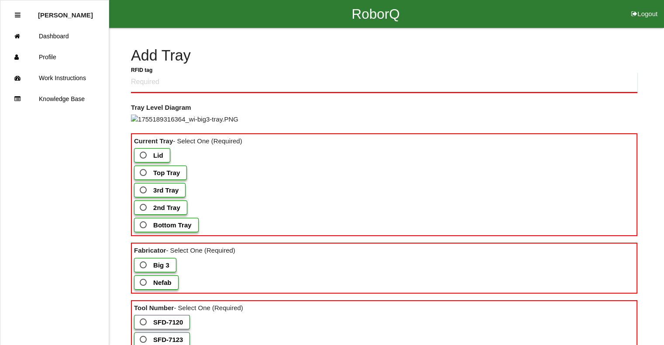
click at [216, 82] on tag "RFID tag" at bounding box center [384, 82] width 506 height 21
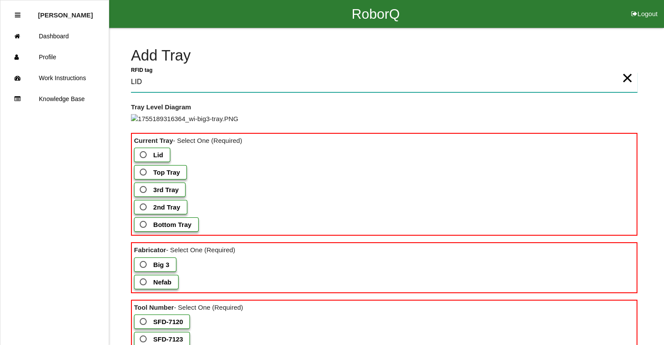
type tag "LID"
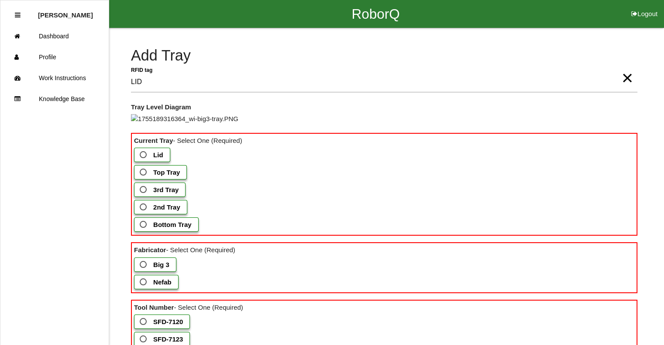
click at [159, 159] on b "Lid" at bounding box center [158, 154] width 10 height 7
click at [144, 155] on input "Lid" at bounding box center [141, 153] width 6 height 6
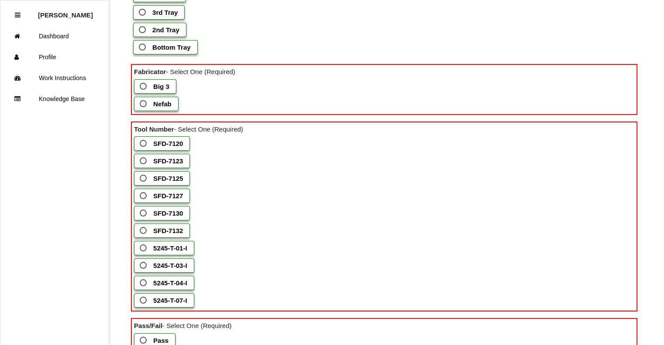
scroll to position [218, 0]
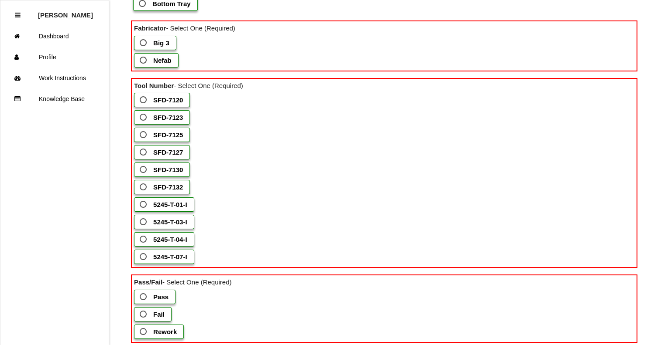
click at [183, 177] on label "SFD-7130" at bounding box center [162, 170] width 56 height 14
click at [144, 170] on input "SFD-7130" at bounding box center [141, 167] width 6 height 6
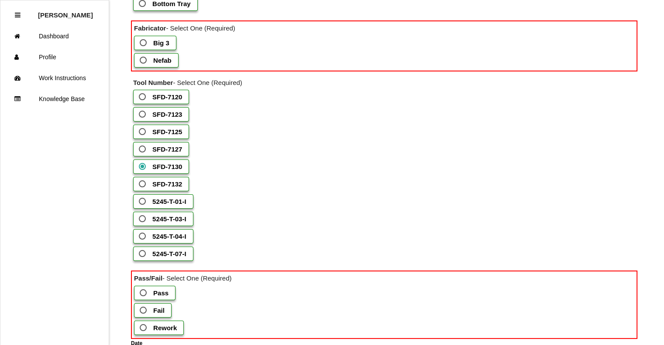
click at [158, 47] on b "Big 3" at bounding box center [161, 42] width 16 height 7
click at [144, 43] on 3 "Big 3" at bounding box center [141, 41] width 6 height 6
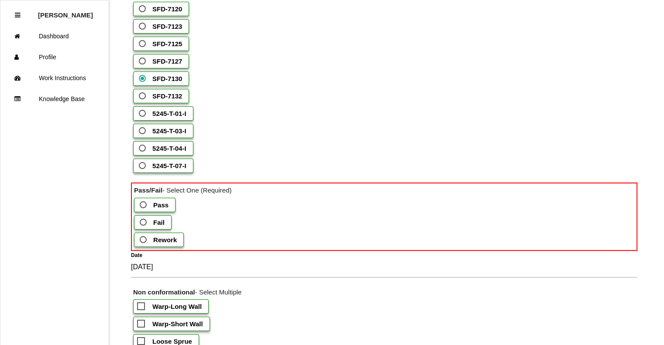
scroll to position [349, 0]
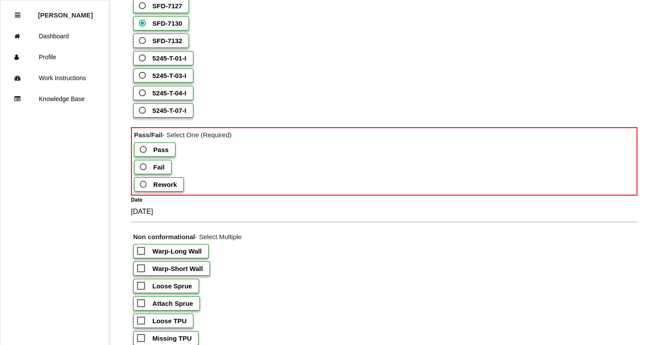
click at [163, 154] on b "Pass" at bounding box center [160, 149] width 15 height 7
click at [144, 150] on input "Pass" at bounding box center [141, 147] width 6 height 6
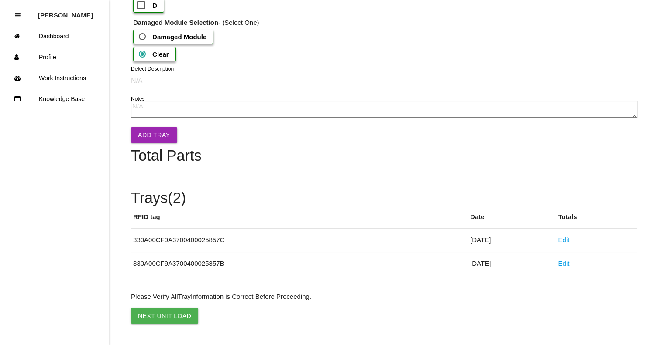
scroll to position [1091, 0]
click at [165, 143] on button "Add Tray" at bounding box center [154, 135] width 46 height 16
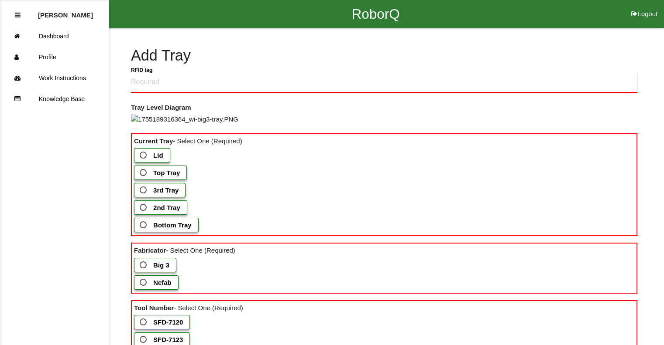
click at [329, 74] on tag "RFID tag" at bounding box center [384, 82] width 506 height 21
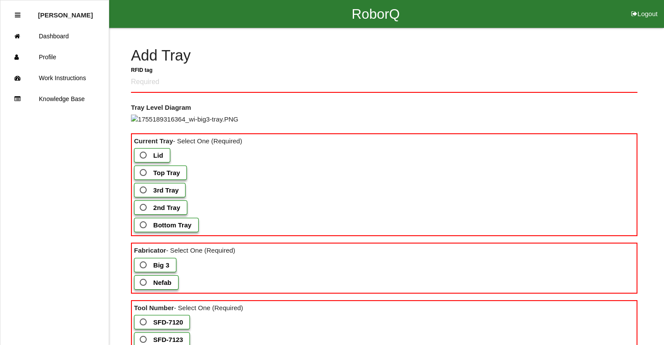
click at [238, 64] on div "Add Tray" at bounding box center [384, 59] width 506 height 22
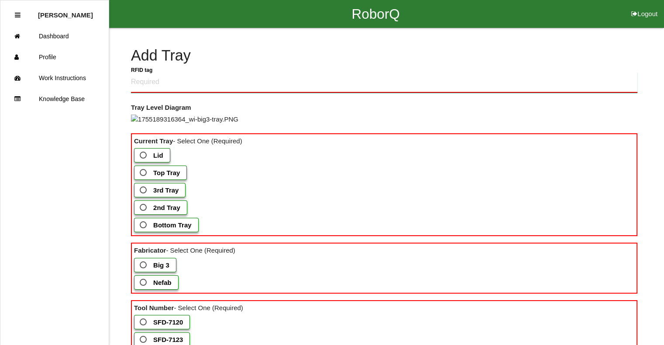
click at [169, 80] on tag "RFID tag" at bounding box center [384, 82] width 506 height 21
click at [170, 76] on tag "RFID tag" at bounding box center [384, 82] width 506 height 21
click at [170, 80] on tag "RFID tag" at bounding box center [384, 82] width 506 height 21
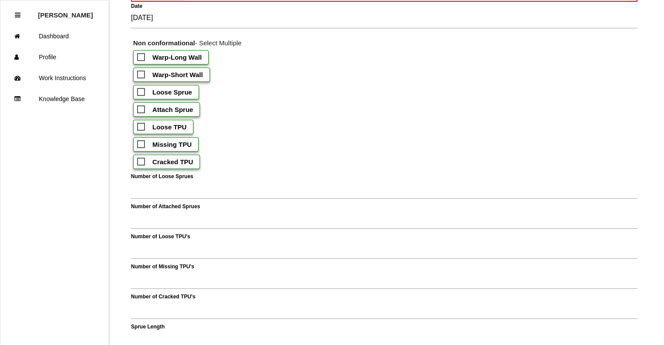
scroll to position [567, 0]
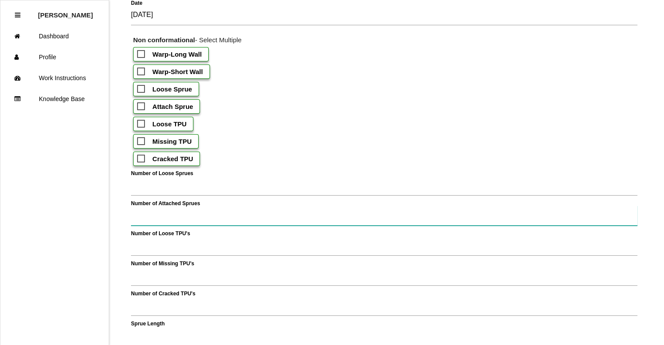
click at [168, 226] on Sprues "Number of Attached Sprues" at bounding box center [384, 216] width 506 height 20
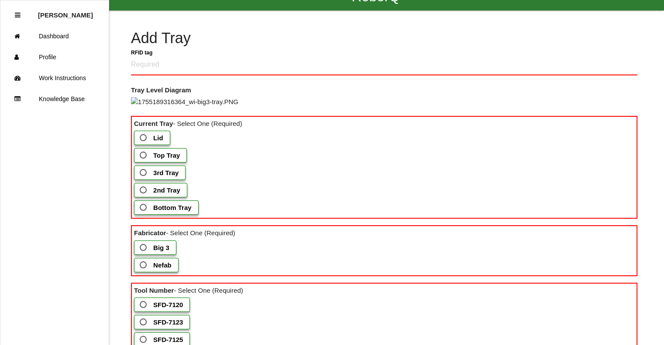
scroll to position [0, 0]
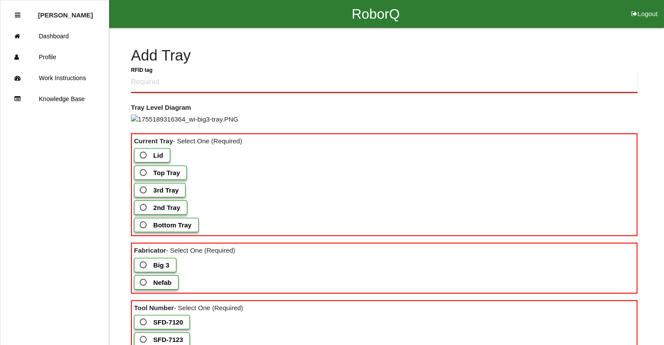
click at [138, 84] on tag "RFID tag" at bounding box center [384, 82] width 506 height 21
type tag "X0024YATSJ"
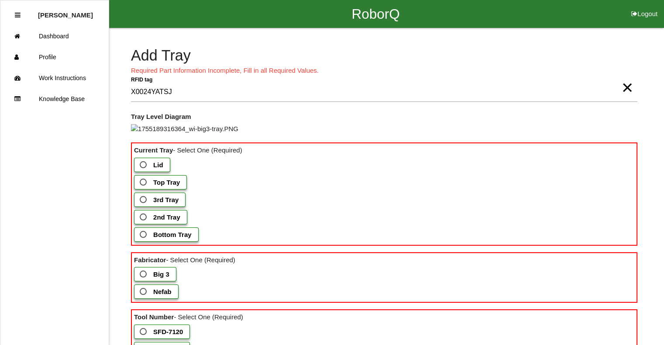
click at [626, 88] on span "×" at bounding box center [626, 78] width 11 height 17
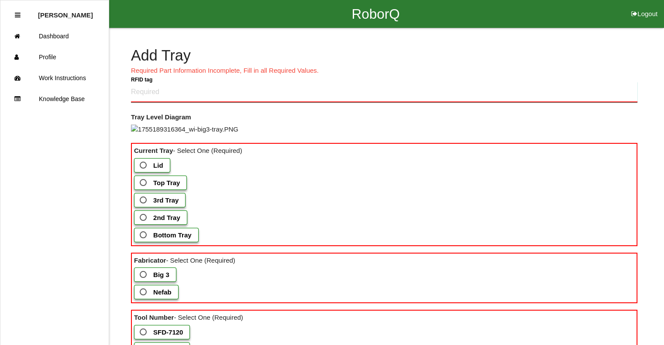
click at [154, 96] on tag "RFID tag" at bounding box center [384, 92] width 506 height 21
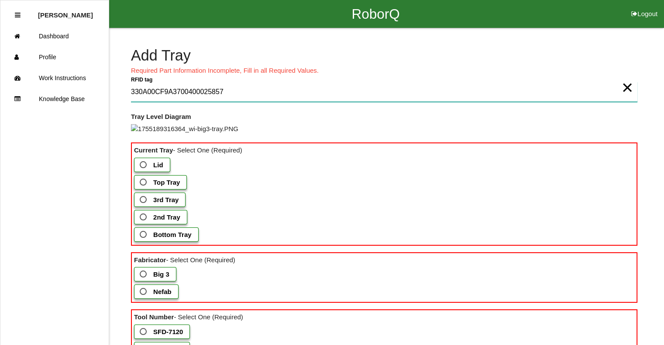
type tag "330A00CF9A3700400025857A"
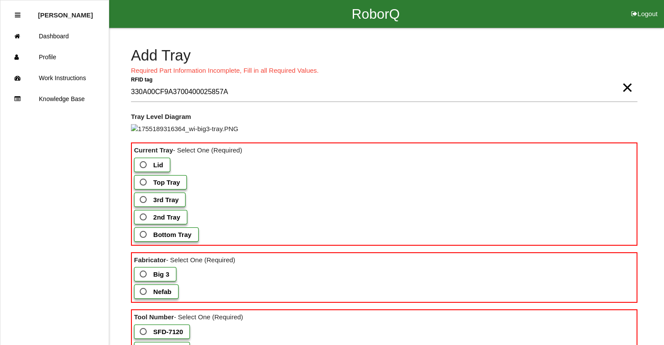
click at [162, 186] on b "Top Tray" at bounding box center [166, 182] width 27 height 7
click at [144, 183] on Tray "Top Tray" at bounding box center [141, 180] width 6 height 6
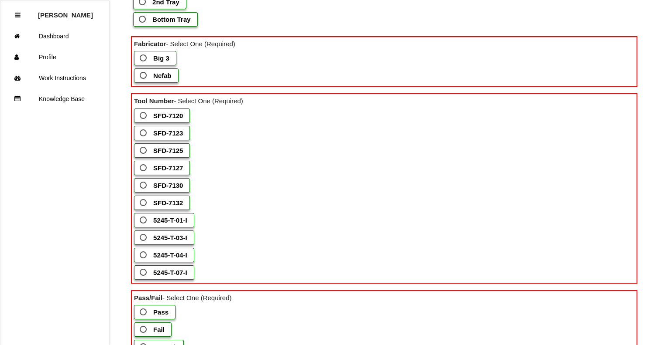
scroll to position [218, 0]
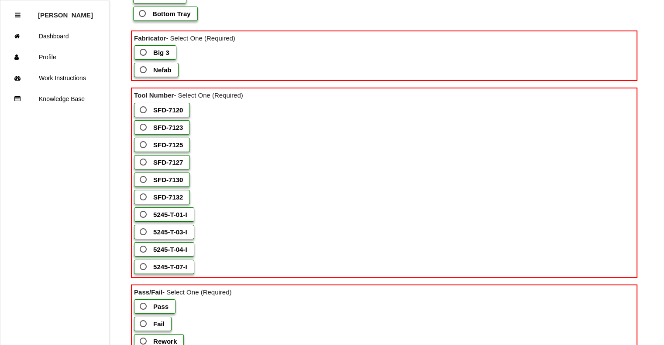
click at [157, 56] on b "Big 3" at bounding box center [161, 52] width 16 height 7
click at [144, 53] on 3 "Big 3" at bounding box center [141, 50] width 6 height 6
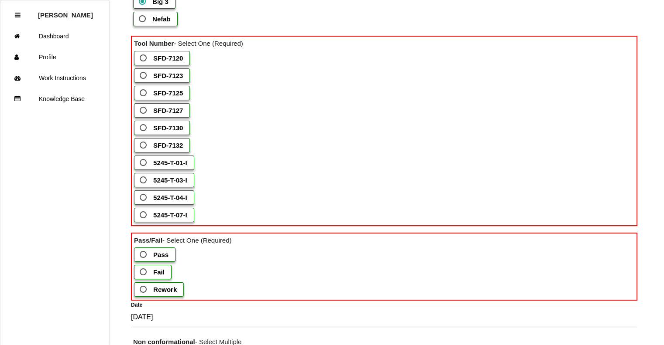
scroll to position [305, 0]
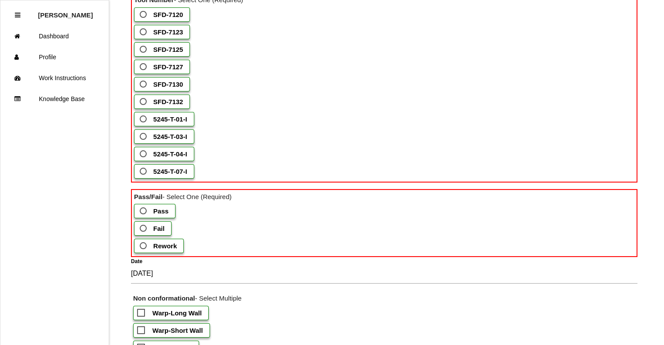
click at [171, 71] on b "SFD-7127" at bounding box center [168, 66] width 30 height 7
click at [144, 67] on input "SFD-7127" at bounding box center [141, 65] width 6 height 6
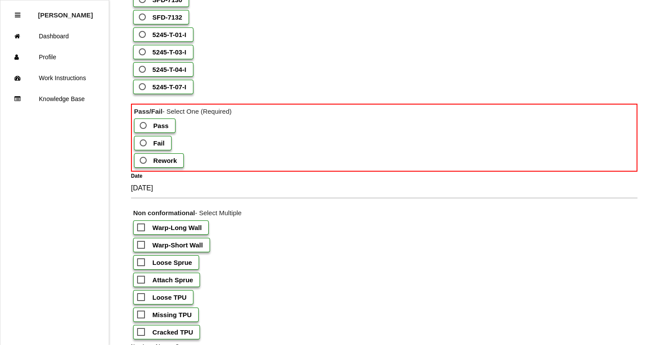
scroll to position [393, 0]
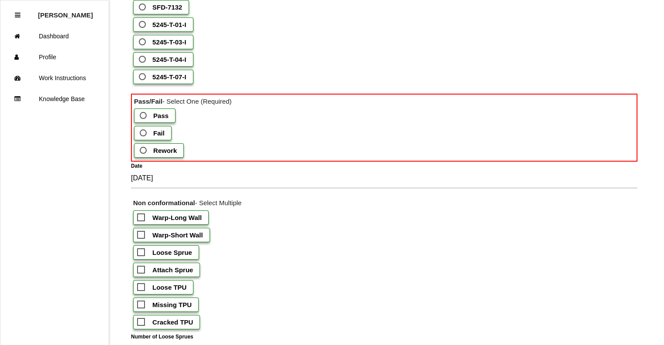
click at [143, 121] on span "Pass" at bounding box center [153, 115] width 31 height 11
click at [143, 116] on input "Pass" at bounding box center [141, 113] width 6 height 6
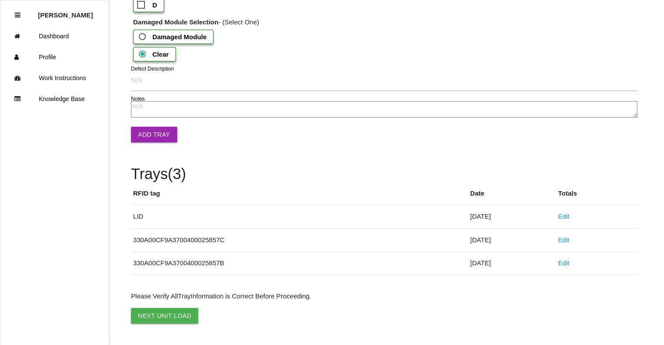
scroll to position [1047, 0]
click at [164, 143] on button "Add Tray" at bounding box center [154, 135] width 46 height 16
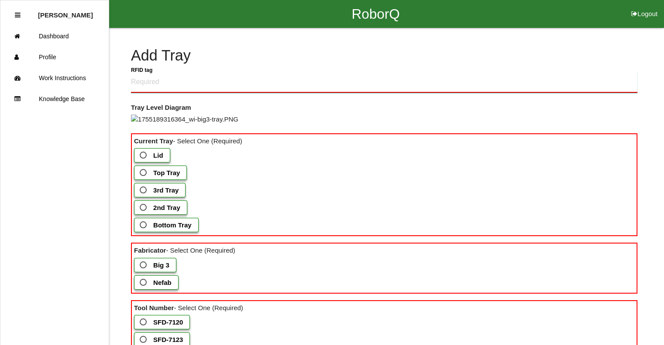
click at [153, 79] on tag "RFID tag" at bounding box center [384, 82] width 506 height 21
type tag "330A00CF9A3700400026E178"
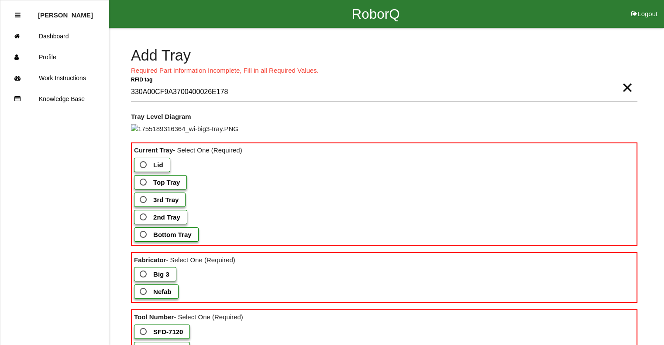
click at [147, 240] on span "Bottom Tray" at bounding box center [165, 234] width 54 height 11
click at [144, 235] on Tray "Bottom Tray" at bounding box center [141, 232] width 6 height 6
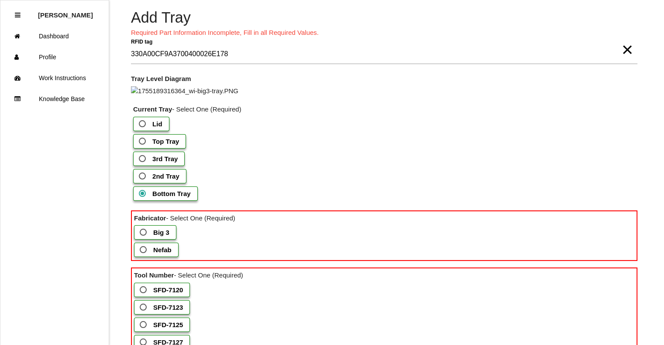
scroll to position [87, 0]
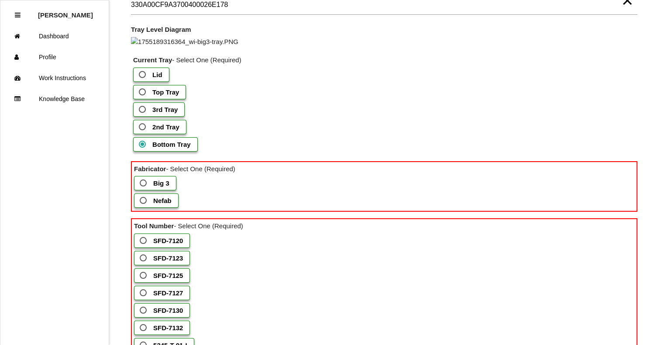
click at [164, 187] on b "Big 3" at bounding box center [161, 183] width 16 height 7
click at [144, 184] on 3 "Big 3" at bounding box center [141, 181] width 6 height 6
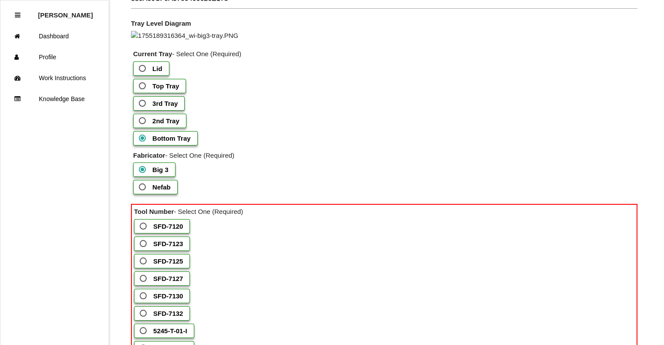
scroll to position [174, 0]
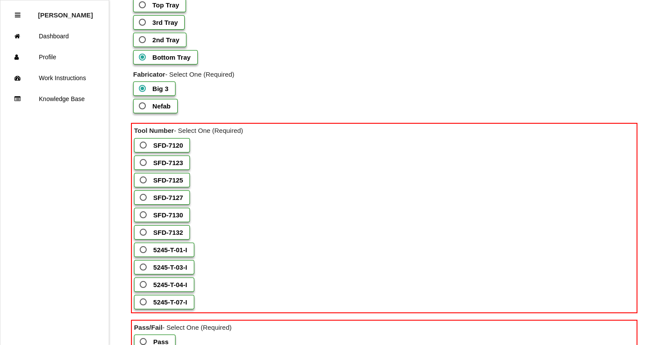
click at [169, 202] on b "SFD-7127" at bounding box center [168, 197] width 30 height 7
click at [144, 198] on input "SFD-7127" at bounding box center [141, 195] width 6 height 6
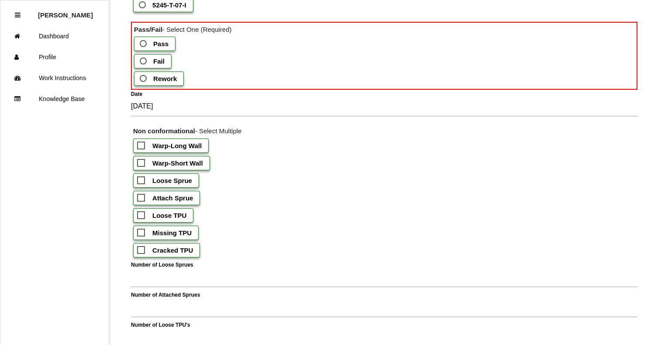
scroll to position [480, 0]
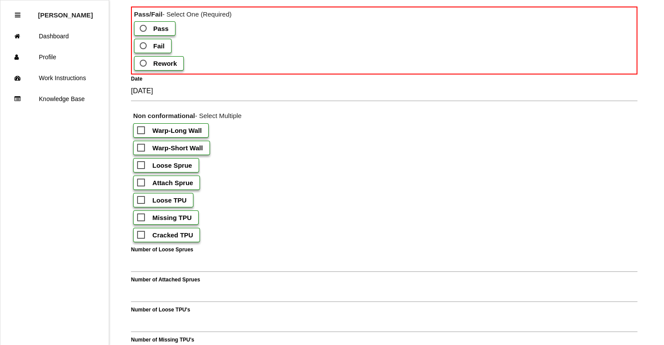
click at [141, 34] on span "Pass" at bounding box center [153, 28] width 31 height 11
click at [141, 29] on input "Pass" at bounding box center [141, 26] width 6 height 6
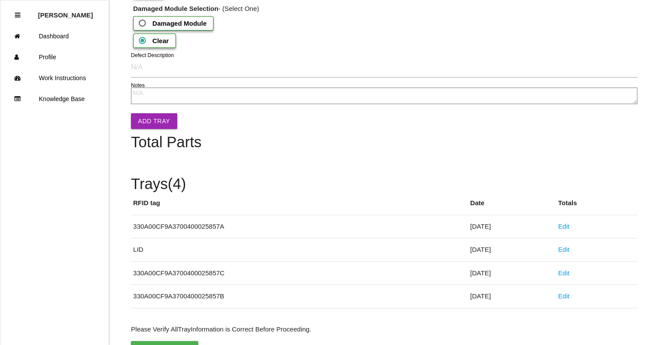
scroll to position [1091, 0]
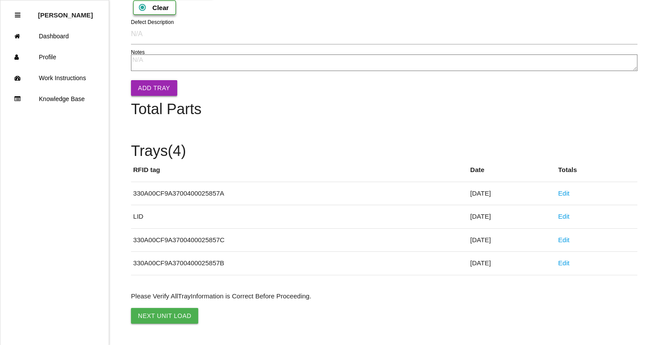
click at [155, 96] on button "Add Tray" at bounding box center [154, 88] width 46 height 16
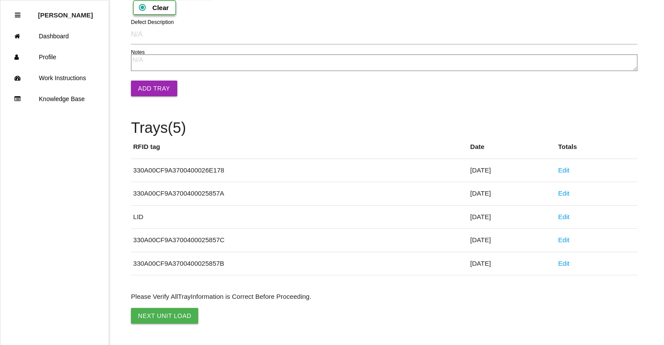
scroll to position [1218, 0]
click at [169, 314] on button "Next Unit Load" at bounding box center [164, 316] width 67 height 16
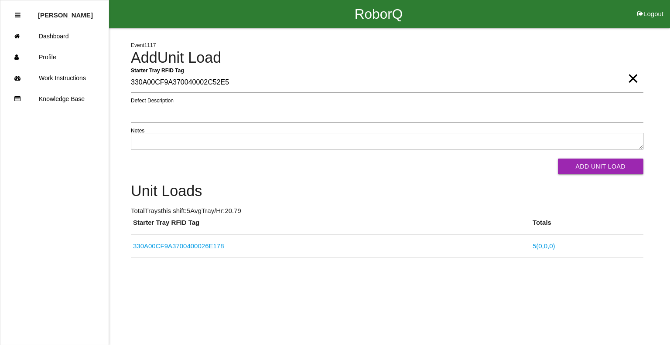
type Tag "330A00CF9A370040002C52E5"
click at [558, 159] on button "Add Unit Load" at bounding box center [601, 167] width 86 height 16
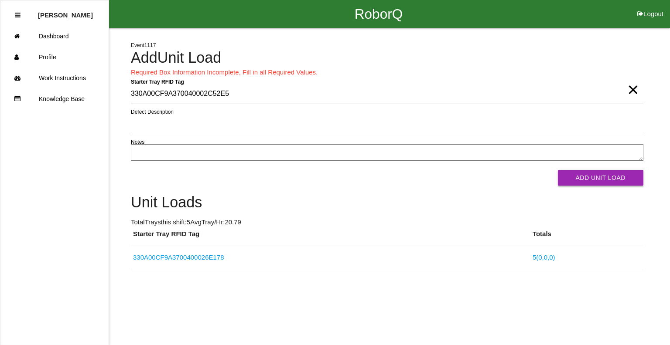
click at [605, 174] on button "Add Unit Load" at bounding box center [601, 178] width 86 height 16
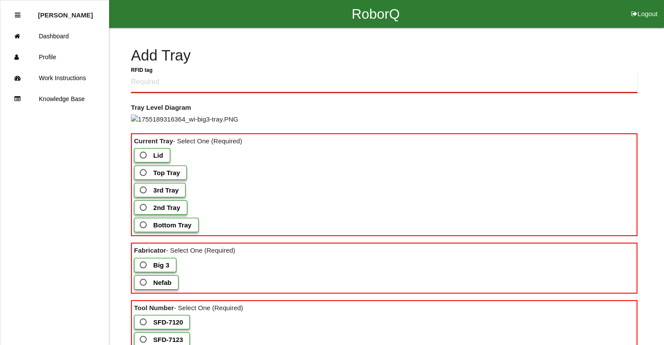
click at [168, 79] on tag "RFID tag" at bounding box center [384, 82] width 506 height 21
type tag "330A00CF9A370040002C52E5"
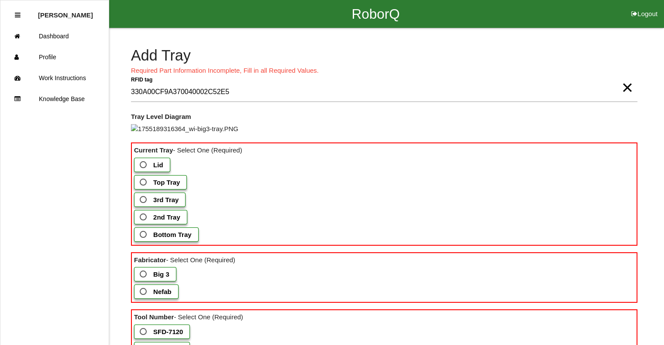
click at [149, 240] on span "Bottom Tray" at bounding box center [165, 234] width 54 height 11
click at [144, 235] on Tray "Bottom Tray" at bounding box center [141, 232] width 6 height 6
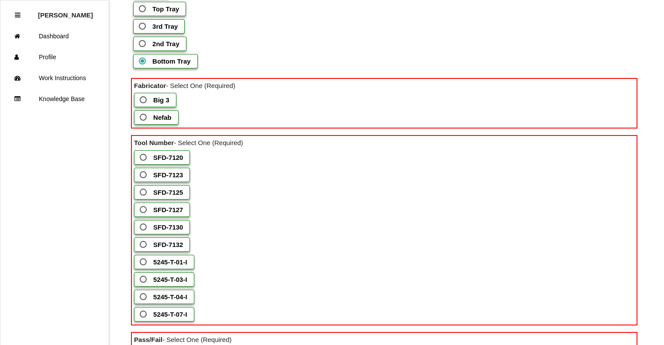
scroll to position [174, 0]
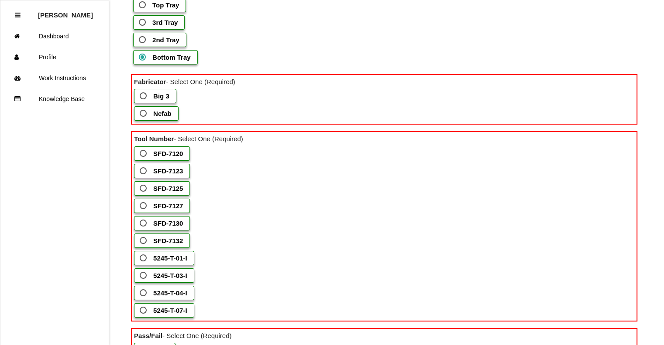
click at [166, 100] on b "Big 3" at bounding box center [161, 95] width 16 height 7
click at [144, 96] on 3 "Big 3" at bounding box center [141, 94] width 6 height 6
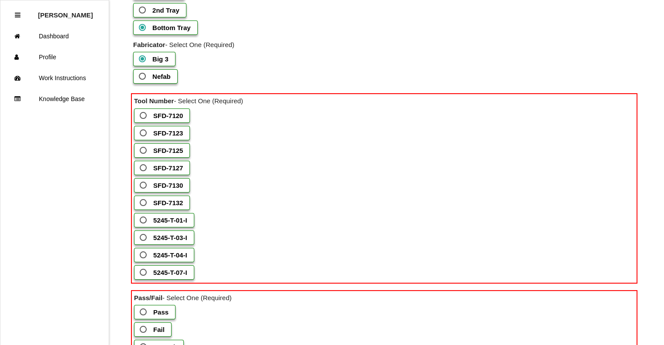
scroll to position [218, 0]
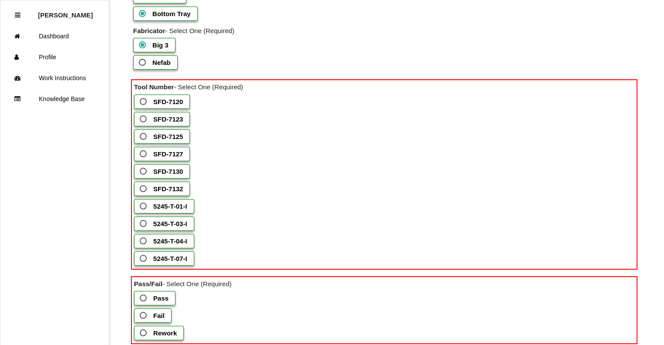
click at [174, 158] on b "SFD-7127" at bounding box center [168, 153] width 30 height 7
click at [144, 154] on input "SFD-7127" at bounding box center [141, 152] width 6 height 6
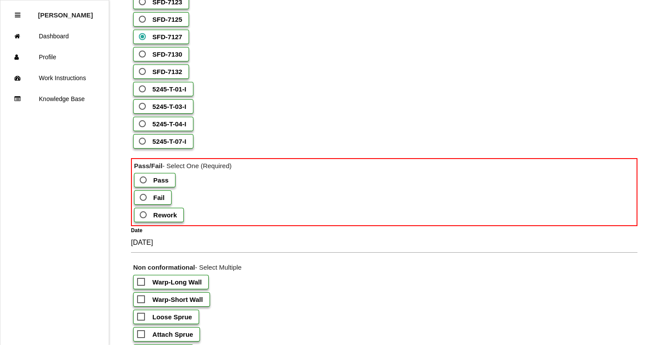
scroll to position [349, 0]
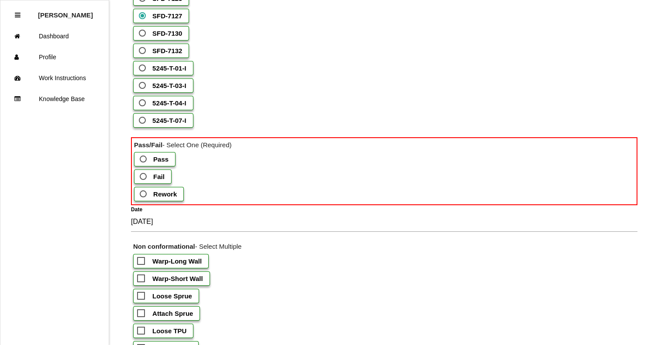
click at [159, 182] on span "Fail" at bounding box center [151, 176] width 27 height 11
click at [144, 177] on input "Fail" at bounding box center [141, 174] width 6 height 6
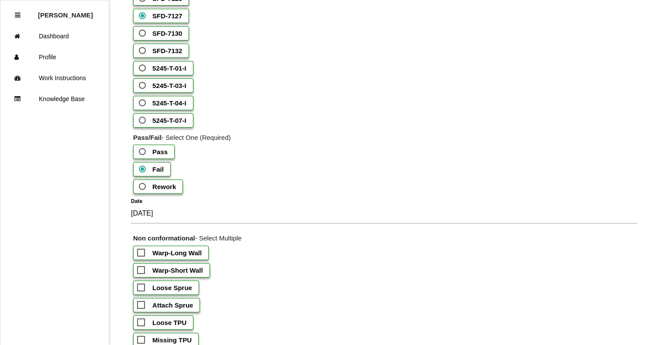
click at [189, 257] on b "Warp-Long Wall" at bounding box center [176, 253] width 49 height 7
click at [143, 253] on input "Warp-Long Wall" at bounding box center [140, 251] width 6 height 6
checkbox input "true"
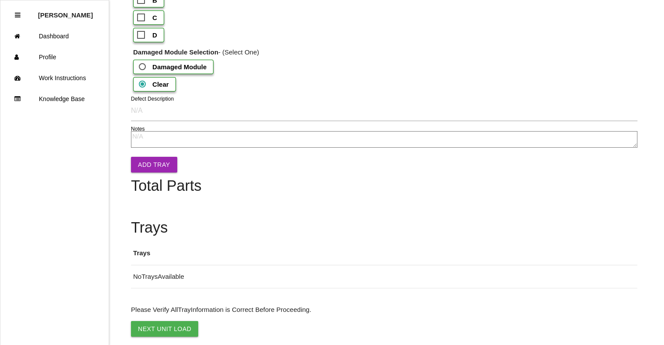
scroll to position [1003, 0]
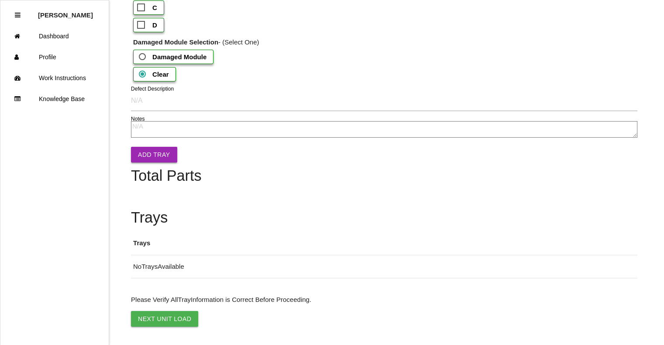
click at [163, 163] on button "Add Tray" at bounding box center [154, 155] width 46 height 16
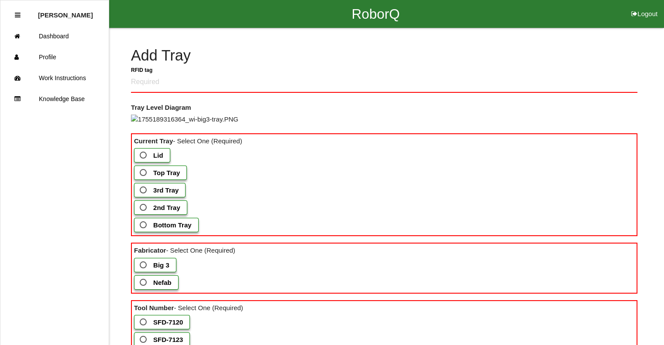
click at [167, 212] on b "2nd Tray" at bounding box center [166, 207] width 27 height 7
click at [144, 208] on Tray "2nd Tray" at bounding box center [141, 205] width 6 height 6
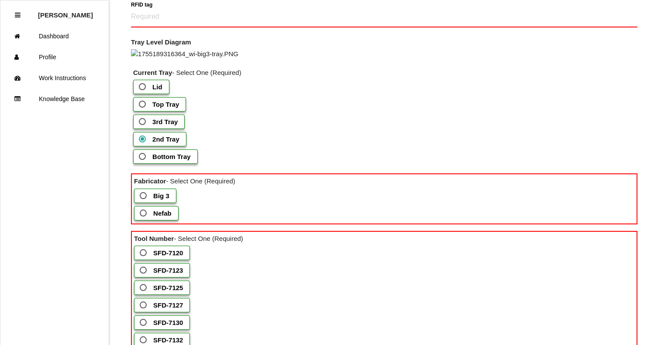
scroll to position [87, 0]
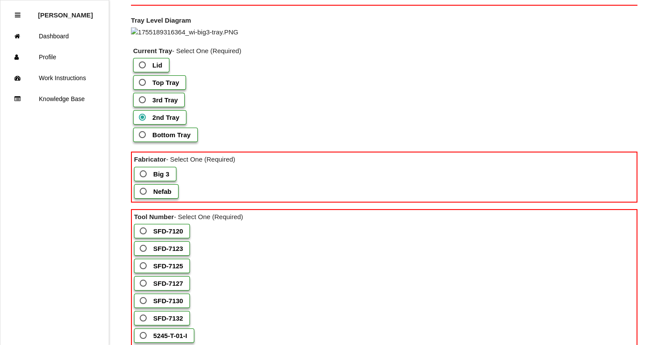
click at [164, 178] on b "Big 3" at bounding box center [161, 174] width 16 height 7
click at [144, 174] on 3 "Big 3" at bounding box center [141, 172] width 6 height 6
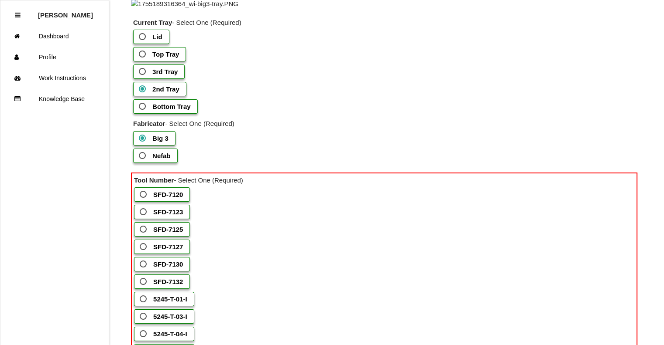
scroll to position [131, 0]
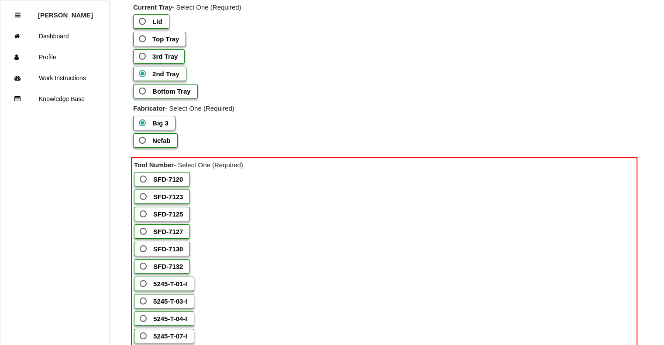
click at [173, 236] on b "SFD-7127" at bounding box center [168, 231] width 30 height 7
click at [144, 232] on input "SFD-7127" at bounding box center [141, 229] width 6 height 6
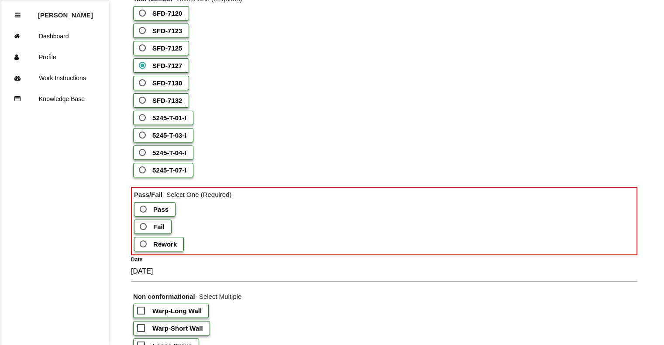
scroll to position [305, 0]
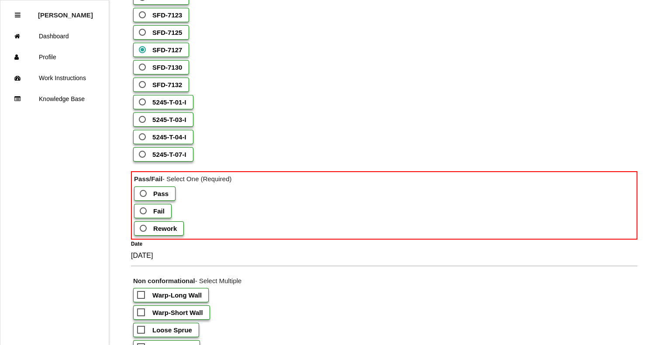
click at [166, 198] on b "Pass" at bounding box center [160, 193] width 15 height 7
click at [144, 194] on input "Pass" at bounding box center [141, 191] width 6 height 6
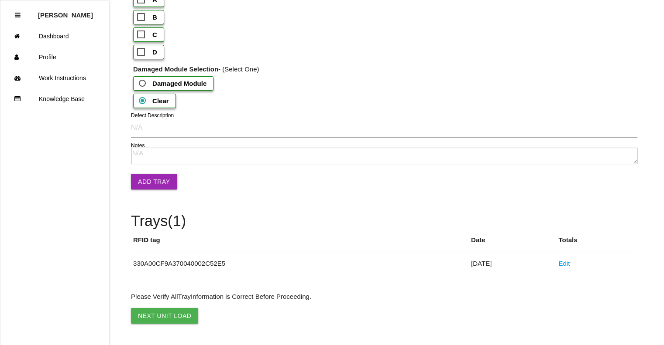
scroll to position [1003, 0]
click at [168, 190] on button "Add Tray" at bounding box center [154, 182] width 46 height 16
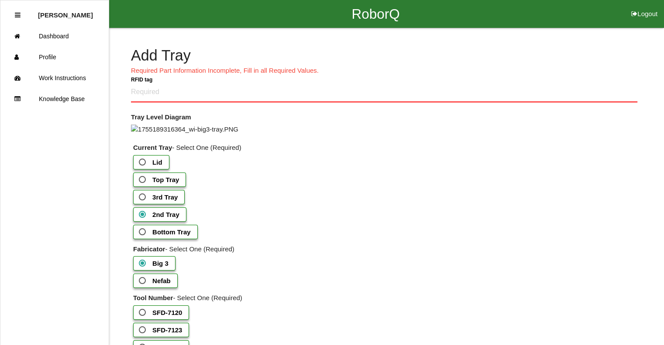
click at [169, 205] on label "3rd Tray" at bounding box center [158, 197] width 51 height 14
click at [143, 198] on Tray "3rd Tray" at bounding box center [140, 195] width 6 height 6
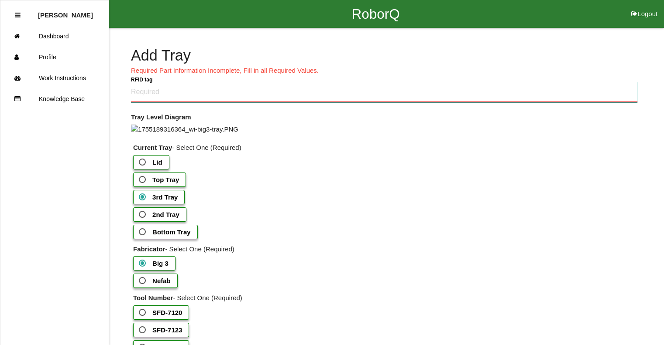
click at [158, 84] on tag "RFID tag" at bounding box center [384, 92] width 506 height 21
type tag "330A00CF9A37004000257D26"
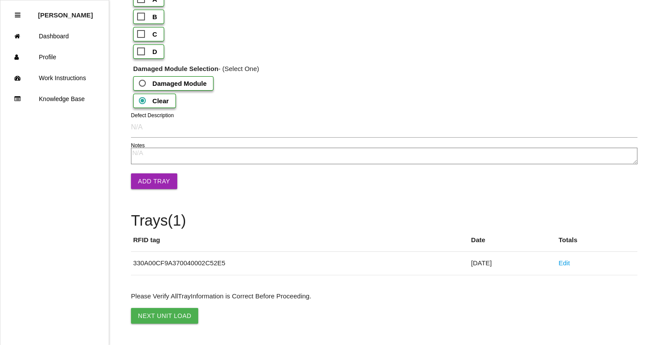
scroll to position [1003, 0]
click at [154, 189] on button "Add Tray" at bounding box center [154, 182] width 46 height 16
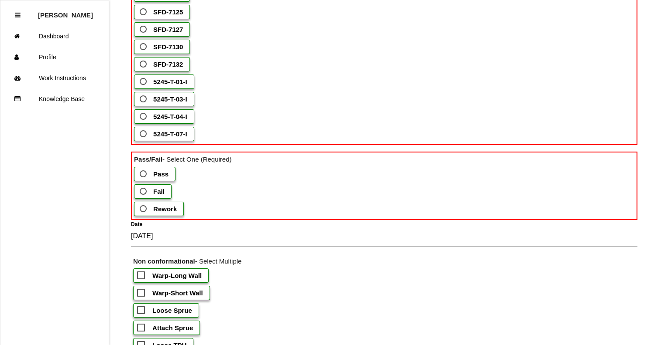
scroll to position [256, 0]
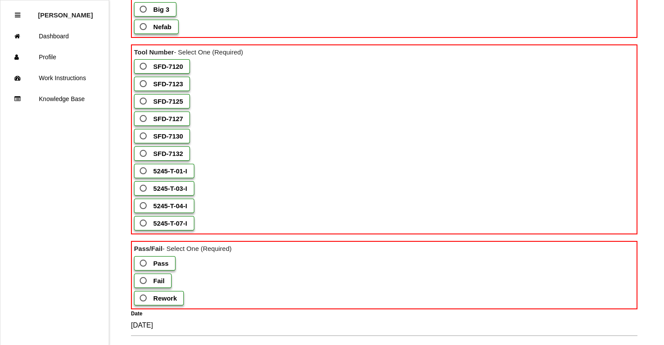
drag, startPoint x: 279, startPoint y: 175, endPoint x: 257, endPoint y: 244, distance: 71.9
drag, startPoint x: 257, startPoint y: 244, endPoint x: 420, endPoint y: 73, distance: 236.0
click at [419, 20] on div "Big 3" at bounding box center [385, 10] width 502 height 17
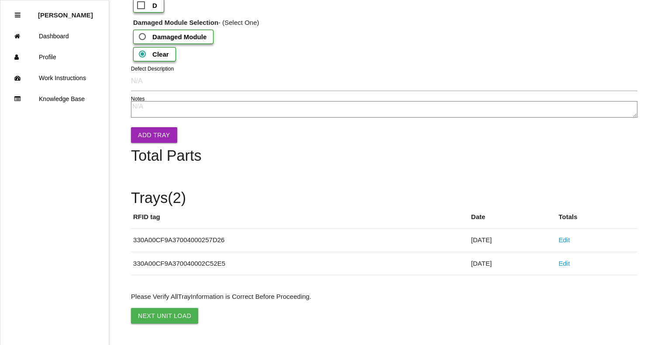
scroll to position [1172, 0]
click at [569, 264] on link "Edit" at bounding box center [563, 263] width 11 height 7
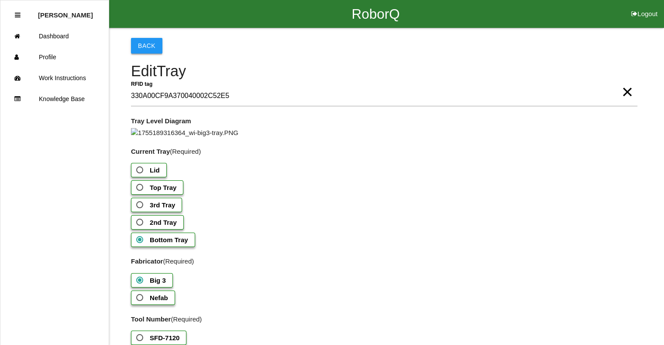
click at [154, 47] on button "Back" at bounding box center [146, 46] width 31 height 16
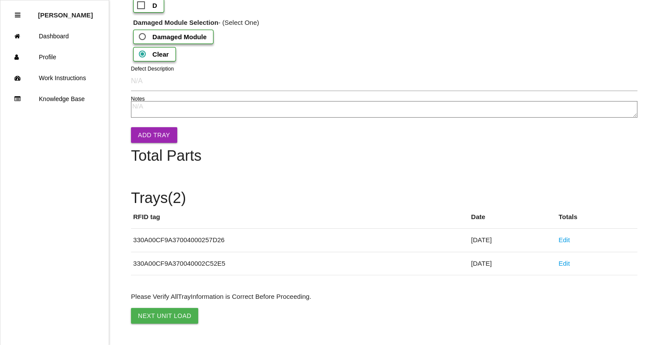
scroll to position [1172, 0]
click at [569, 242] on link "Edit" at bounding box center [563, 239] width 11 height 7
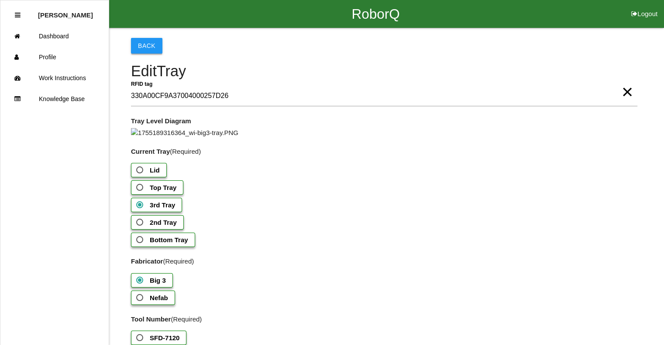
click at [144, 41] on button "Back" at bounding box center [146, 46] width 31 height 16
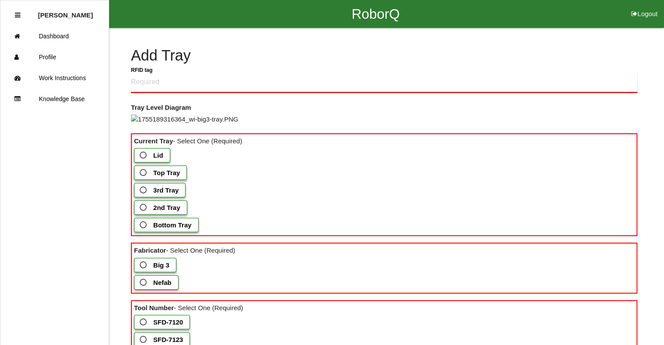
click at [193, 79] on tag "RFID tag" at bounding box center [384, 82] width 506 height 21
type tag "330A00CF9A37004000257D26"
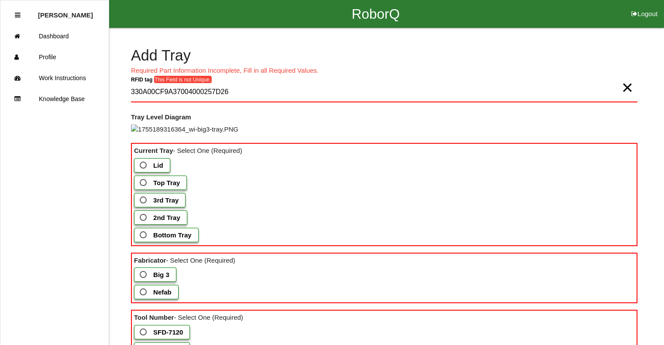
click at [628, 88] on span "×" at bounding box center [626, 78] width 11 height 17
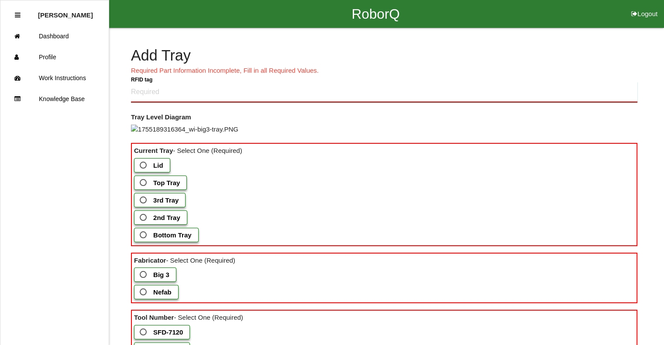
click at [145, 92] on tag "RFID tag" at bounding box center [384, 92] width 506 height 21
type tag "330A00CF9A37004000257D25"
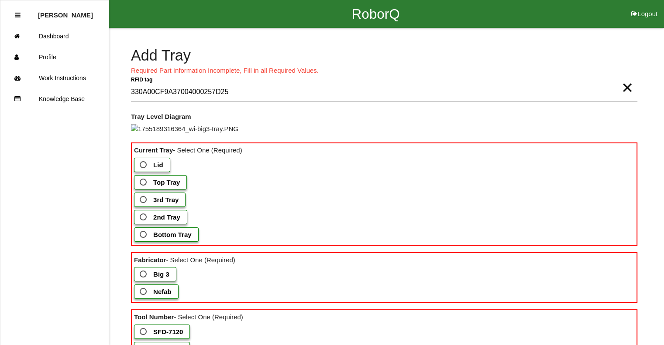
click at [164, 221] on b "2nd Tray" at bounding box center [166, 217] width 27 height 7
click at [144, 218] on Tray "2nd Tray" at bounding box center [141, 215] width 6 height 6
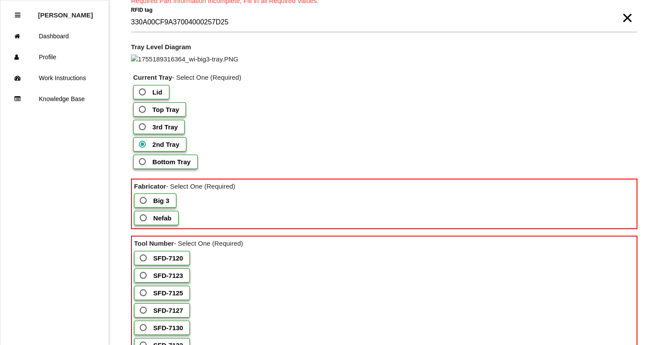
scroll to position [174, 0]
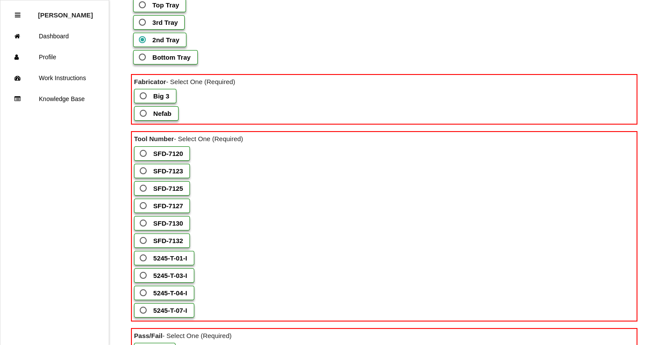
click at [165, 100] on b "Big 3" at bounding box center [161, 95] width 16 height 7
click at [144, 96] on 3 "Big 3" at bounding box center [141, 94] width 6 height 6
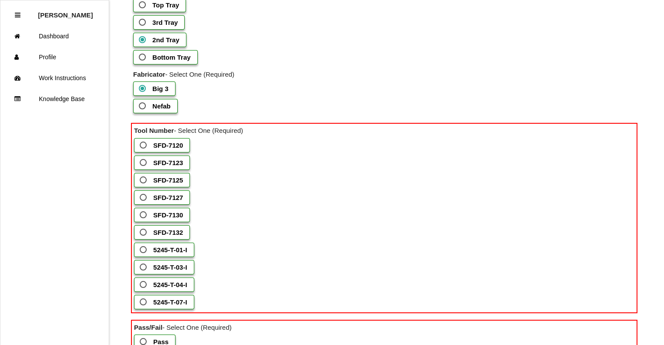
click at [164, 184] on b "SFD-7125" at bounding box center [168, 180] width 30 height 7
click at [144, 181] on input "SFD-7125" at bounding box center [141, 178] width 6 height 6
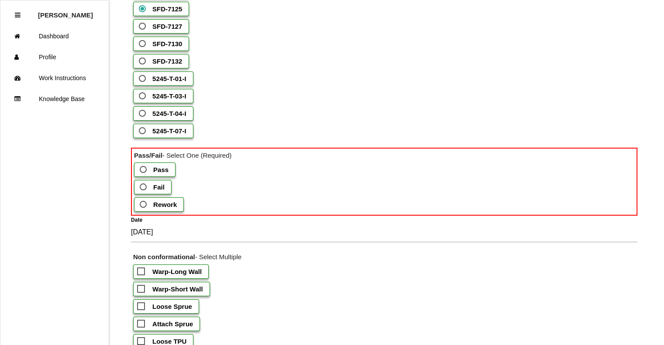
scroll to position [305, 0]
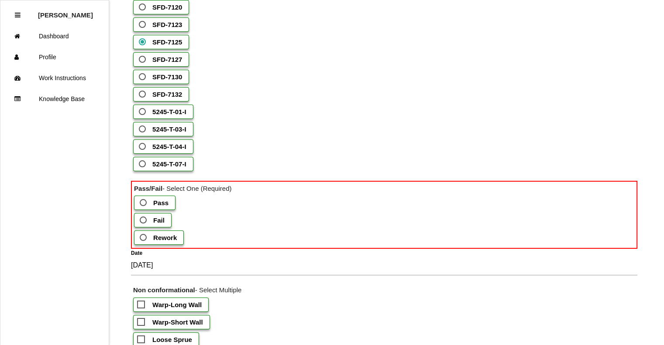
click at [166, 207] on b "Pass" at bounding box center [160, 202] width 15 height 7
click at [144, 203] on input "Pass" at bounding box center [141, 201] width 6 height 6
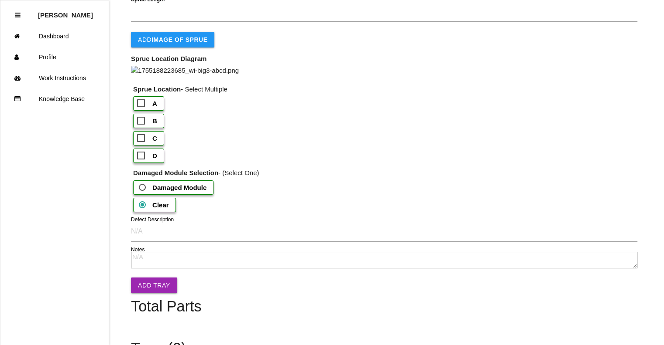
scroll to position [1003, 0]
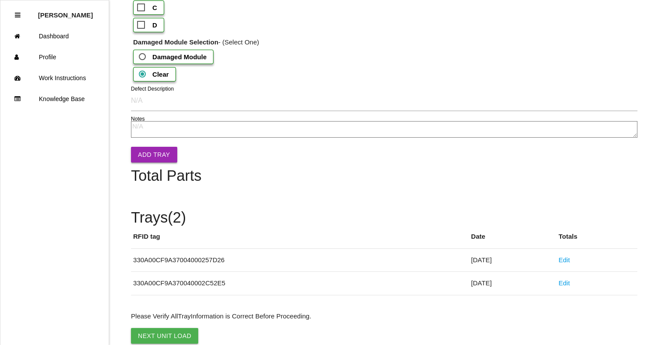
click at [155, 163] on button "Add Tray" at bounding box center [154, 155] width 46 height 16
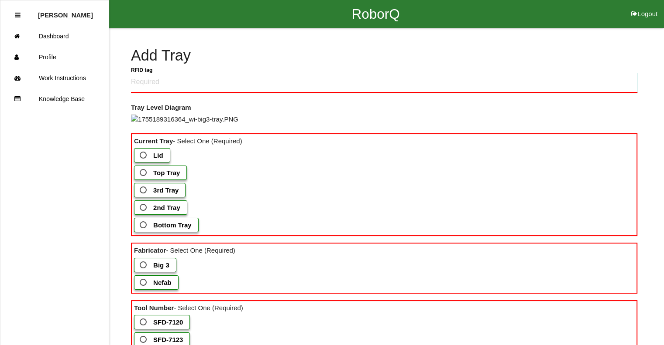
click at [173, 86] on tag "RFID tag" at bounding box center [384, 82] width 506 height 21
type tag "LID"
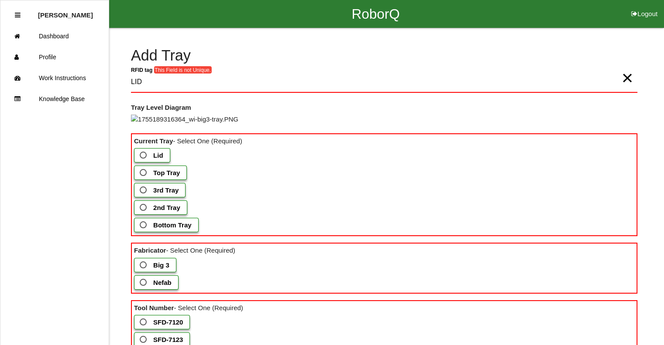
click at [150, 161] on span "Lid" at bounding box center [150, 155] width 25 height 11
click at [144, 156] on input "Lid" at bounding box center [141, 153] width 6 height 6
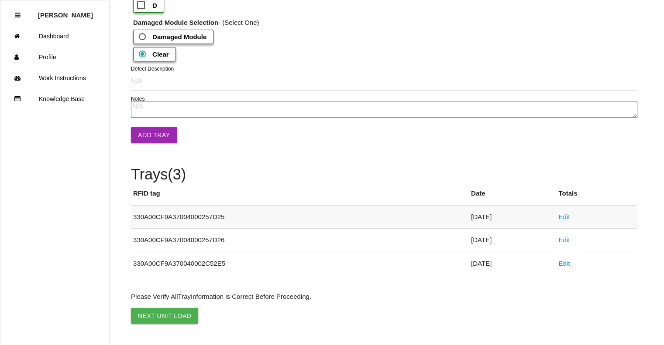
scroll to position [1168, 0]
click at [569, 219] on link "Edit" at bounding box center [563, 216] width 11 height 7
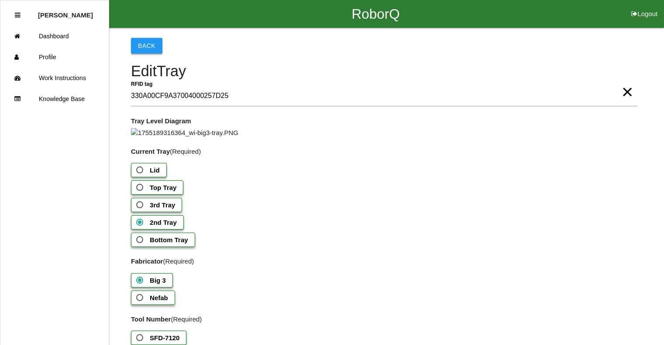
click at [153, 49] on button "Back" at bounding box center [146, 46] width 31 height 16
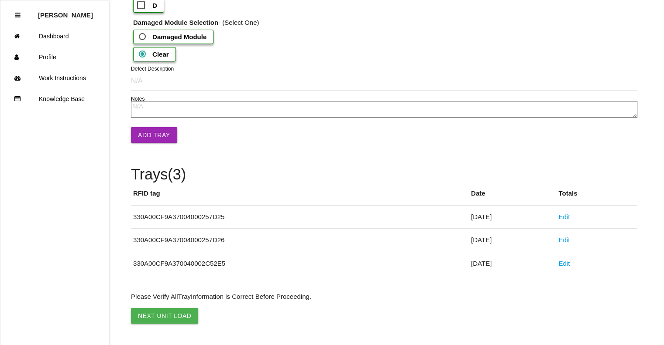
scroll to position [1172, 0]
click at [569, 239] on link "Edit" at bounding box center [563, 239] width 11 height 7
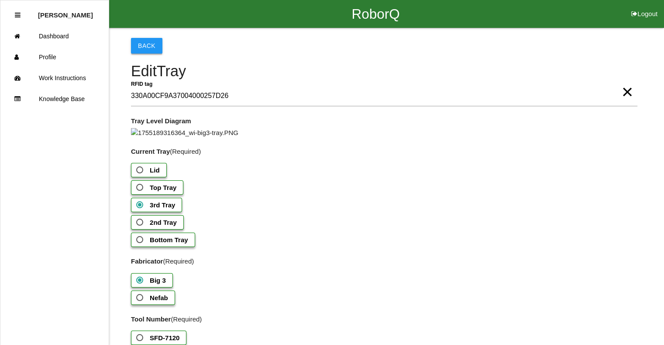
click at [147, 46] on button "Back" at bounding box center [146, 46] width 31 height 16
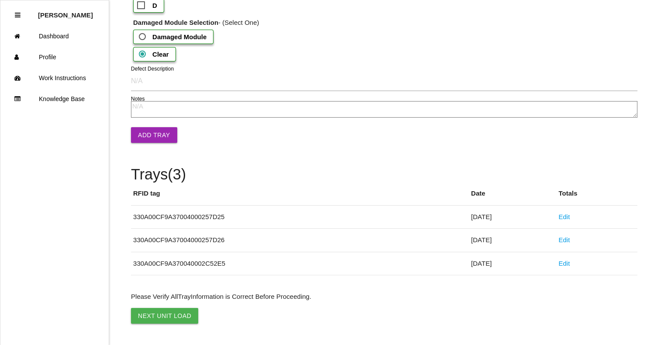
scroll to position [1172, 0]
click at [569, 267] on link "Edit" at bounding box center [563, 263] width 11 height 7
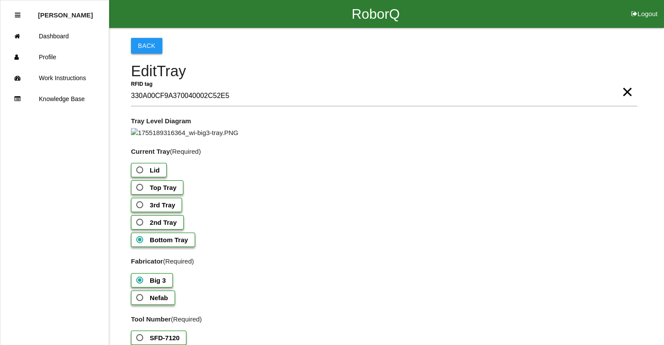
click at [148, 44] on button "Back" at bounding box center [146, 46] width 31 height 16
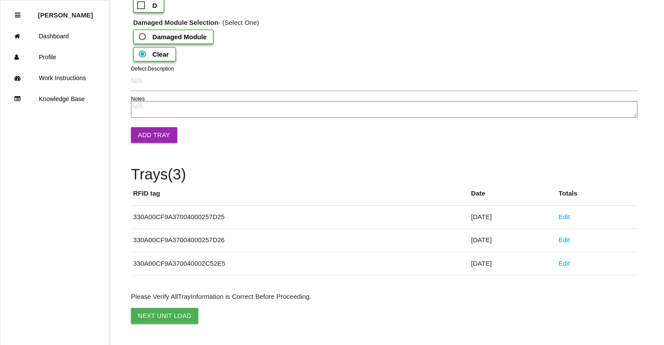
scroll to position [1172, 0]
click at [566, 218] on link "Edit" at bounding box center [563, 216] width 11 height 7
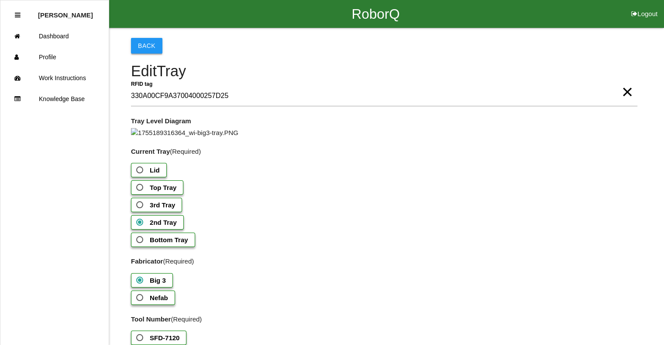
click at [140, 46] on button "Back" at bounding box center [146, 46] width 31 height 16
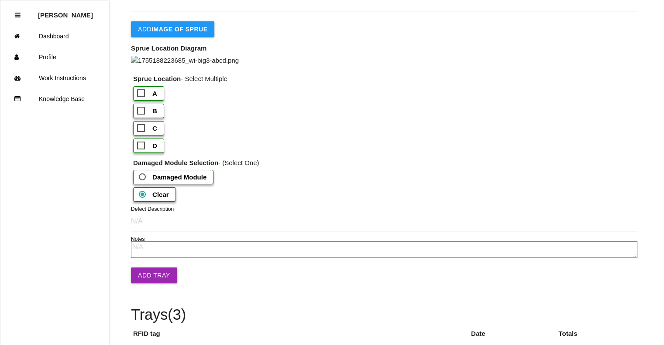
scroll to position [1172, 0]
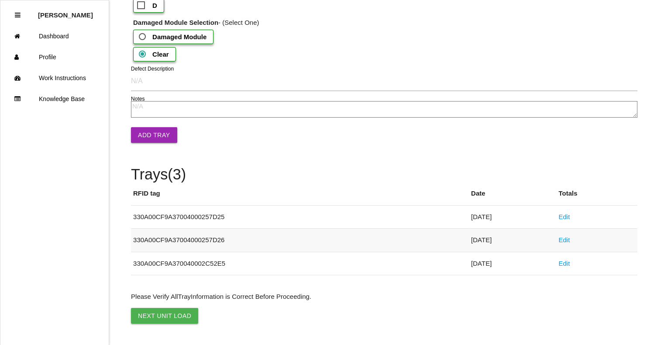
click at [568, 238] on link "Edit" at bounding box center [563, 239] width 11 height 7
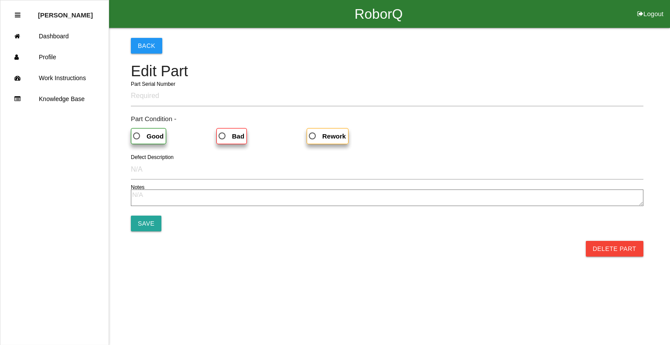
type input "Save"
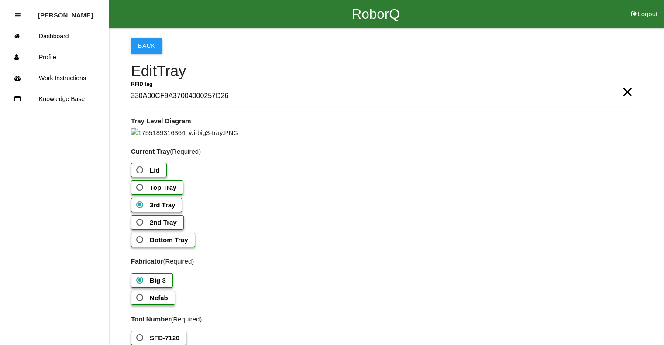
click at [152, 44] on button "Back" at bounding box center [146, 46] width 31 height 16
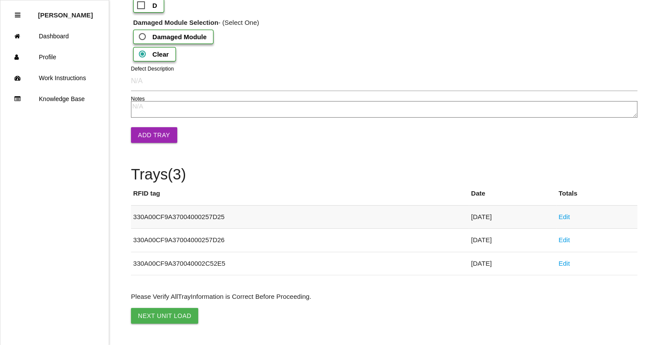
scroll to position [1172, 0]
click at [569, 265] on link "Edit" at bounding box center [563, 263] width 11 height 7
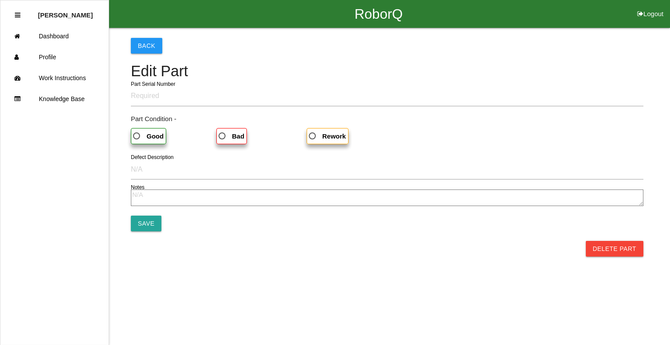
type input "Save"
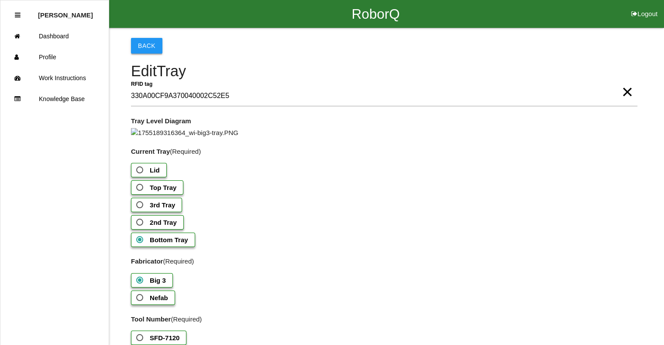
click at [154, 49] on button "Back" at bounding box center [146, 46] width 31 height 16
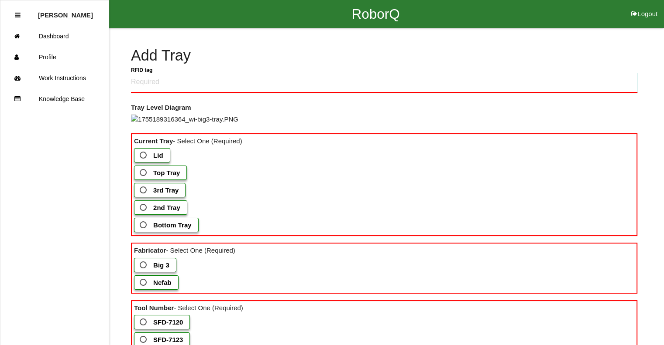
click at [157, 89] on tag "RFID tag" at bounding box center [384, 82] width 506 height 21
type tag "330A00CF9A37004000257D27"
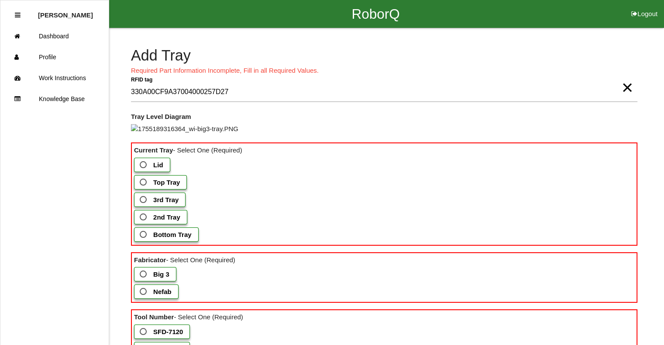
click at [158, 186] on b "Top Tray" at bounding box center [166, 182] width 27 height 7
click at [144, 183] on Tray "Top Tray" at bounding box center [141, 180] width 6 height 6
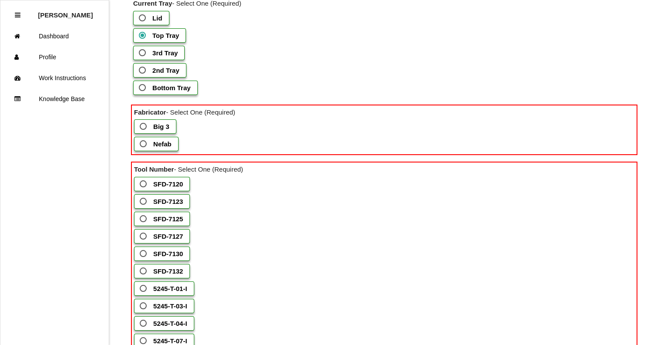
scroll to position [174, 0]
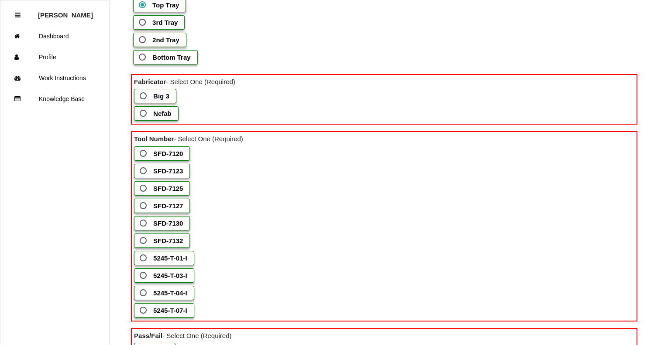
click at [160, 100] on b "Big 3" at bounding box center [161, 95] width 16 height 7
click at [144, 96] on 3 "Big 3" at bounding box center [141, 94] width 6 height 6
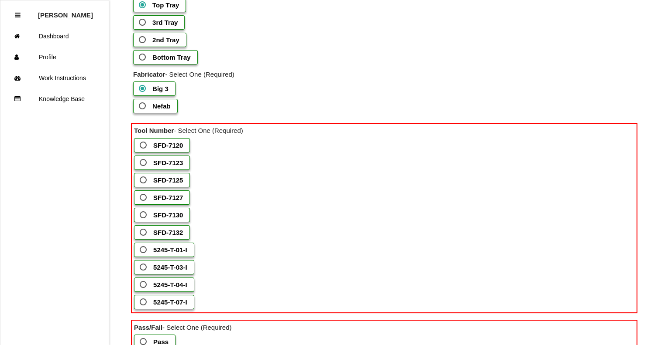
click at [163, 184] on b "SFD-7125" at bounding box center [168, 180] width 30 height 7
click at [144, 181] on input "SFD-7125" at bounding box center [141, 178] width 6 height 6
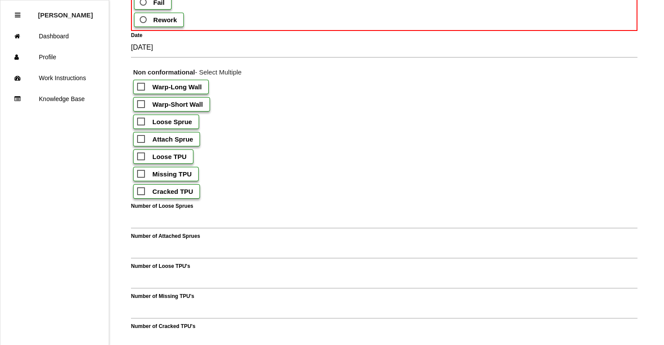
scroll to position [305, 0]
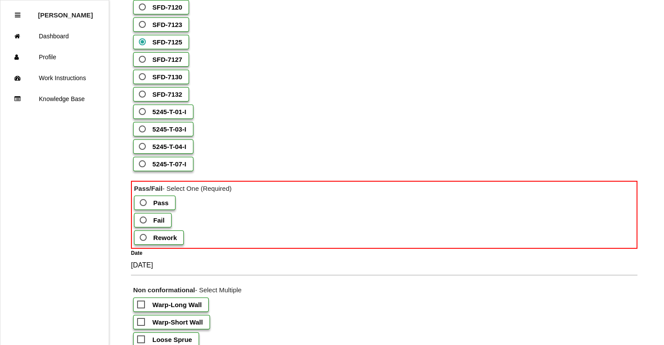
click at [156, 207] on b "Pass" at bounding box center [160, 202] width 15 height 7
click at [144, 203] on input "Pass" at bounding box center [141, 201] width 6 height 6
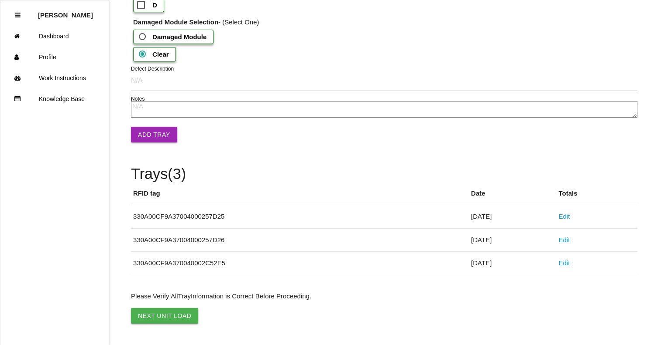
scroll to position [1154, 0]
click at [163, 135] on button "Add Tray" at bounding box center [154, 135] width 46 height 16
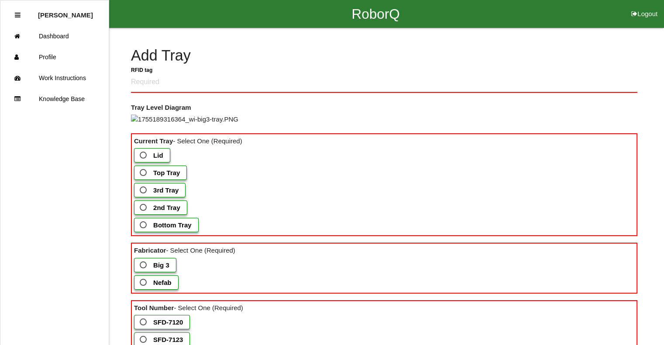
click at [157, 159] on b "Lid" at bounding box center [158, 155] width 10 height 7
click at [144, 156] on input "Lid" at bounding box center [141, 153] width 6 height 6
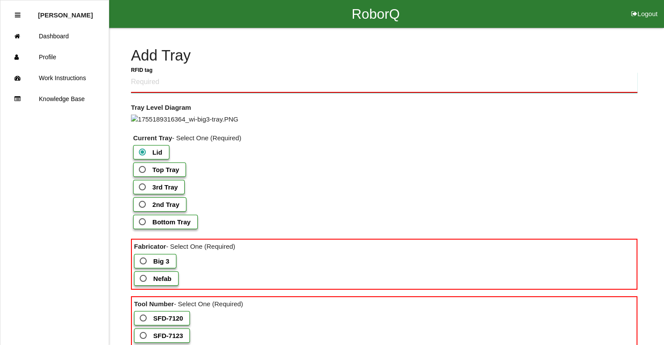
click at [180, 84] on tag "RFID tag" at bounding box center [384, 82] width 506 height 21
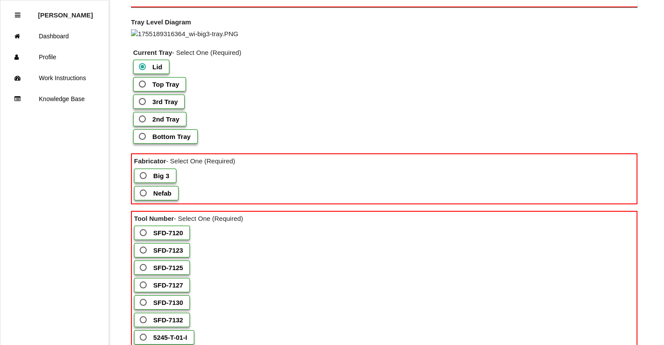
scroll to position [87, 0]
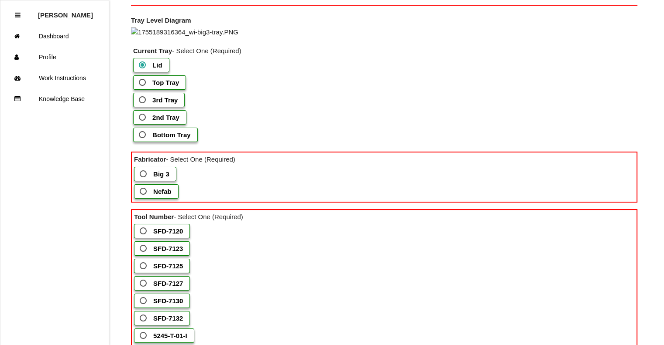
click at [151, 180] on span "Big 3" at bounding box center [153, 174] width 31 height 11
click at [144, 174] on 3 "Big 3" at bounding box center [141, 172] width 6 height 6
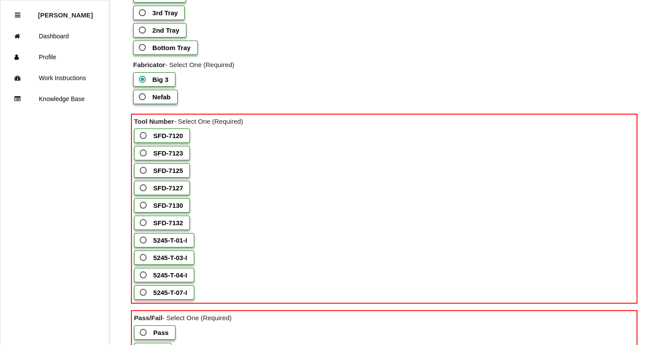
click at [167, 209] on b "SFD-7130" at bounding box center [168, 205] width 30 height 7
click at [144, 206] on input "SFD-7130" at bounding box center [141, 203] width 6 height 6
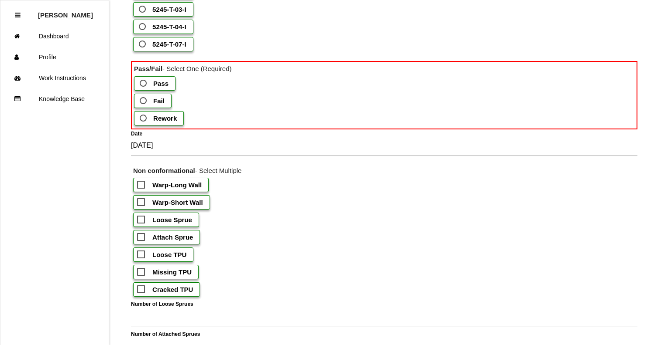
scroll to position [305, 0]
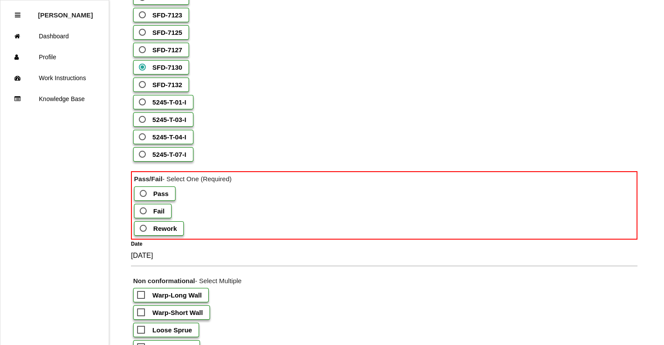
click at [158, 198] on b "Pass" at bounding box center [160, 193] width 15 height 7
click at [144, 194] on input "Pass" at bounding box center [141, 191] width 6 height 6
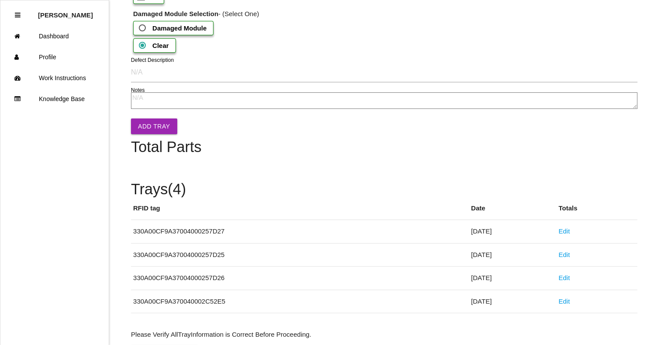
scroll to position [1091, 0]
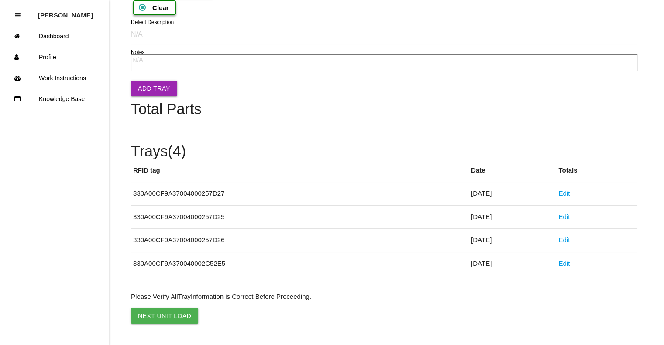
click at [156, 96] on button "Add Tray" at bounding box center [154, 89] width 46 height 16
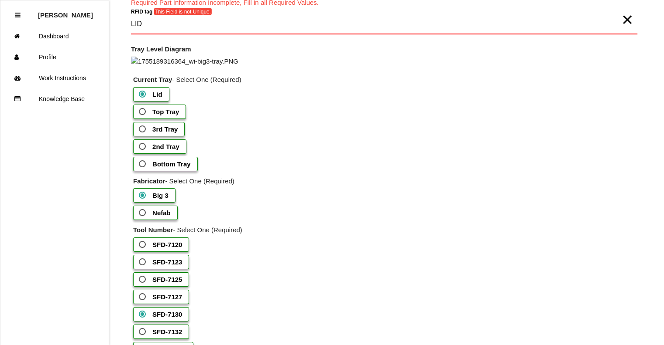
scroll to position [23, 0]
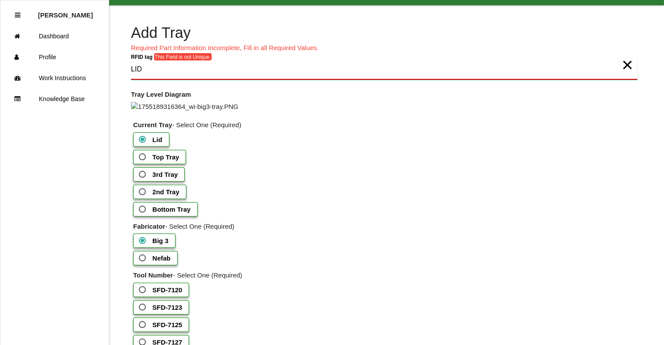
click at [145, 67] on tag "LID" at bounding box center [384, 69] width 506 height 21
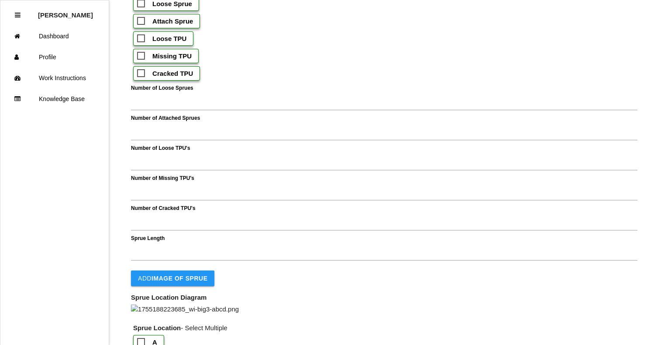
scroll to position [895, 0]
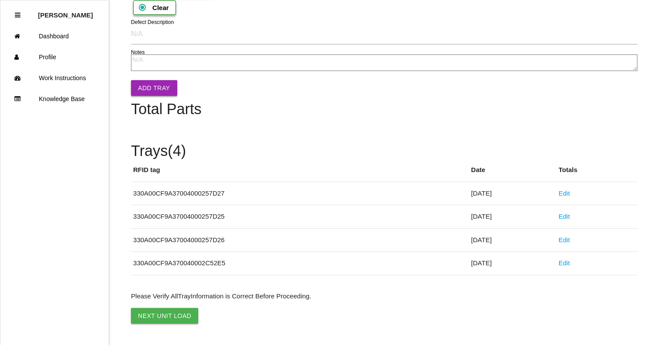
type tag "LID1"
click at [155, 96] on button "Add Tray" at bounding box center [154, 88] width 46 height 16
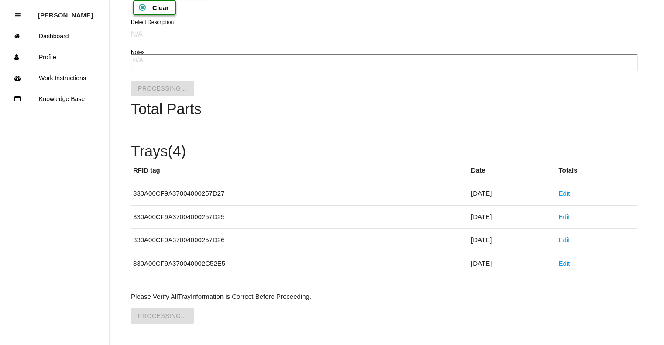
scroll to position [1104, 0]
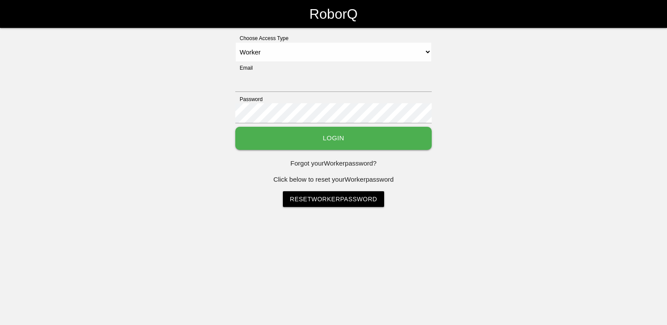
select select "Worker"
